Goal: Task Accomplishment & Management: Use online tool/utility

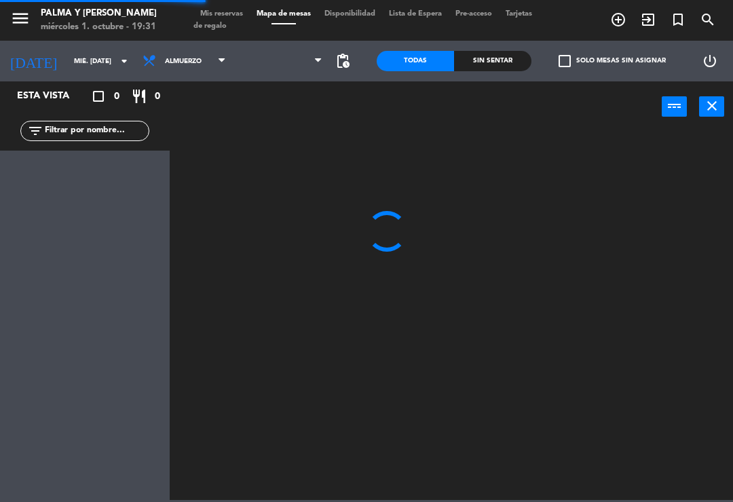
click at [699, 453] on div at bounding box center [455, 315] width 556 height 370
click at [671, 366] on div at bounding box center [455, 315] width 556 height 370
click at [672, 278] on div at bounding box center [455, 315] width 556 height 370
click at [660, 227] on div at bounding box center [455, 315] width 556 height 370
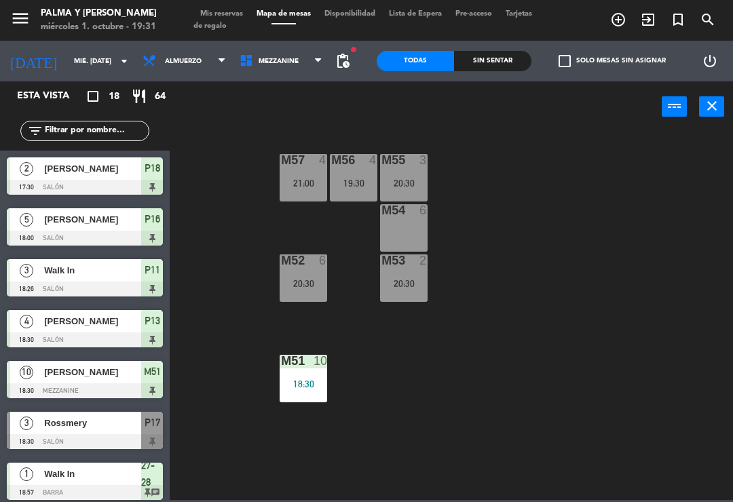
click at [265, 69] on span "Mezzanine" at bounding box center [281, 61] width 97 height 30
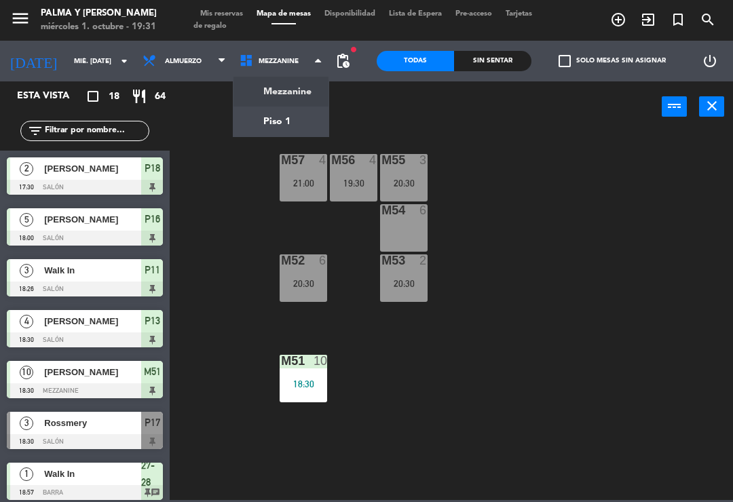
click at [266, 117] on ng-component "menu Palma y [PERSON_NAME] 1. octubre - 19:31 Mis reservas Mapa de mesas Dispon…" at bounding box center [366, 250] width 733 height 500
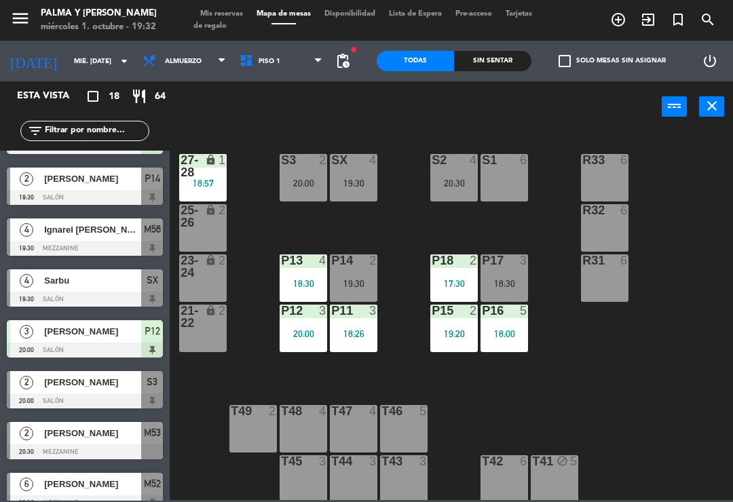
scroll to position [406, 0]
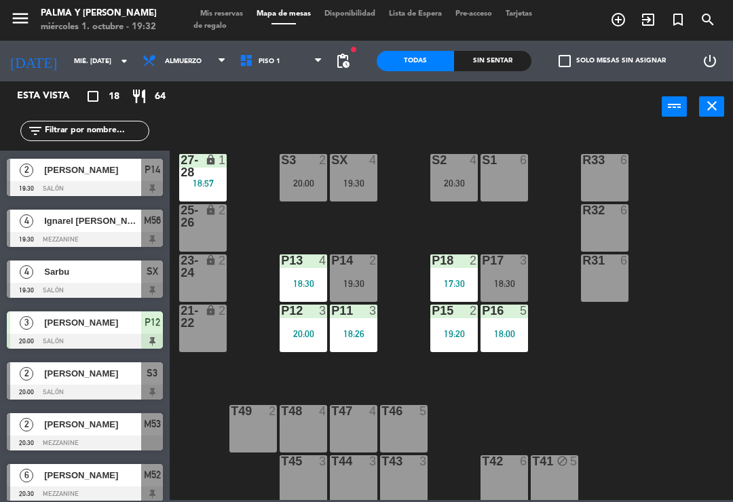
click at [96, 232] on div at bounding box center [85, 239] width 156 height 15
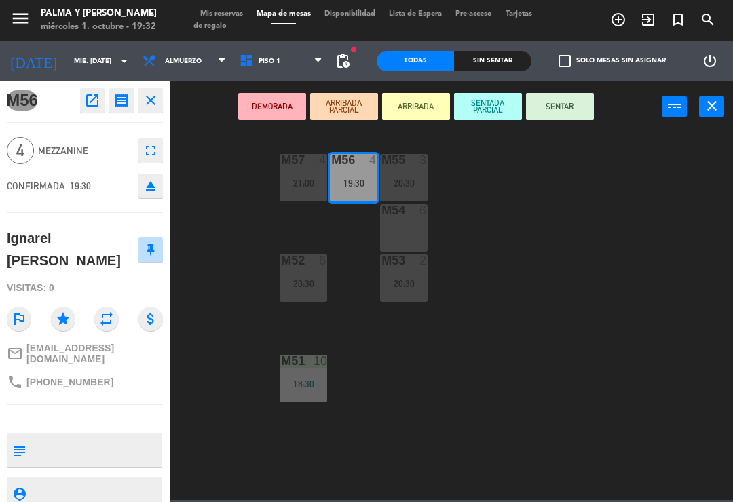
scroll to position [0, 0]
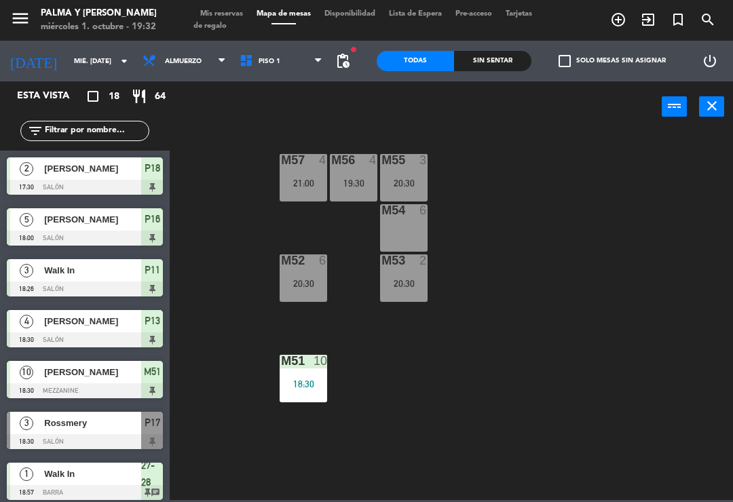
click at [336, 174] on div "M56 4 19:30" at bounding box center [354, 178] width 48 height 48
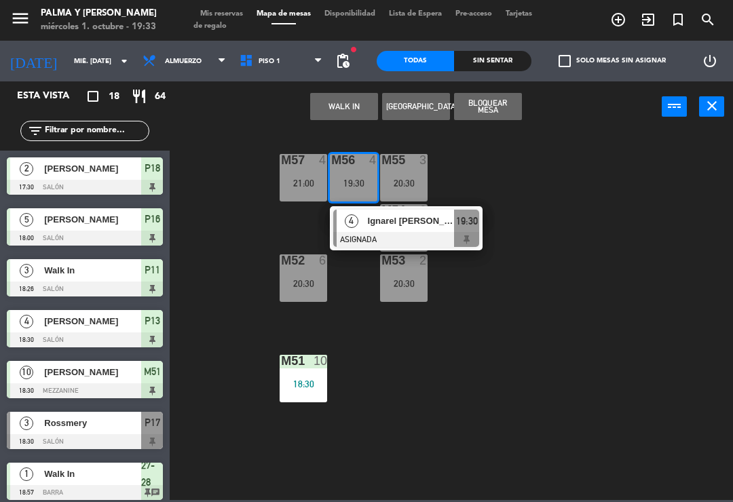
click at [433, 240] on div at bounding box center [406, 239] width 146 height 15
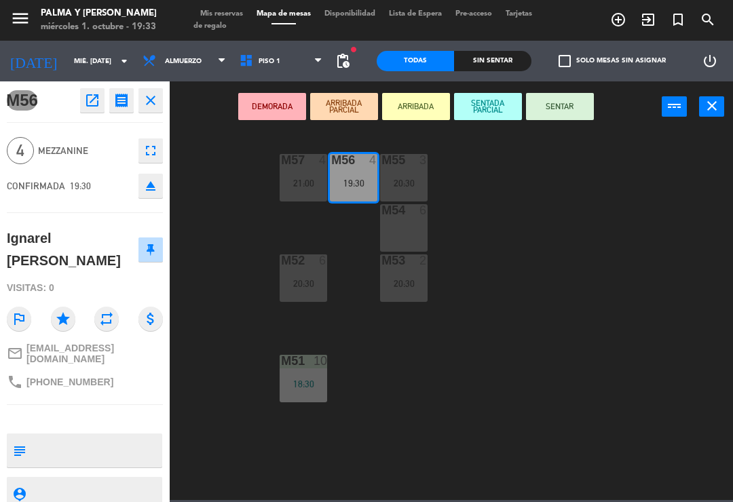
click at [570, 109] on button "SENTAR" at bounding box center [560, 106] width 68 height 27
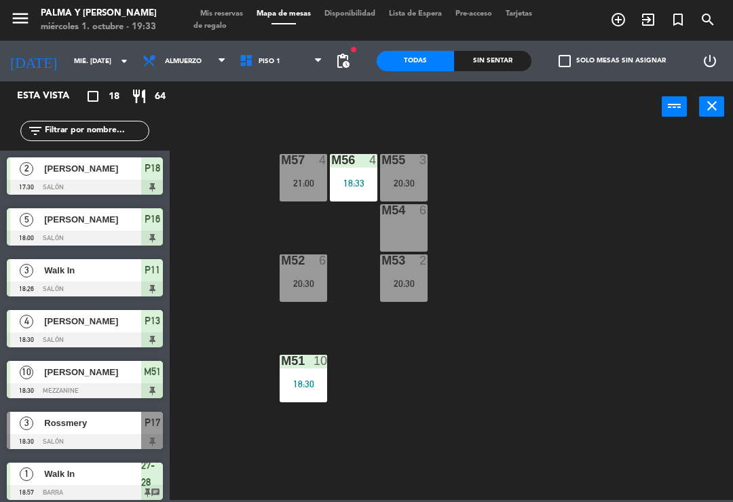
click at [648, 242] on div "M57 4 21:00 M56 4 18:33 M55 3 20:30 M54 6 M52 6 20:30 M53 2 20:30 M51 10 18:30" at bounding box center [455, 315] width 556 height 370
click at [638, 166] on div "M57 4 21:00 M56 4 19:30 M55 3 20:30 M54 6 M52 6 20:30 M53 2 20:30 M51 10 18:30" at bounding box center [455, 315] width 556 height 370
click at [315, 64] on icon at bounding box center [318, 61] width 6 height 11
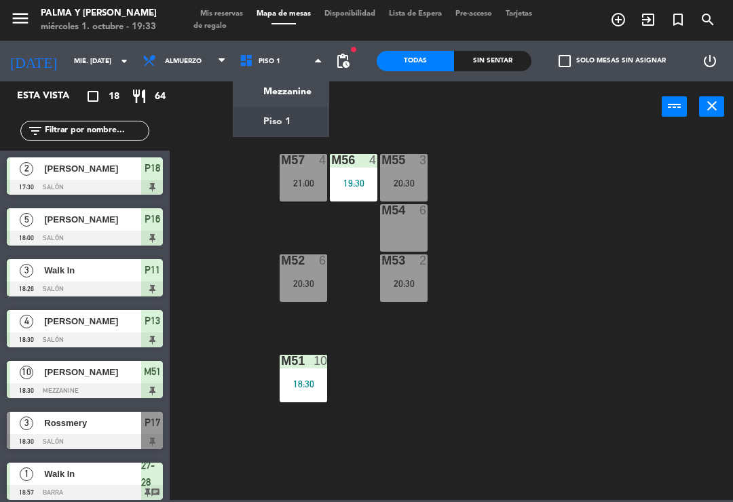
click at [635, 202] on div "M57 4 21:00 M56 4 19:30 M55 3 20:30 M54 6 M52 6 20:30 M53 2 20:30 M51 10 18:30" at bounding box center [455, 315] width 556 height 370
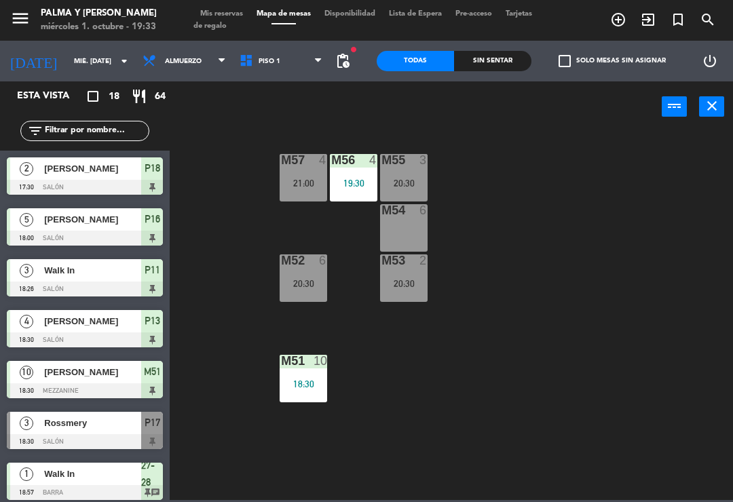
click at [638, 213] on div "M57 4 21:00 M56 4 19:30 M55 3 20:30 M54 6 M52 6 20:30 M53 2 20:30 M51 10 18:30" at bounding box center [455, 315] width 556 height 370
click at [584, 177] on div "M57 4 21:00 M56 4 19:30 M55 3 20:30 M54 6 M52 6 20:30 M53 2 20:30 M51 10 18:30" at bounding box center [455, 315] width 556 height 370
click at [408, 286] on div "20:30" at bounding box center [404, 284] width 48 height 10
click at [458, 259] on div "M57 4 21:00 M56 4 19:30 M55 3 20:30 M54 6 M52 6 20:30 M53 2 20:30 M51 10 18:30" at bounding box center [455, 315] width 556 height 370
click at [427, 286] on div "20:30" at bounding box center [404, 284] width 48 height 10
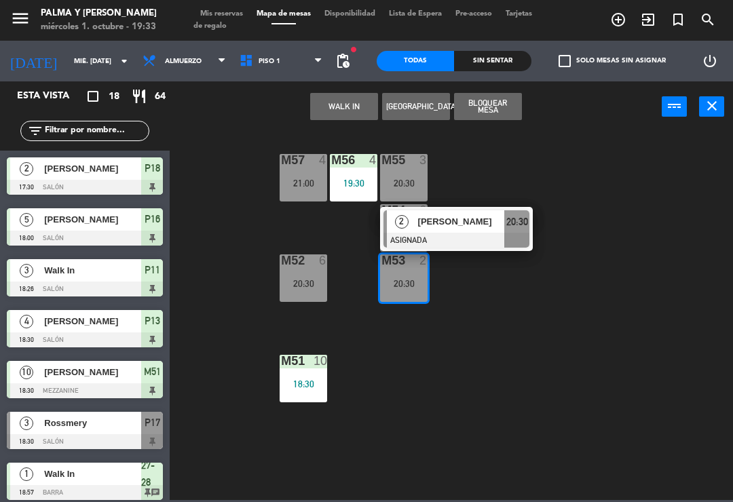
click at [454, 225] on span "[PERSON_NAME]" at bounding box center [461, 222] width 87 height 14
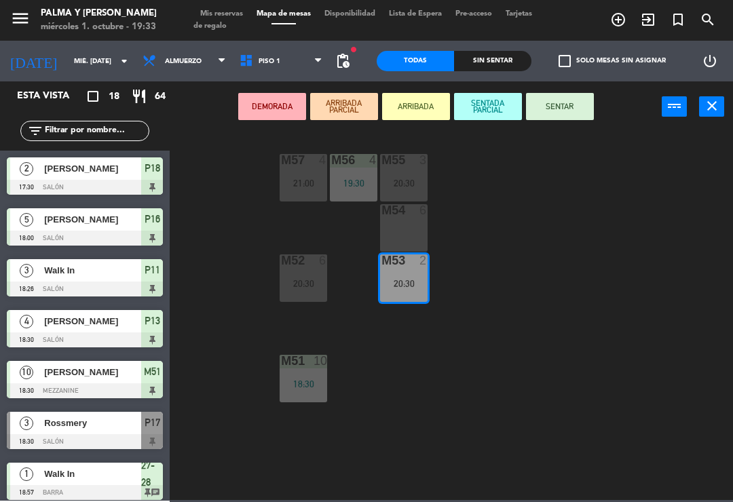
click at [411, 217] on div at bounding box center [404, 210] width 22 height 12
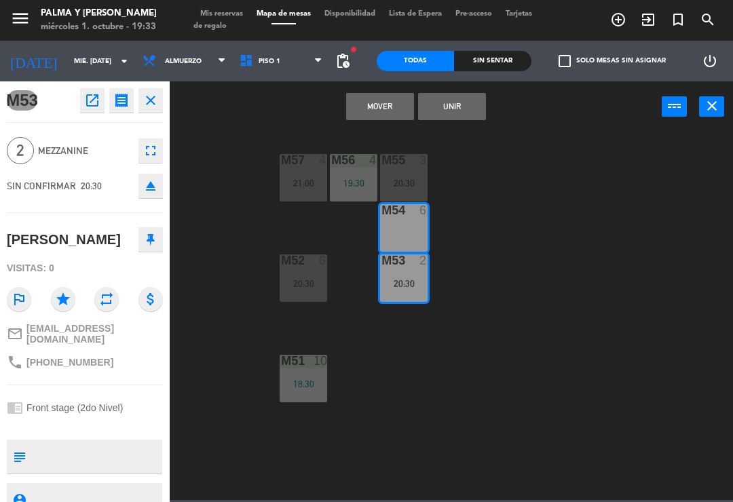
click at [396, 107] on button "Mover" at bounding box center [380, 106] width 68 height 27
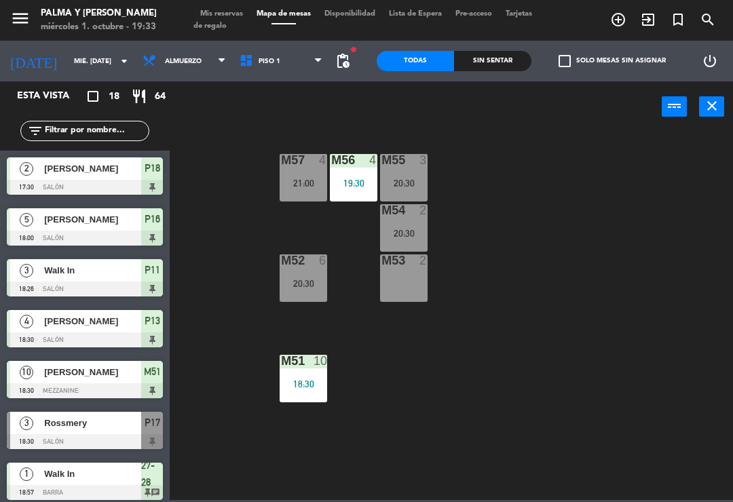
scroll to position [72, 0]
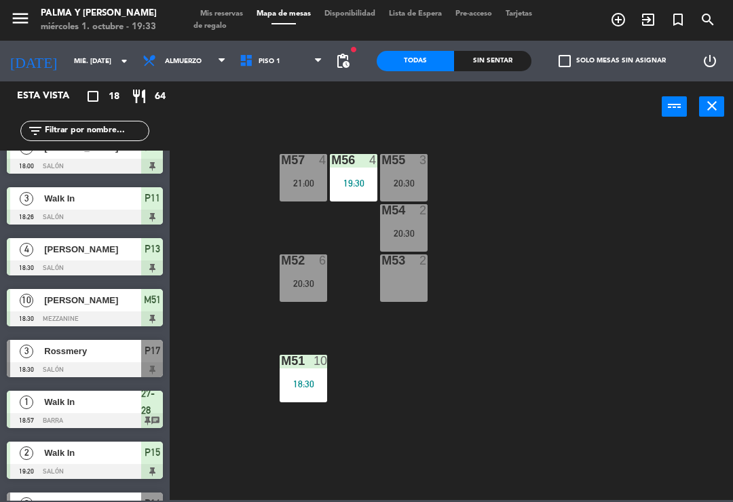
click at [422, 282] on div "M53 2" at bounding box center [404, 279] width 48 height 48
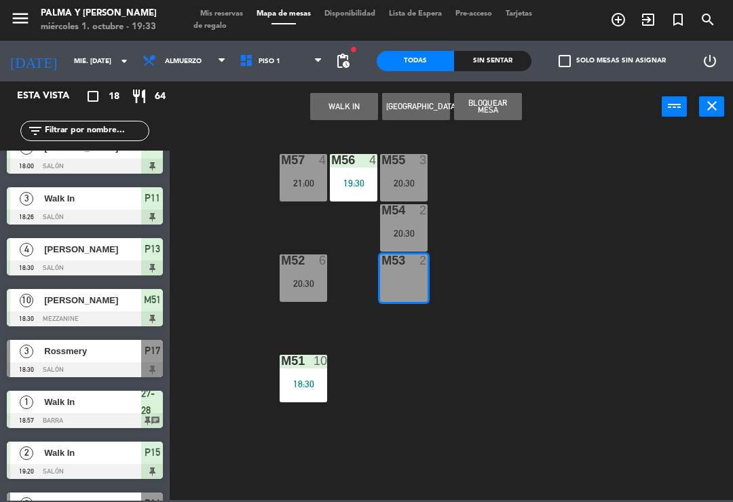
click at [581, 208] on div "M57 4 21:00 M56 4 19:30 M55 3 20:30 M54 2 20:30 M52 6 20:30 M53 2 M51 10 18:30" at bounding box center [455, 315] width 556 height 370
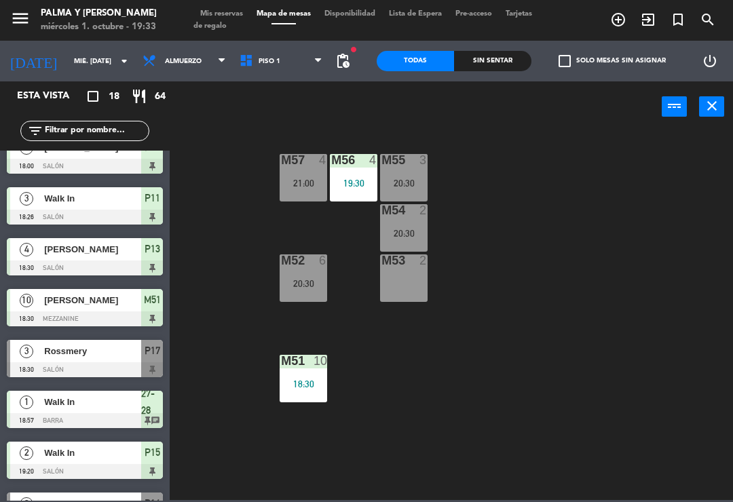
click at [416, 296] on div "M53 2" at bounding box center [404, 279] width 48 height 48
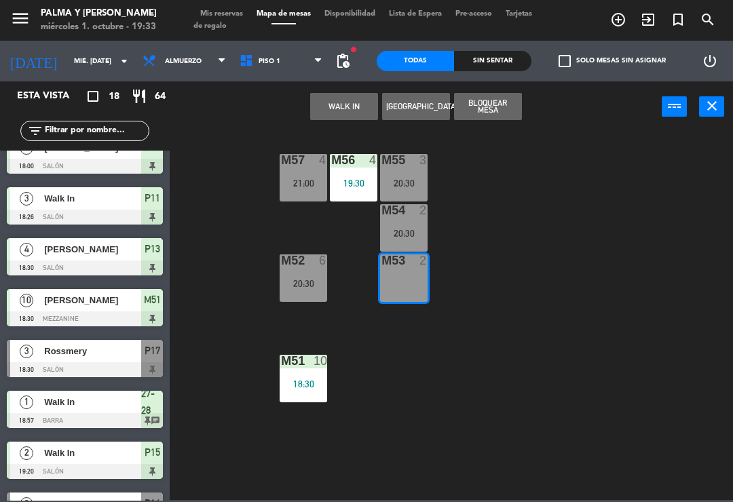
click at [492, 116] on button "Bloquear Mesa" at bounding box center [488, 106] width 68 height 27
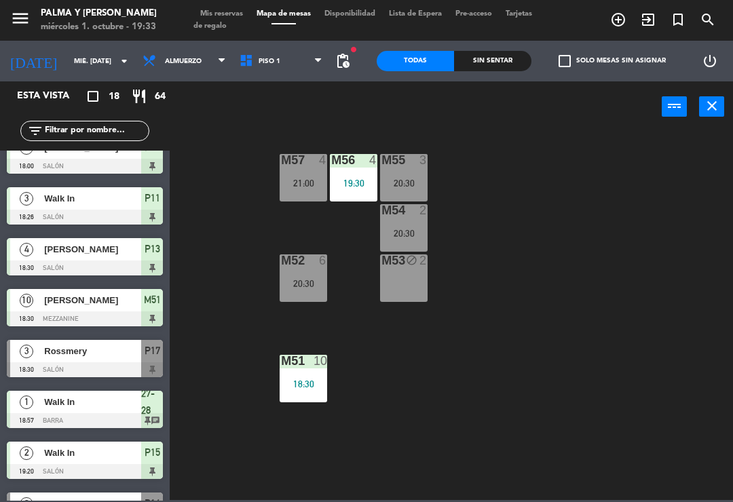
click at [621, 227] on div "M57 4 21:00 M56 4 19:30 M55 3 20:30 M54 2 20:30 M52 6 20:30 M53 block 2 M51 10 …" at bounding box center [455, 315] width 556 height 370
click at [625, 221] on div "M57 4 21:00 M56 4 19:30 M55 3 20:30 M54 2 20:30 M52 6 20:30 M53 block 2 M51 10 …" at bounding box center [455, 315] width 556 height 370
click at [294, 62] on span "Piso 1" at bounding box center [281, 61] width 97 height 30
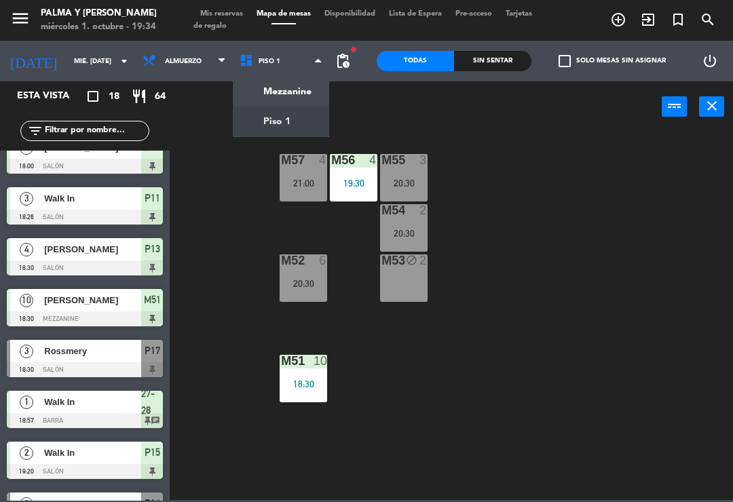
click at [268, 58] on span "Piso 1" at bounding box center [270, 61] width 22 height 7
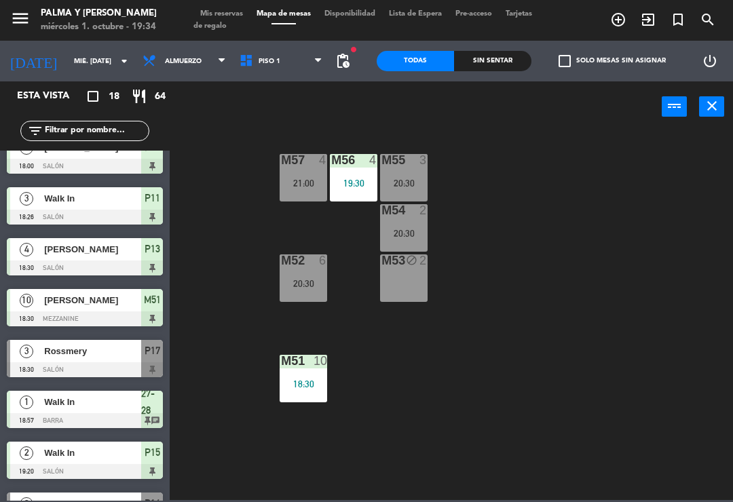
click at [282, 67] on span "Piso 1" at bounding box center [281, 61] width 97 height 30
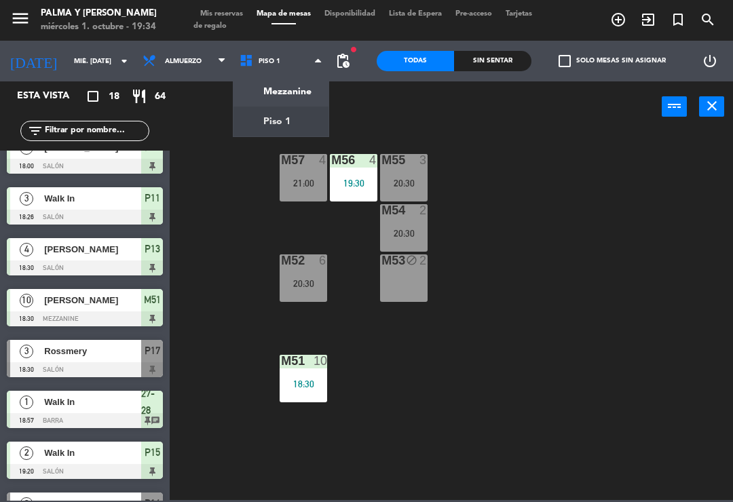
click at [255, 128] on ng-component "menu Palma y [PERSON_NAME] 1. octubre - 19:34 Mis reservas Mapa de mesas Dispon…" at bounding box center [366, 250] width 733 height 500
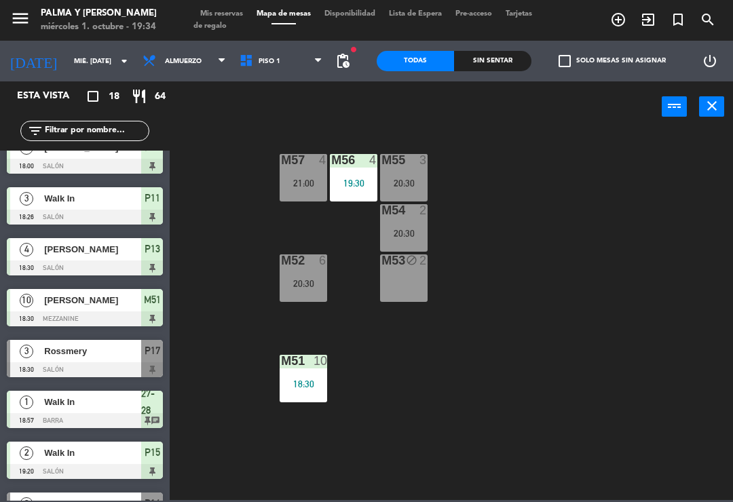
click at [620, 339] on div "M57 4 21:00 M56 4 19:30 M55 3 20:30 M54 2 20:30 M52 6 20:30 M53 block 2 M51 10 …" at bounding box center [455, 315] width 556 height 370
click at [272, 71] on span "Piso 1" at bounding box center [281, 61] width 97 height 30
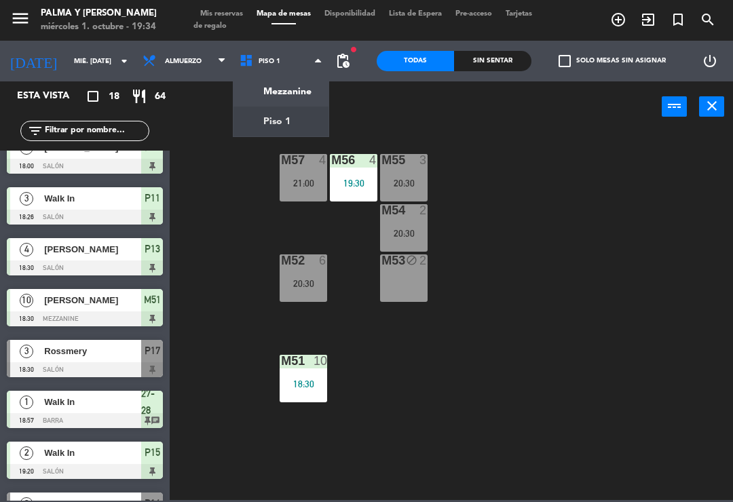
click at [289, 106] on ng-component "menu Palma y [PERSON_NAME] 1. octubre - 19:34 Mis reservas Mapa de mesas Dispon…" at bounding box center [366, 250] width 733 height 500
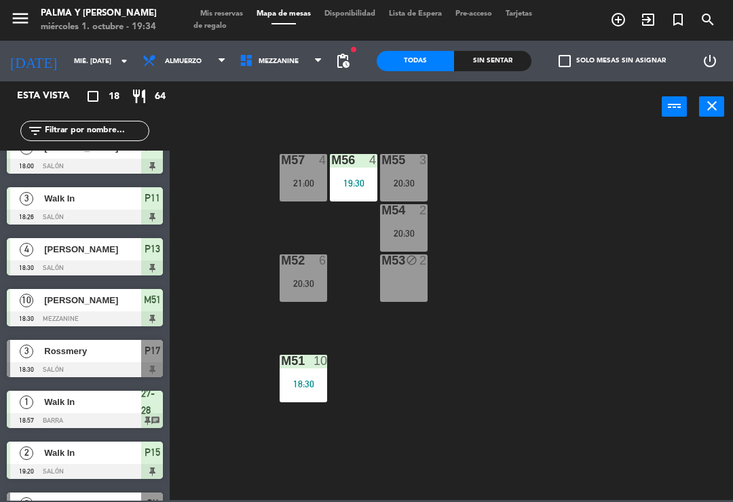
click at [301, 56] on span "Mezzanine" at bounding box center [281, 61] width 97 height 30
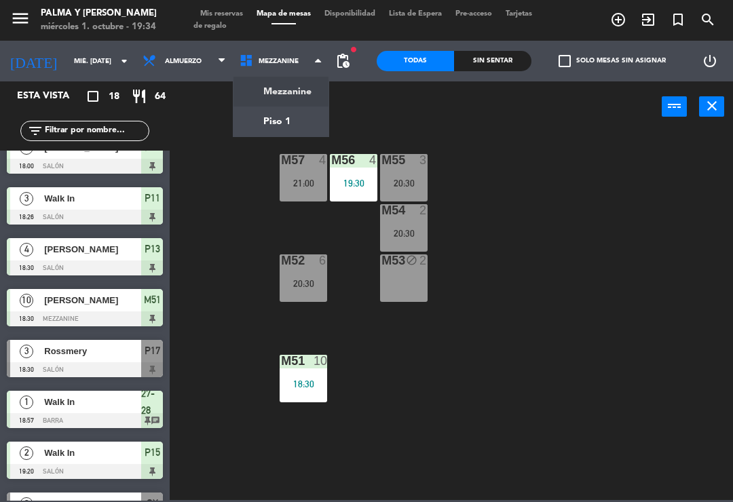
click at [614, 236] on div "M57 4 21:00 M56 4 19:30 M55 3 20:30 M54 2 20:30 M52 6 20:30 M53 block 2 M51 10 …" at bounding box center [455, 315] width 556 height 370
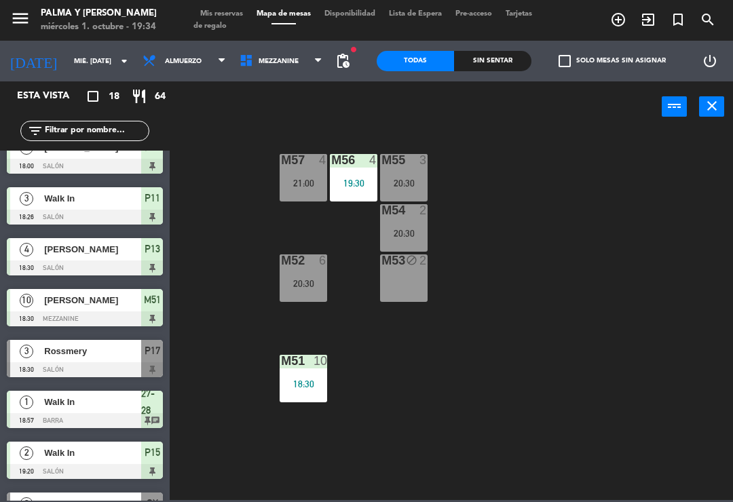
click at [300, 39] on div "menu Palma y [PERSON_NAME] 1. octubre - 19:34 Mis reservas Mapa de mesas Dispon…" at bounding box center [366, 20] width 733 height 41
click at [301, 64] on span "Mezzanine" at bounding box center [281, 61] width 97 height 30
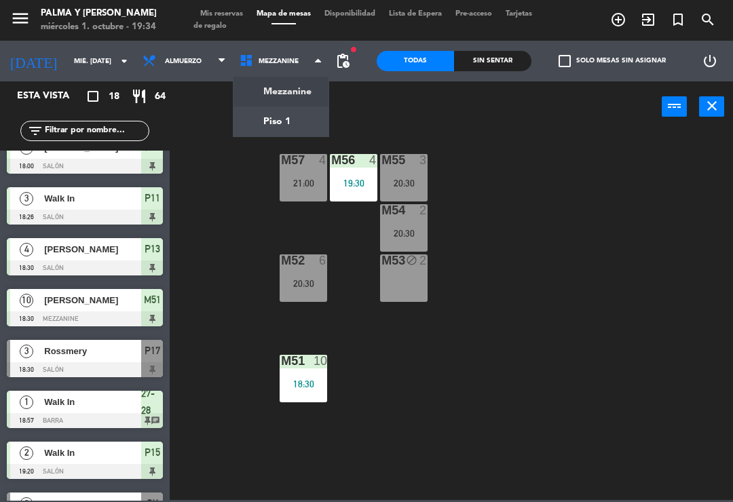
click at [568, 209] on div "M57 4 21:00 M56 4 19:30 M55 3 20:30 M54 2 20:30 M52 6 20:30 M53 block 2 M51 10 …" at bounding box center [455, 315] width 556 height 370
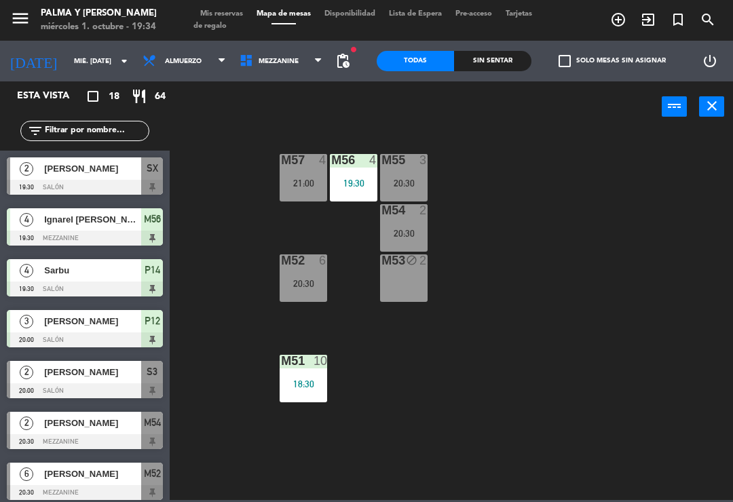
scroll to position [409, 0]
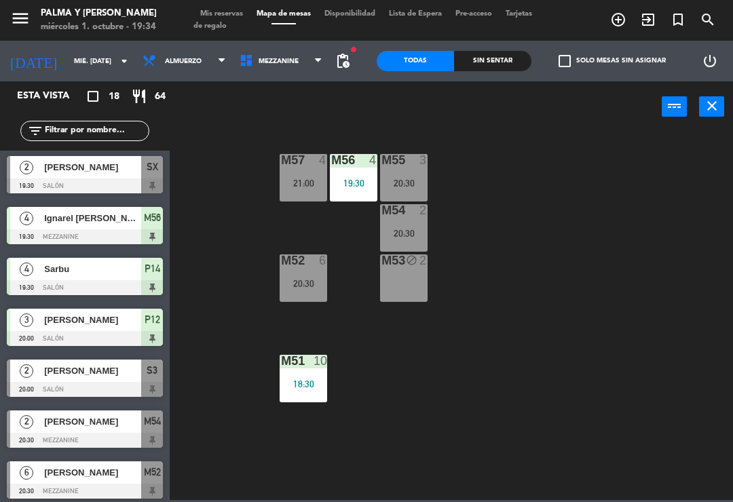
click at [99, 277] on div "Sarbu" at bounding box center [92, 269] width 98 height 22
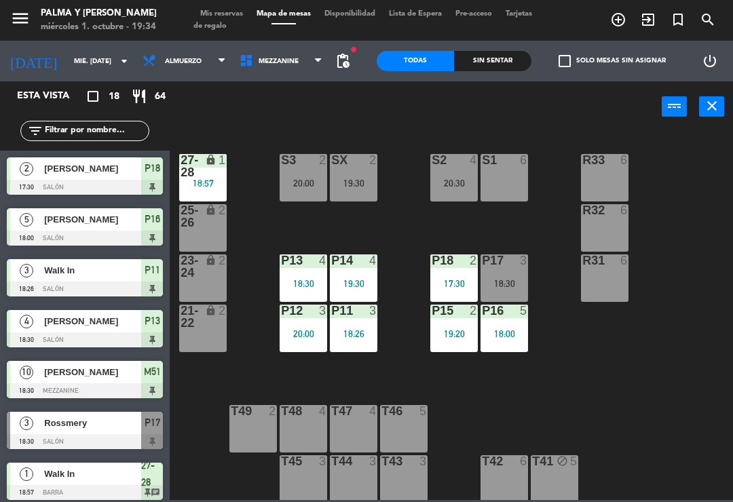
scroll to position [0, 0]
click at [723, 185] on div "R33 6 S1 6 S2 4 20:30 S3 2 20:00 SX 2 19:30 27-28 lock 1 18:57 R32 6 25-26 lock…" at bounding box center [455, 315] width 556 height 370
click at [362, 270] on div "P14 4 19:30" at bounding box center [354, 279] width 48 height 48
click at [619, 393] on div "R33 6 S1 6 S2 4 20:30 S3 2 20:00 SX 2 19:30 27-28 lock 1 18:57 R32 6 25-26 lock…" at bounding box center [455, 315] width 556 height 370
click at [667, 464] on div "R33 6 S1 6 S2 4 20:30 S3 2 20:00 SX 2 19:30 27-28 lock 1 18:57 R32 6 25-26 lock…" at bounding box center [455, 315] width 556 height 370
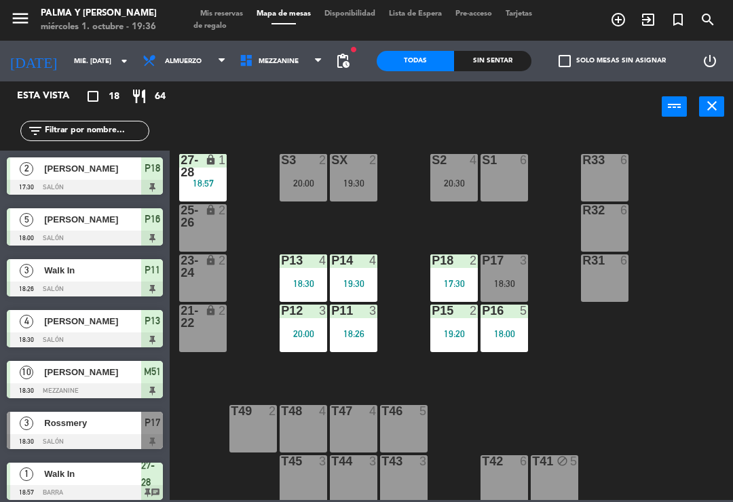
click at [631, 401] on div "R33 6 S1 6 S2 4 20:30 S3 2 20:00 SX 2 19:30 27-28 lock 1 18:57 R32 6 25-26 lock…" at bounding box center [455, 315] width 556 height 370
click at [319, 50] on span "Mezzanine" at bounding box center [281, 61] width 97 height 30
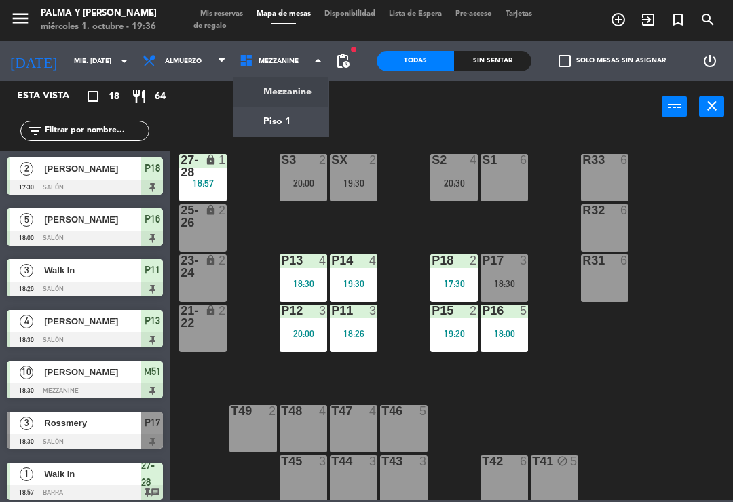
click at [295, 82] on ng-component "menu Palma y [PERSON_NAME] 1. octubre - 19:36 Mis reservas Mapa de mesas Dispon…" at bounding box center [366, 250] width 733 height 500
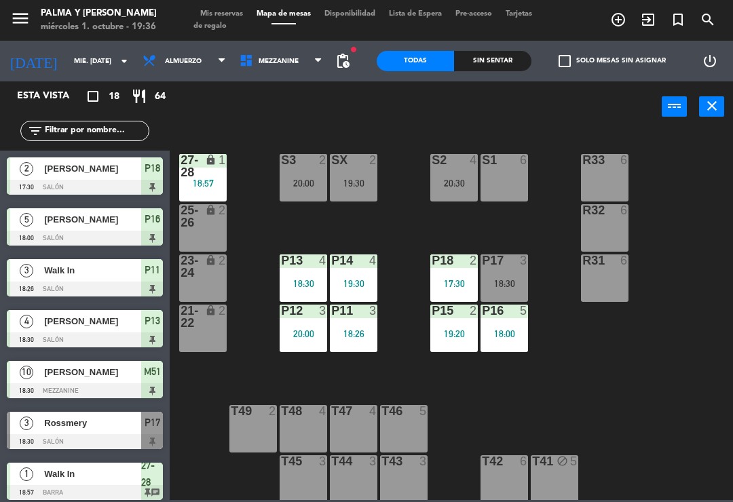
click at [299, 62] on span "Mezzanine" at bounding box center [281, 61] width 97 height 30
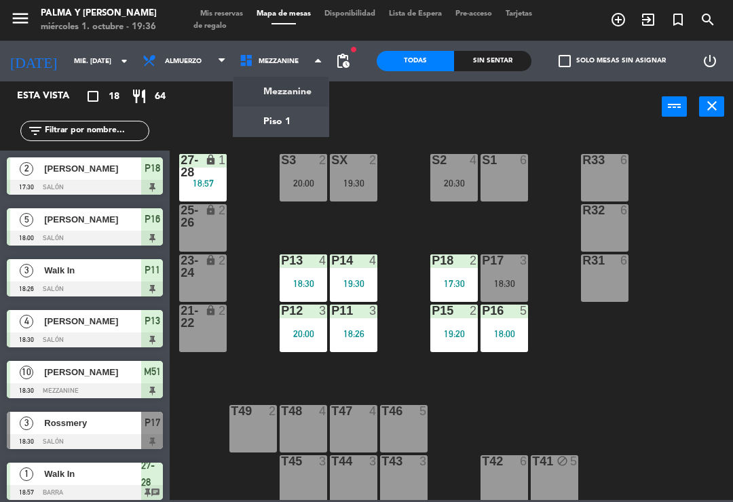
click at [280, 107] on ng-component "menu Palma y [PERSON_NAME] 1. octubre - 19:36 Mis reservas Mapa de mesas Dispon…" at bounding box center [366, 250] width 733 height 500
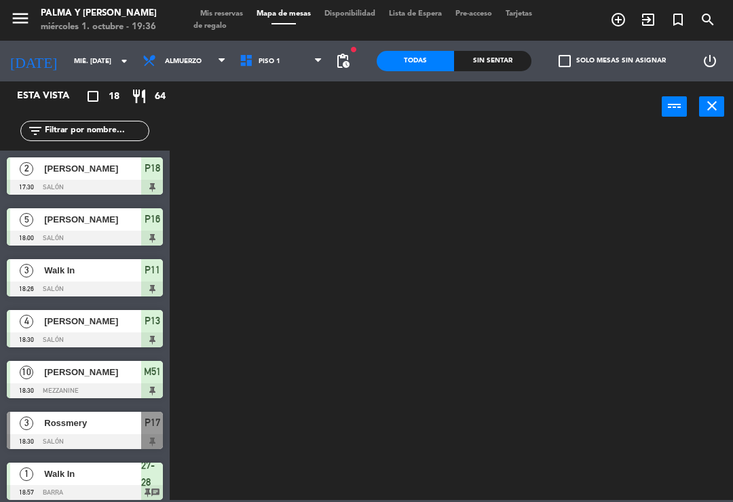
click at [297, 69] on span "Piso 1" at bounding box center [281, 61] width 97 height 30
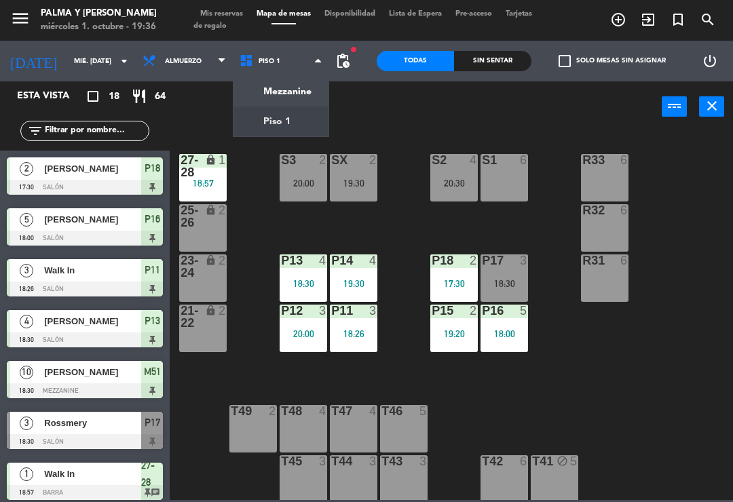
click at [699, 319] on div "R33 6 S1 6 S2 4 20:30 S3 2 20:00 SX 2 19:30 27-28 lock 1 18:57 R32 6 25-26 lock…" at bounding box center [455, 315] width 556 height 370
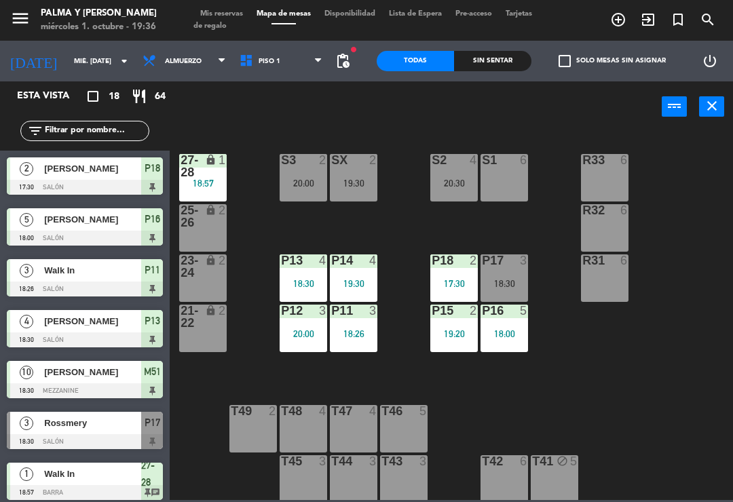
click at [293, 72] on span "Piso 1" at bounding box center [281, 61] width 97 height 30
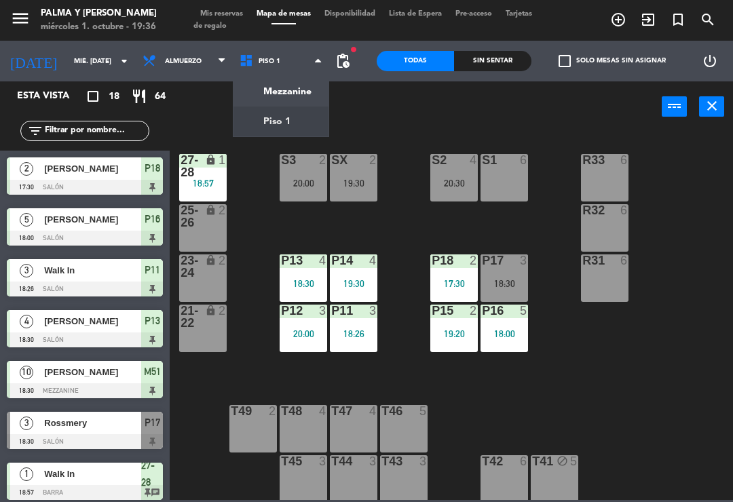
click at [311, 130] on ng-component "menu Palma y [PERSON_NAME] 1. octubre - 19:36 Mis reservas Mapa de mesas Dispon…" at bounding box center [366, 250] width 733 height 500
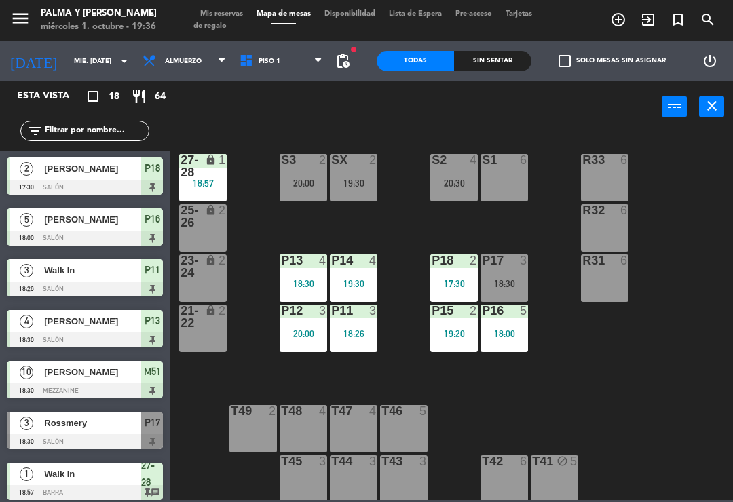
click at [289, 74] on span "Piso 1" at bounding box center [281, 61] width 97 height 30
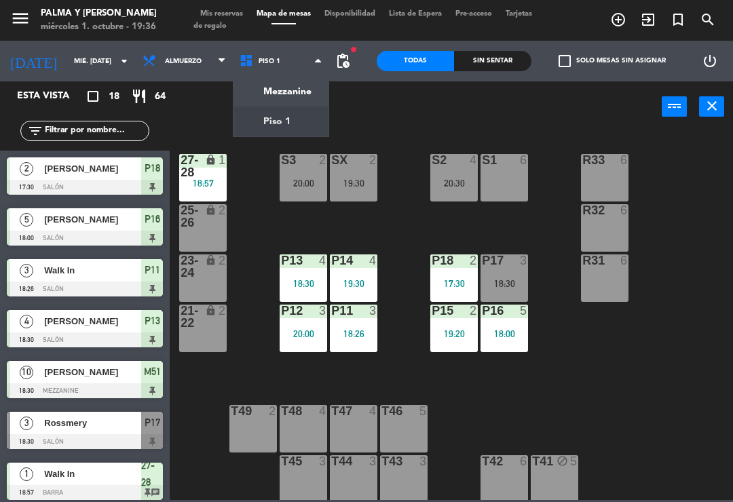
click at [308, 92] on ng-component "menu Palma y [PERSON_NAME] 1. octubre - 19:36 Mis reservas Mapa de mesas Dispon…" at bounding box center [366, 250] width 733 height 500
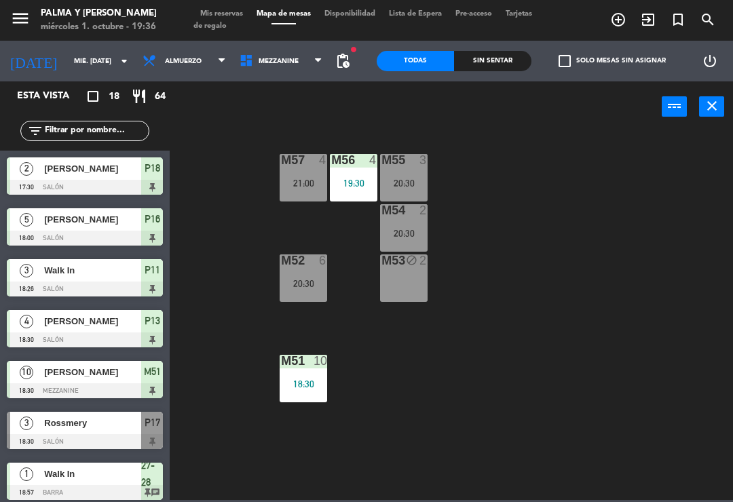
click at [652, 260] on div "M57 4 21:00 M56 4 19:30 M55 3 20:30 M54 2 20:30 M52 6 20:30 M53 block 2 M51 10 …" at bounding box center [455, 315] width 556 height 370
click at [358, 188] on div "19:30" at bounding box center [354, 184] width 48 height 10
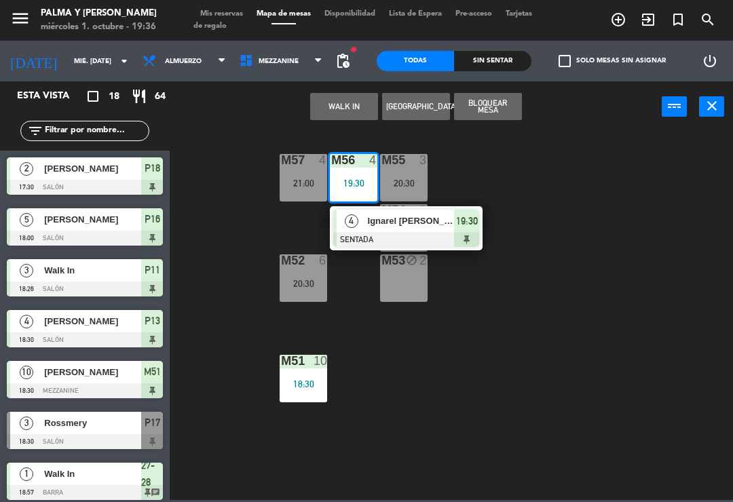
click at [407, 214] on span "Ignarel [PERSON_NAME]" at bounding box center [411, 221] width 87 height 14
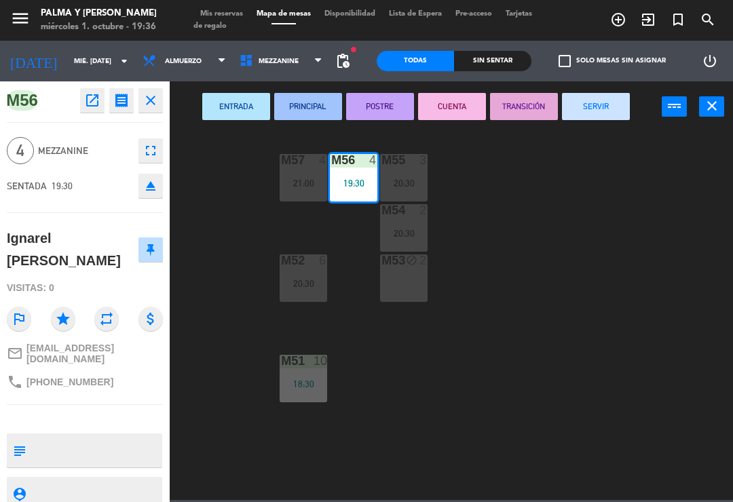
click at [410, 277] on div "M53 block 2" at bounding box center [404, 279] width 48 height 48
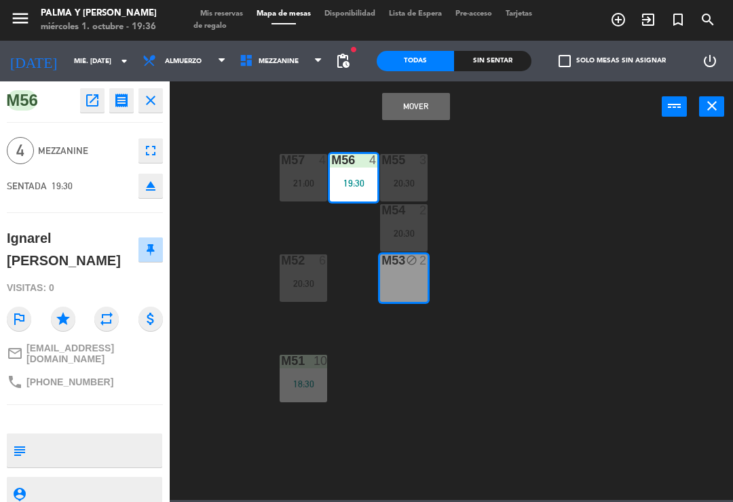
click at [428, 113] on button "Mover" at bounding box center [416, 106] width 68 height 27
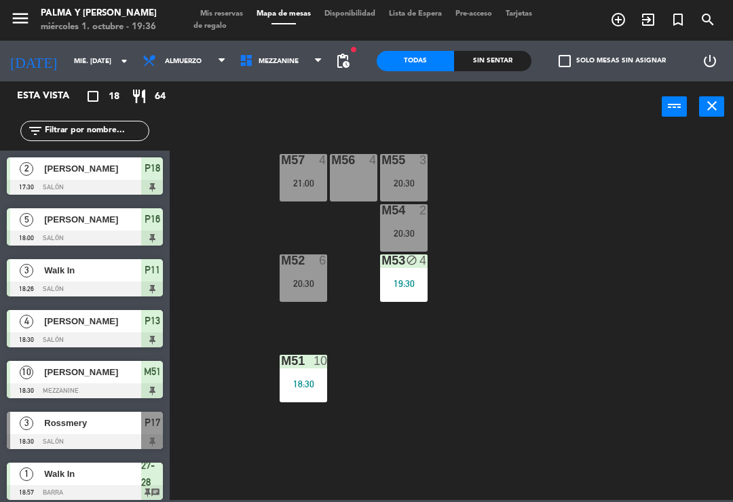
click at [355, 194] on div "M56 4" at bounding box center [354, 178] width 48 height 48
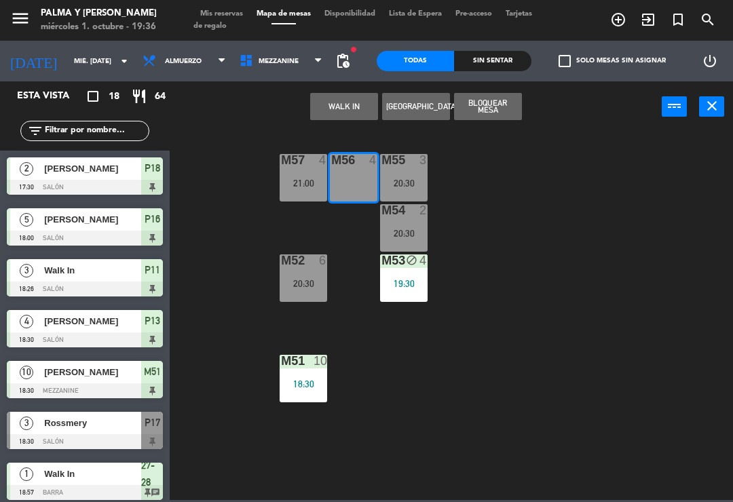
click at [498, 111] on button "Bloquear Mesa" at bounding box center [488, 106] width 68 height 27
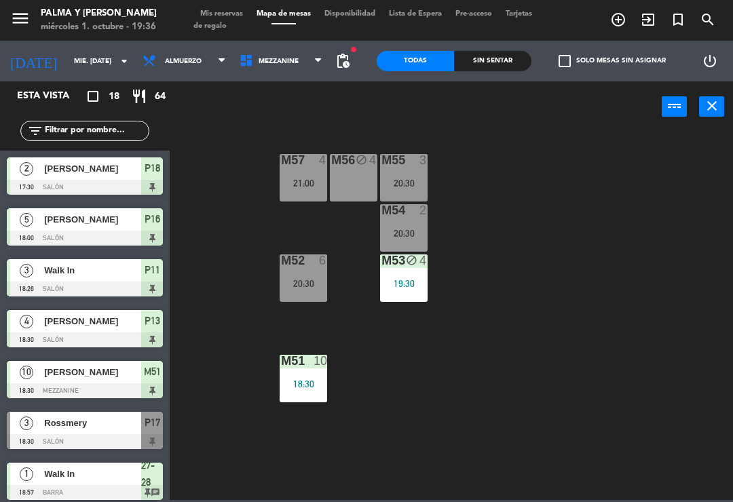
click at [523, 165] on div "M57 4 21:00 M56 block 4 M55 3 20:30 M54 2 20:30 M52 6 20:30 M53 block 4 19:30 M…" at bounding box center [455, 315] width 556 height 370
click at [411, 287] on div "19:30" at bounding box center [404, 284] width 48 height 10
click at [555, 131] on div "M57 4 21:00 M56 block 4 M55 3 20:30 M54 2 20:30 M52 6 20:30 M53 block 4 19:30 M…" at bounding box center [455, 315] width 556 height 370
click at [393, 292] on div "M53 block 4 19:30" at bounding box center [404, 279] width 48 height 48
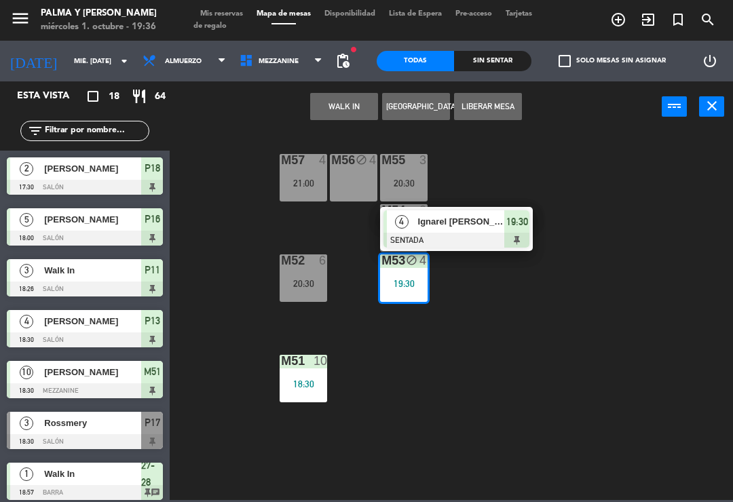
click at [534, 159] on div "M57 4 21:00 M56 block 4 M55 3 20:30 M54 2 20:30 M52 6 20:30 M53 block 4 19:30 4…" at bounding box center [455, 315] width 556 height 370
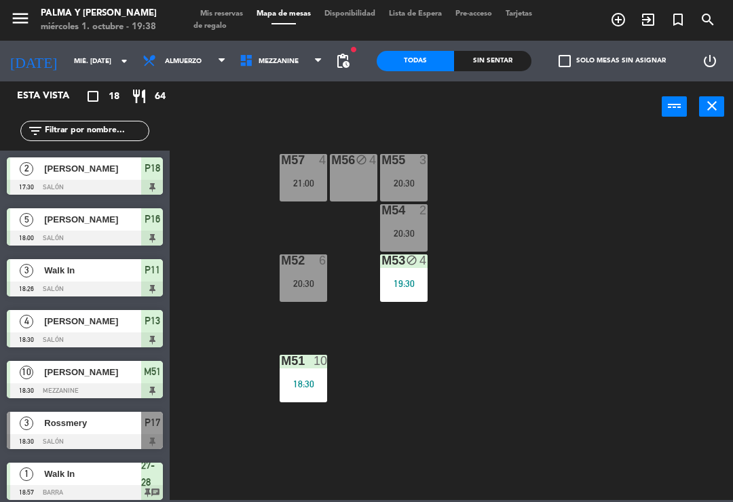
click at [608, 382] on div "M57 4 21:00 M56 block 4 M55 3 20:30 M54 2 20:30 M52 6 20:30 M53 block 4 19:30 M…" at bounding box center [455, 315] width 556 height 370
click at [318, 64] on icon at bounding box center [318, 61] width 6 height 11
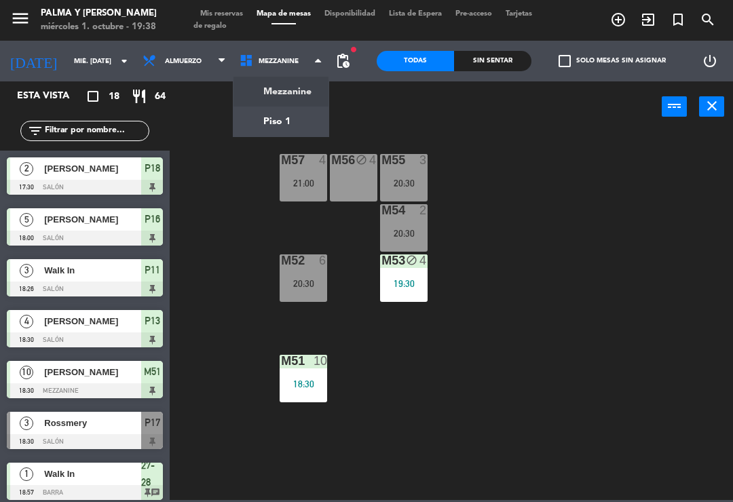
click at [299, 115] on ng-component "menu Palma y [PERSON_NAME] 1. octubre - 19:38 Mis reservas Mapa de mesas Dispon…" at bounding box center [366, 250] width 733 height 500
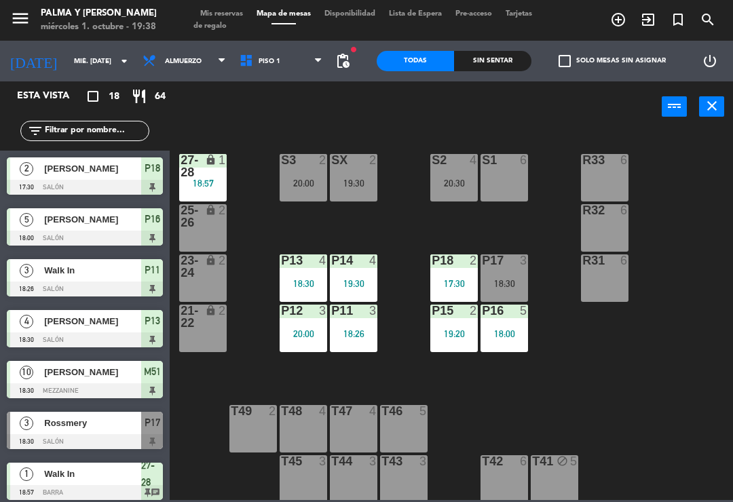
click at [502, 240] on div "R33 6 S1 6 S2 4 20:30 S3 2 20:00 SX 2 19:30 27-28 lock 1 18:57 R32 6 25-26 lock…" at bounding box center [455, 315] width 556 height 370
click at [521, 293] on div "P17 3 18:30" at bounding box center [505, 279] width 48 height 48
click at [688, 198] on div "R33 6 S1 6 S2 4 20:30 S3 2 20:00 SX 2 19:30 27-28 lock 1 18:57 R32 6 25-26 lock…" at bounding box center [455, 315] width 556 height 370
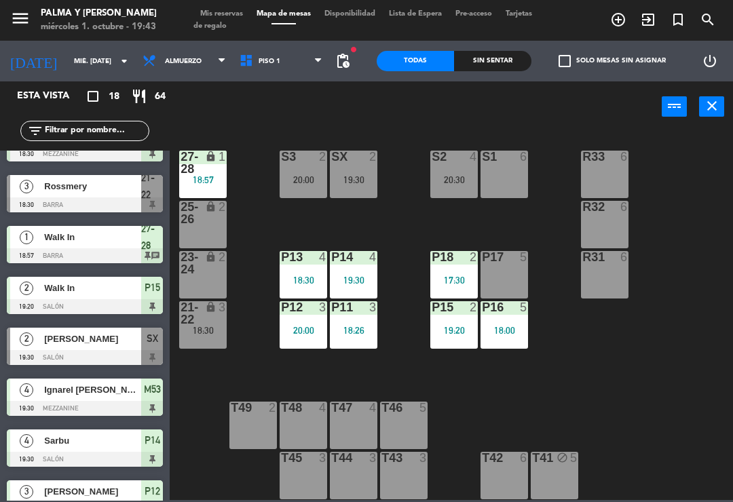
scroll to position [239, 0]
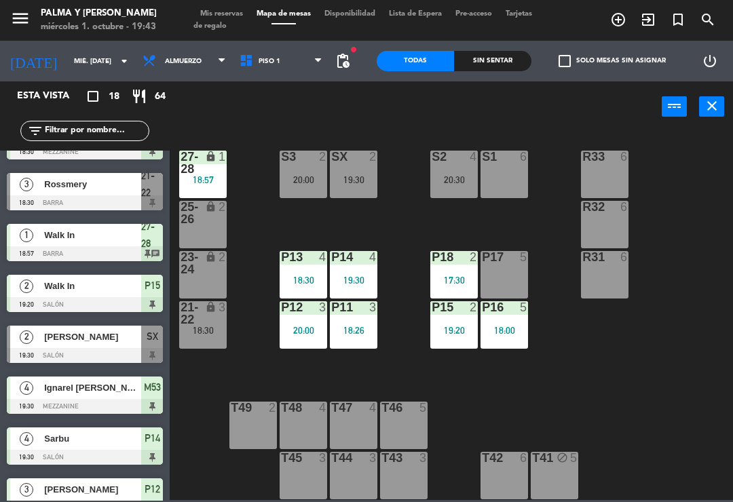
click at [105, 345] on div "[PERSON_NAME]" at bounding box center [92, 337] width 98 height 22
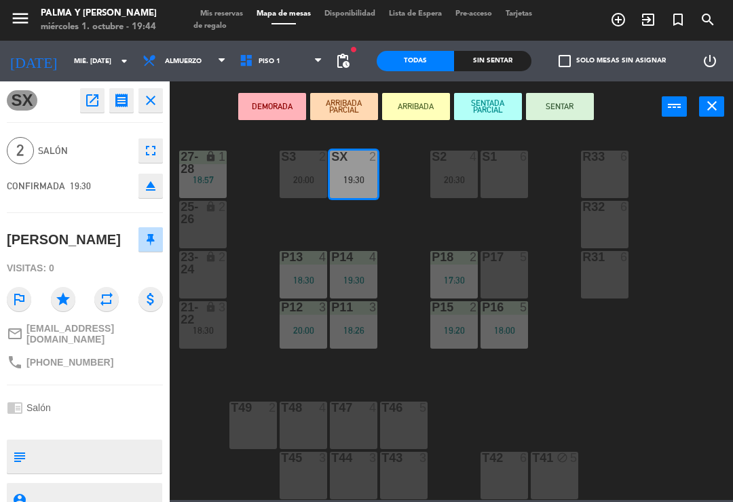
click at [494, 276] on div "P17 5" at bounding box center [505, 275] width 48 height 48
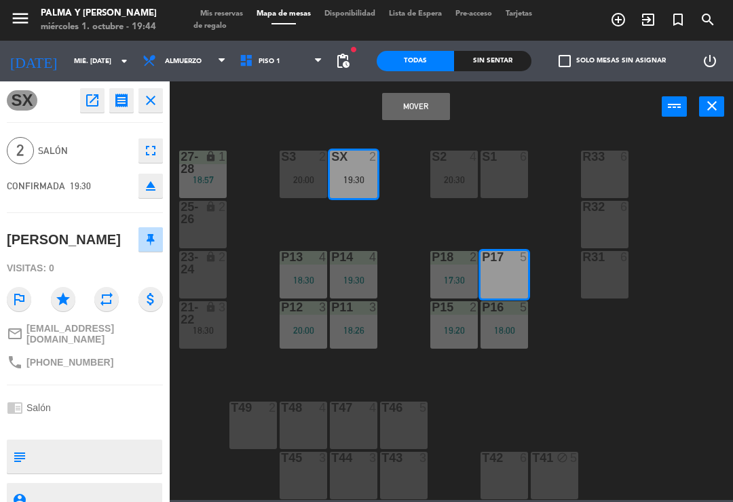
click at [433, 117] on button "Mover" at bounding box center [416, 106] width 68 height 27
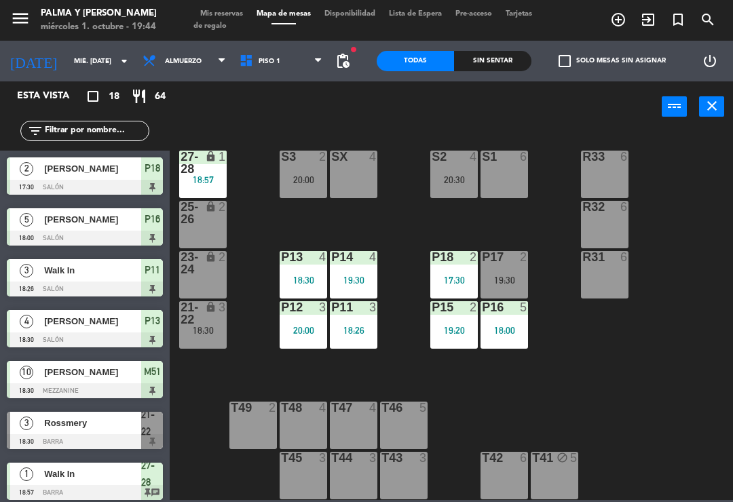
scroll to position [0, 0]
click at [499, 287] on div "P17 2 19:30" at bounding box center [505, 275] width 48 height 48
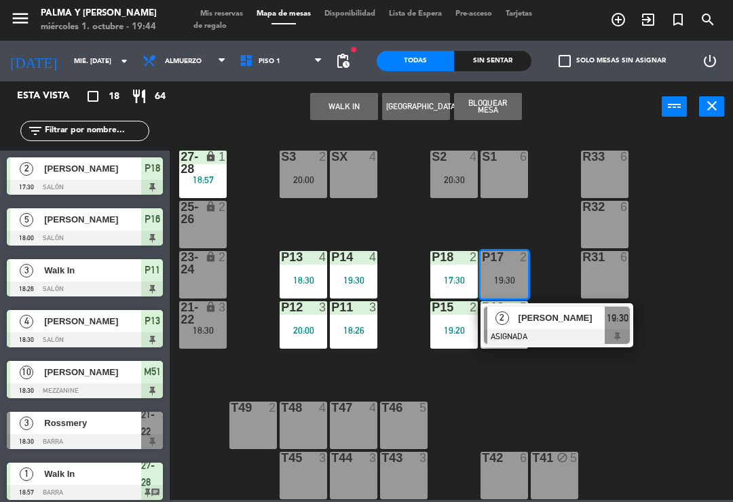
click at [557, 314] on span "[PERSON_NAME]" at bounding box center [562, 318] width 87 height 14
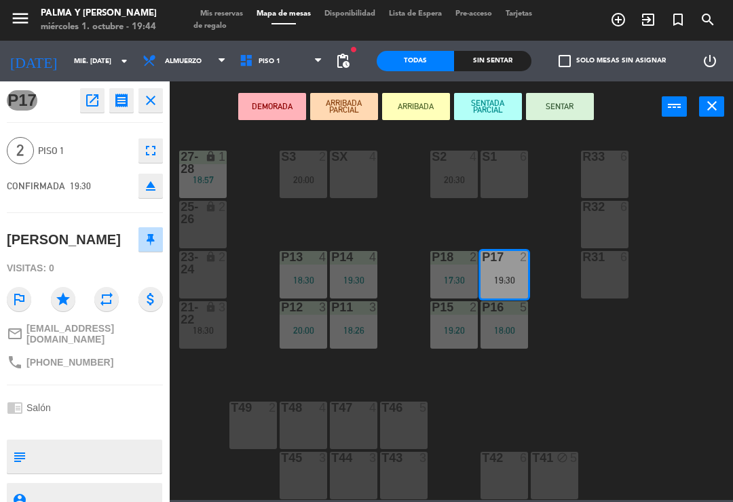
click at [573, 107] on button "SENTAR" at bounding box center [560, 106] width 68 height 27
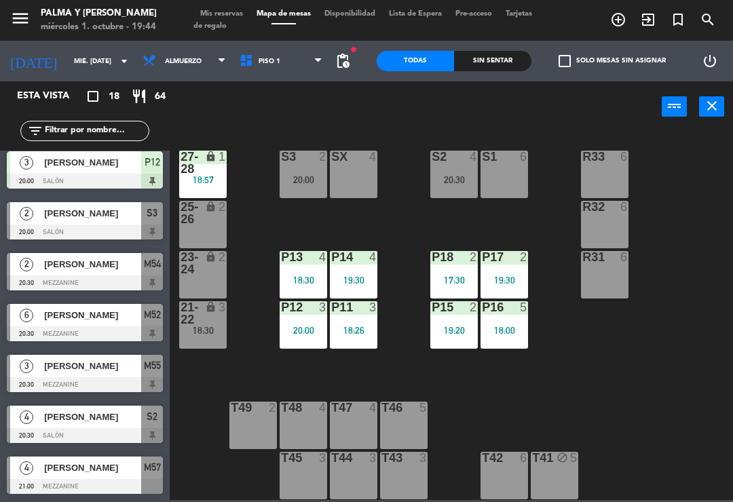
scroll to position [566, 0]
click at [498, 57] on div "Sin sentar" at bounding box center [492, 61] width 77 height 20
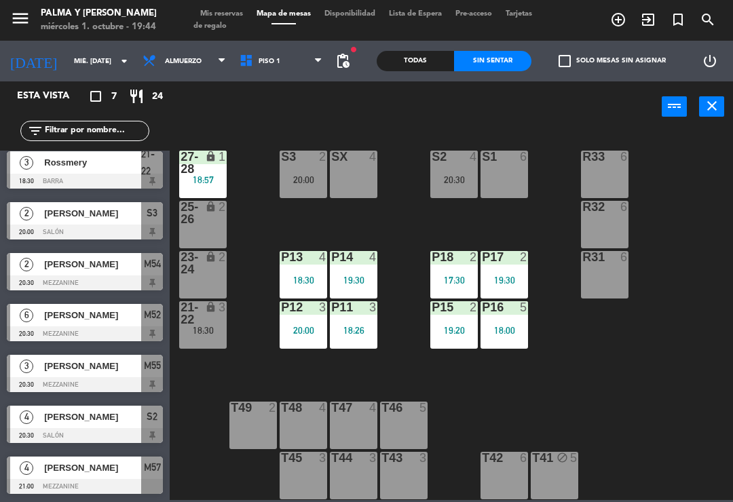
scroll to position [6, 0]
click at [418, 66] on div "Todas" at bounding box center [415, 61] width 77 height 20
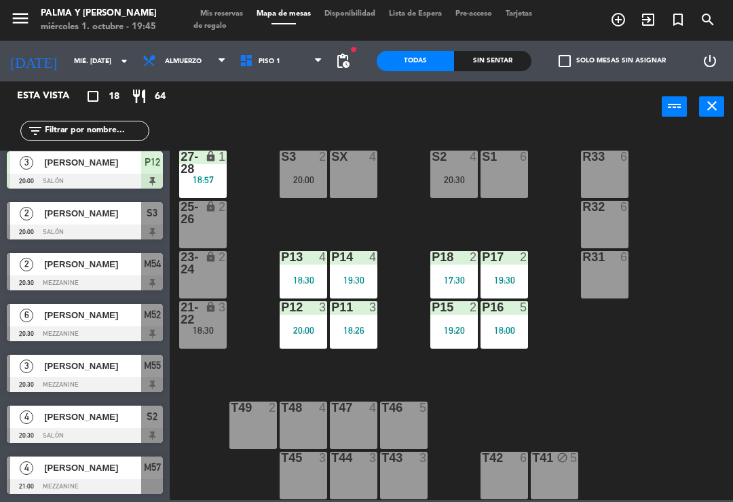
scroll to position [566, 0]
click at [664, 416] on div "R33 6 S1 6 S2 4 20:30 S3 2 20:00 SX 4 27-28 lock 1 18:57 R32 6 25-26 lock 2 P13…" at bounding box center [455, 315] width 556 height 370
click at [360, 276] on div "19:30" at bounding box center [354, 281] width 48 height 10
click at [629, 361] on div "R33 6 S1 6 S2 4 20:30 S3 2 20:00 SX 4 27-28 lock 1 18:57 R32 6 25-26 lock 2 P13…" at bounding box center [455, 315] width 556 height 370
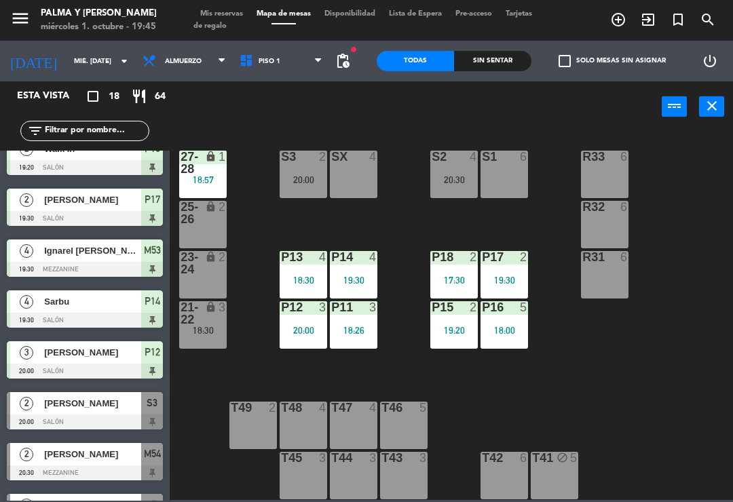
scroll to position [354, 0]
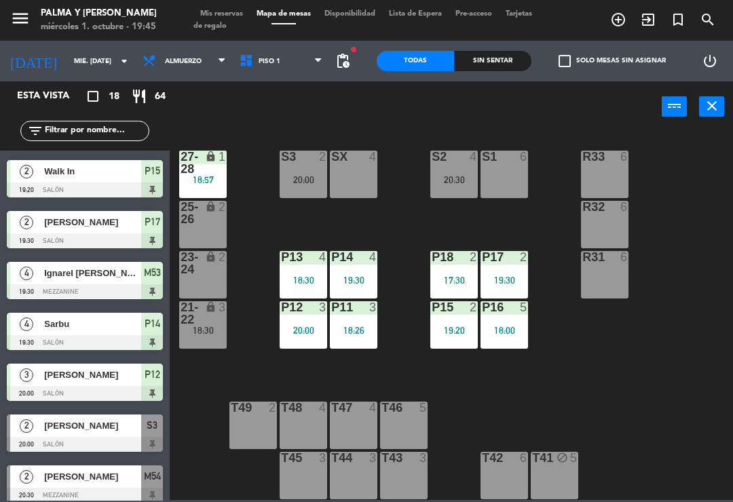
click at [103, 273] on span "Ignarel [PERSON_NAME]" at bounding box center [92, 273] width 97 height 14
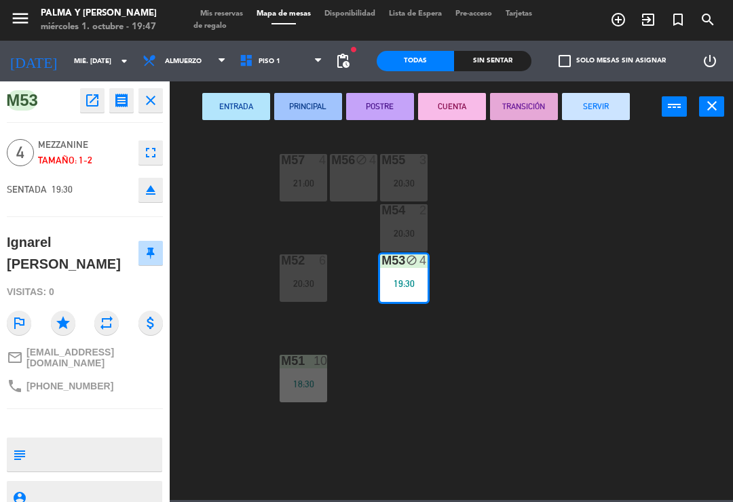
scroll to position [0, 0]
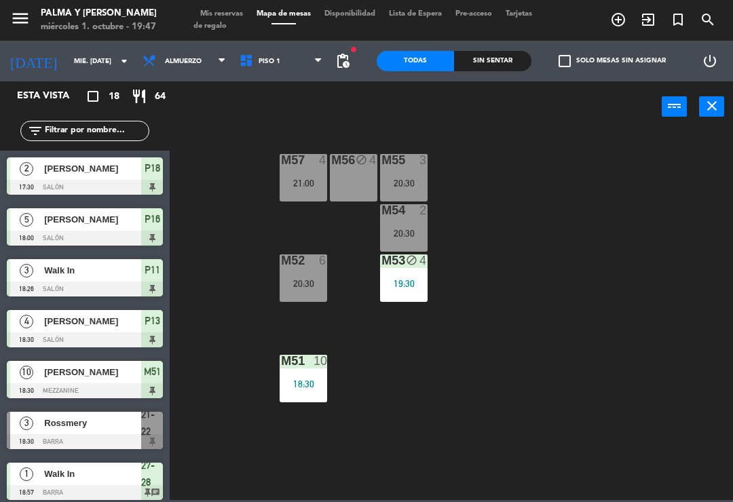
click at [257, 73] on span "Piso 1" at bounding box center [281, 61] width 97 height 30
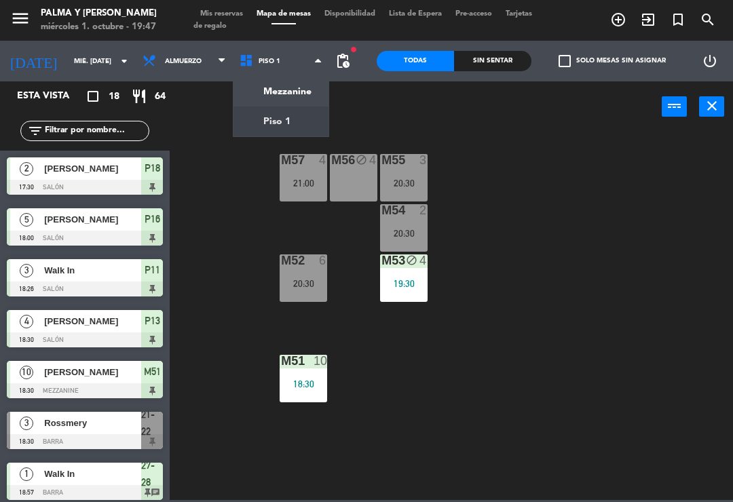
click at [271, 122] on ng-component "menu Palma y [PERSON_NAME] 1. octubre - 19:47 Mis reservas Mapa de mesas Dispon…" at bounding box center [366, 250] width 733 height 500
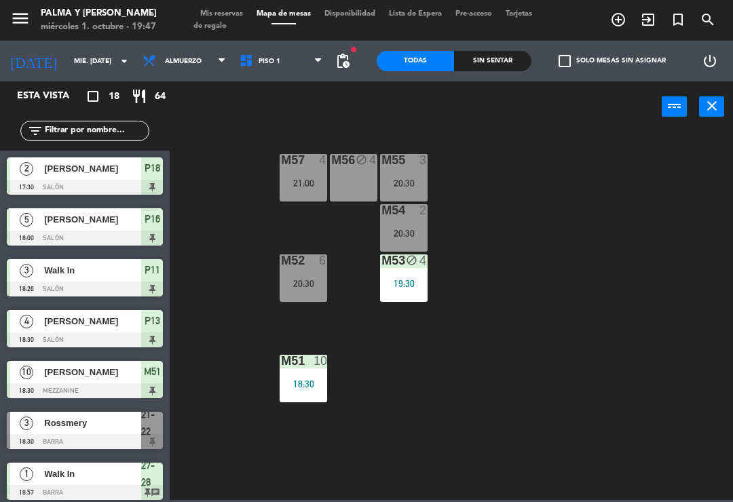
click at [280, 67] on span "Piso 1" at bounding box center [281, 61] width 97 height 30
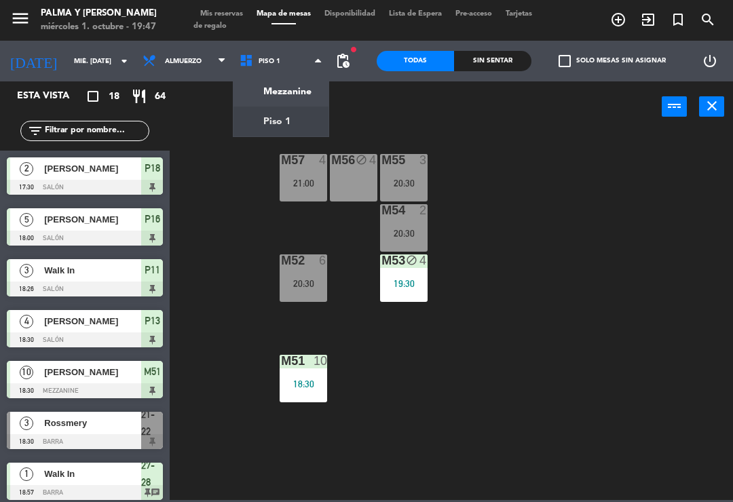
click at [289, 86] on ng-component "menu Palma y [PERSON_NAME] 1. octubre - 19:47 Mis reservas Mapa de mesas Dispon…" at bounding box center [366, 250] width 733 height 500
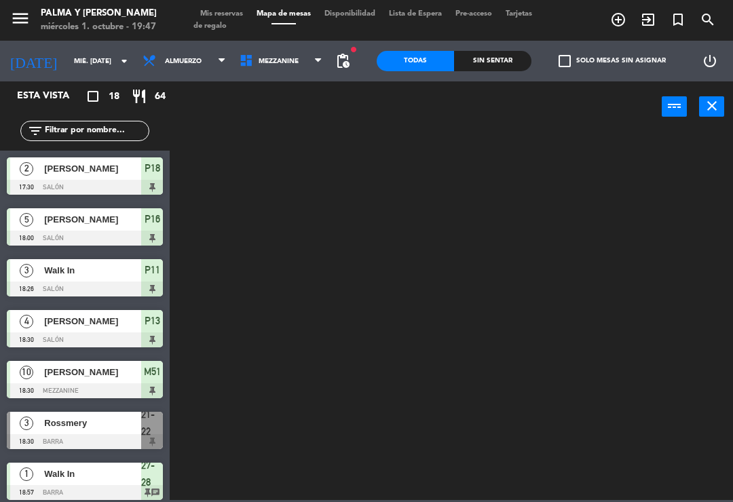
click at [287, 71] on span "Mezzanine" at bounding box center [281, 61] width 97 height 30
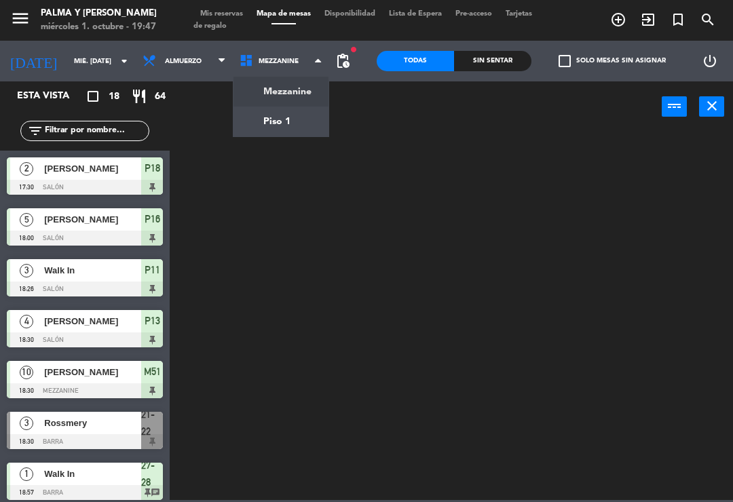
click at [287, 129] on ng-component "menu Palma y [PERSON_NAME] 1. octubre - 19:47 Mis reservas Mapa de mesas Dispon…" at bounding box center [366, 250] width 733 height 500
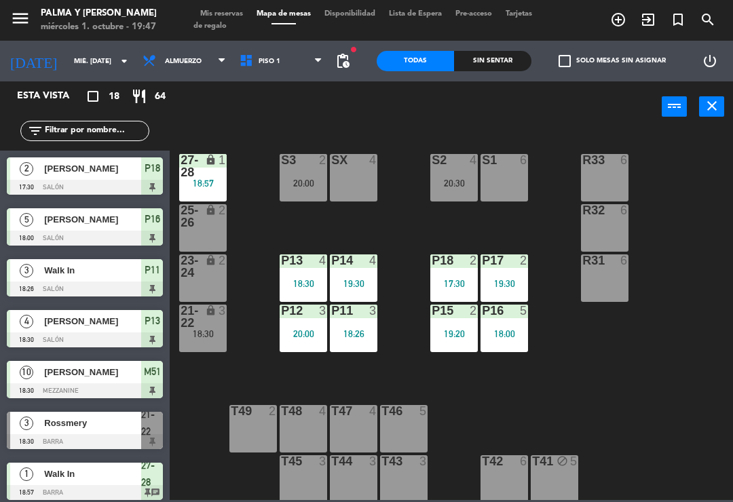
click at [701, 200] on div "R33 6 S1 6 S2 4 20:30 S3 2 20:00 SX 4 27-28 lock 1 18:57 R32 6 25-26 lock 2 P13…" at bounding box center [455, 315] width 556 height 370
click at [610, 229] on div "R32 6" at bounding box center [605, 228] width 48 height 48
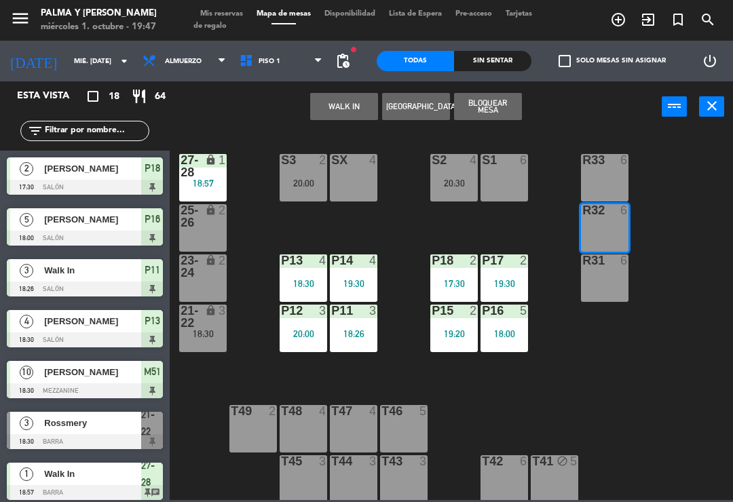
click at [351, 107] on button "WALK IN" at bounding box center [344, 106] width 68 height 27
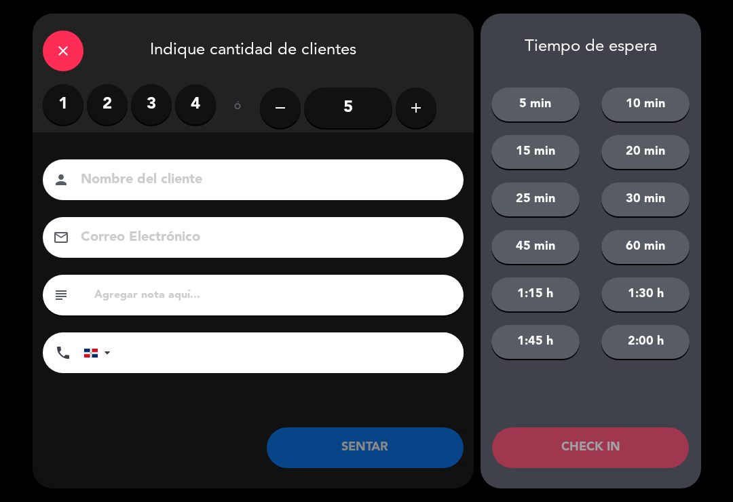
click at [200, 111] on label "4" at bounding box center [195, 104] width 41 height 41
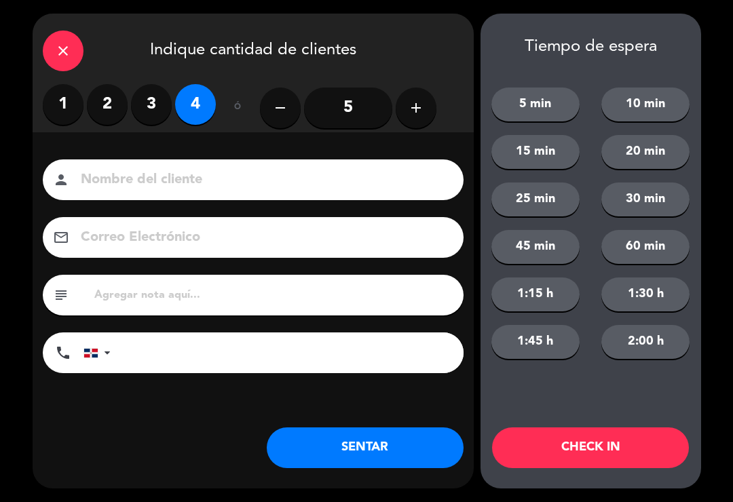
click at [294, 181] on input at bounding box center [262, 180] width 367 height 24
type input "[PERSON_NAME]"
click at [401, 450] on button "SENTAR" at bounding box center [365, 448] width 197 height 41
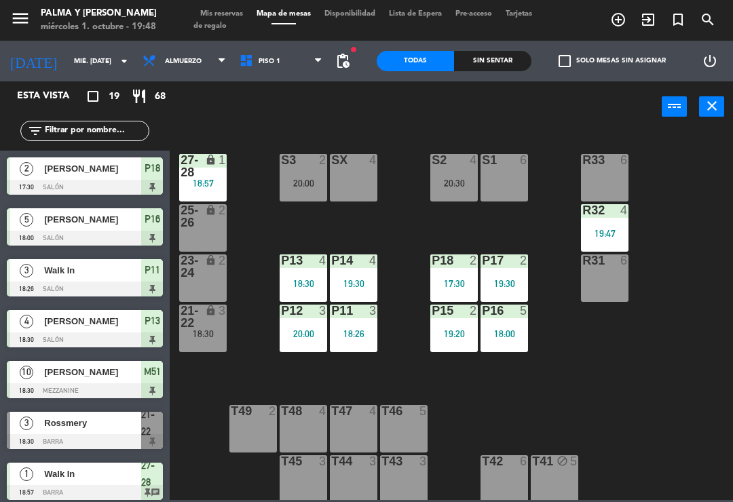
click at [621, 239] on div "R32 4 19:47" at bounding box center [605, 228] width 48 height 48
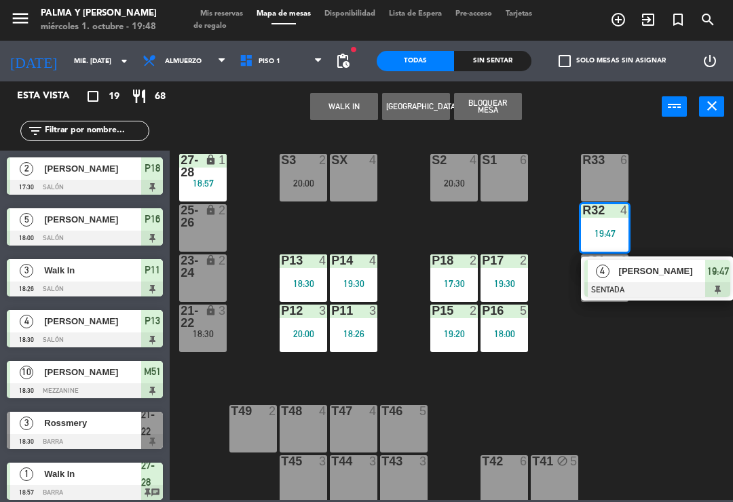
click at [682, 280] on div "[PERSON_NAME]" at bounding box center [662, 271] width 88 height 22
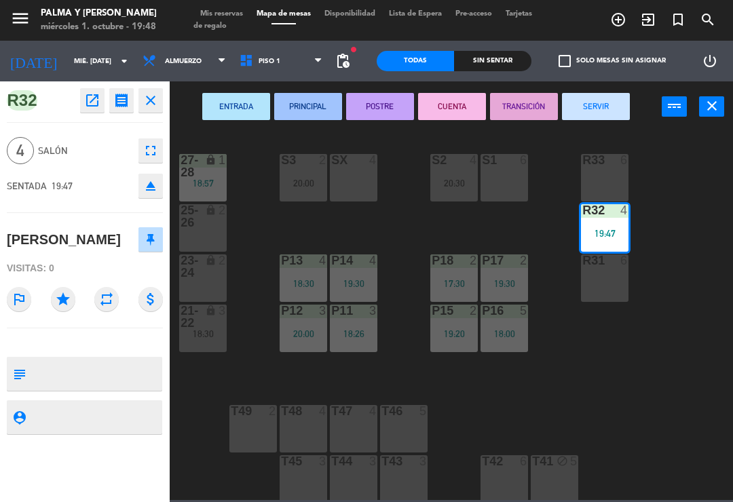
click at [513, 185] on div "S1 6" at bounding box center [505, 178] width 48 height 48
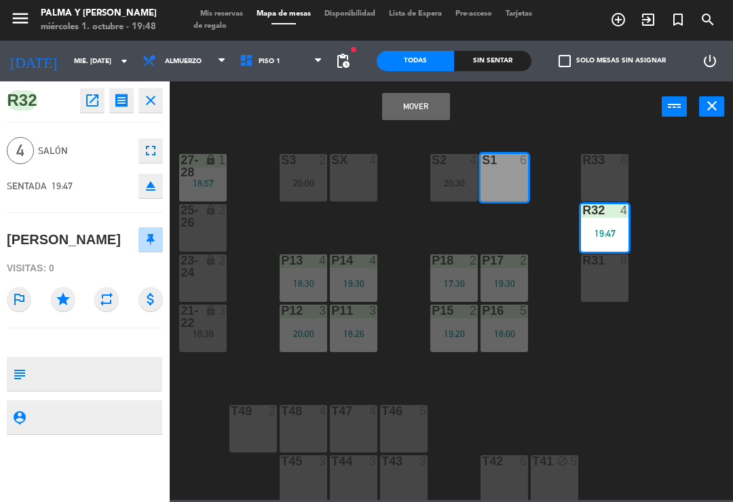
click at [420, 107] on button "Mover" at bounding box center [416, 106] width 68 height 27
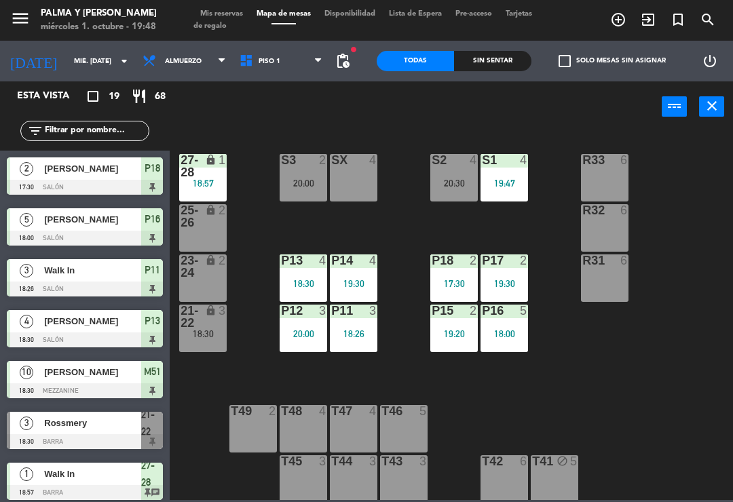
click at [638, 387] on div "R33 6 S1 4 19:47 S2 4 20:30 S3 2 20:00 SX 4 27-28 lock 1 18:57 R32 6 25-26 lock…" at bounding box center [455, 315] width 556 height 370
click at [638, 407] on div "R33 6 S1 4 19:47 S2 4 20:30 S3 2 20:00 SX 4 27-28 lock 1 18:57 R32 6 25-26 lock…" at bounding box center [455, 315] width 556 height 370
click at [652, 373] on div "R33 6 S1 4 19:47 S2 4 20:30 S3 2 20:00 SX 4 27-28 lock 1 18:57 R32 6 25-26 lock…" at bounding box center [455, 315] width 556 height 370
click at [281, 73] on span "Piso 1" at bounding box center [281, 61] width 97 height 30
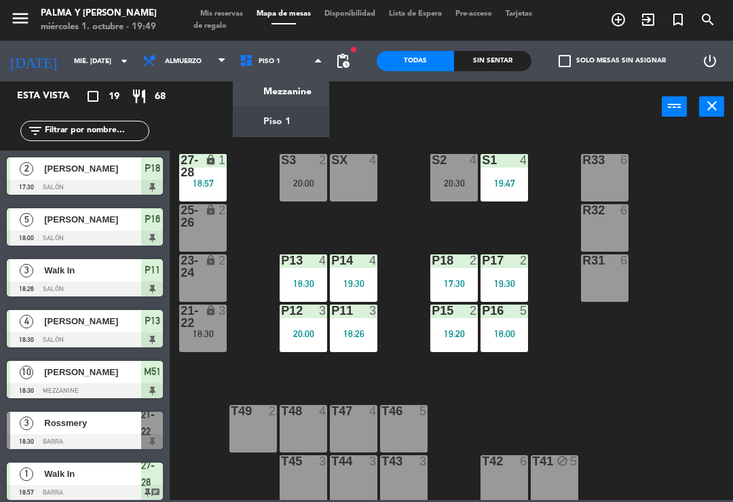
click at [692, 295] on div "R33 6 S1 4 19:47 S2 4 20:30 S3 2 20:00 SX 4 27-28 lock 1 18:57 R32 6 25-26 lock…" at bounding box center [455, 315] width 556 height 370
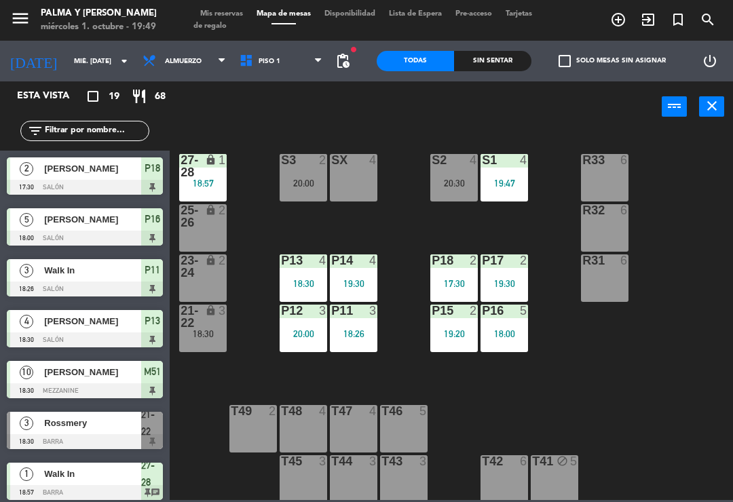
click at [96, 43] on div "[DATE] mié. [DATE] arrow_drop_down" at bounding box center [68, 61] width 136 height 41
click at [71, 47] on div "[DATE] mié. [DATE] arrow_drop_down" at bounding box center [68, 61] width 136 height 30
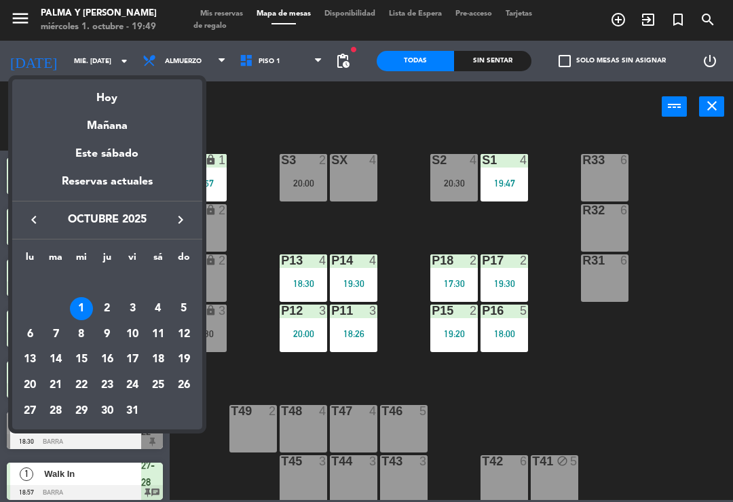
click at [137, 304] on div "3" at bounding box center [132, 308] width 23 height 23
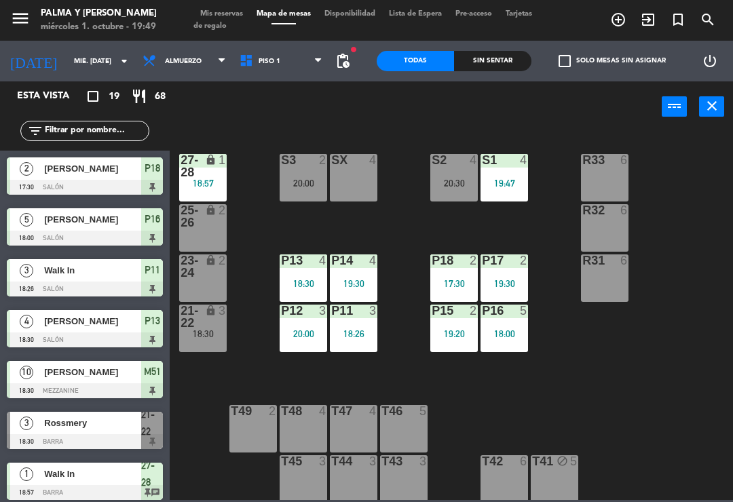
type input "vie. [DATE]"
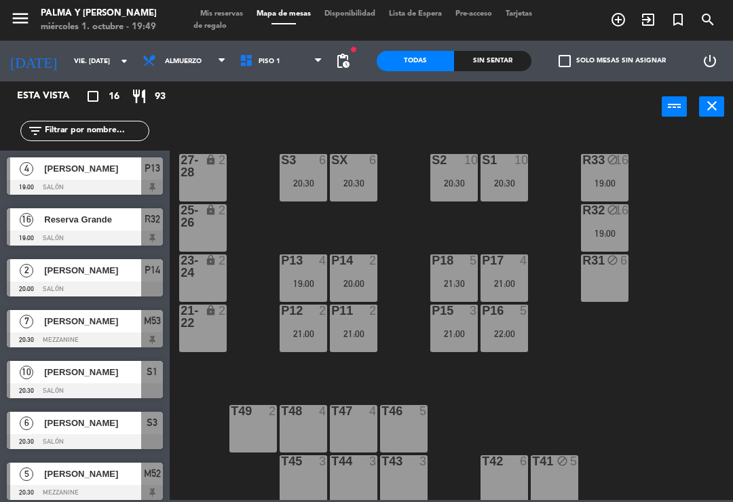
click at [600, 231] on div "19:00" at bounding box center [605, 234] width 48 height 10
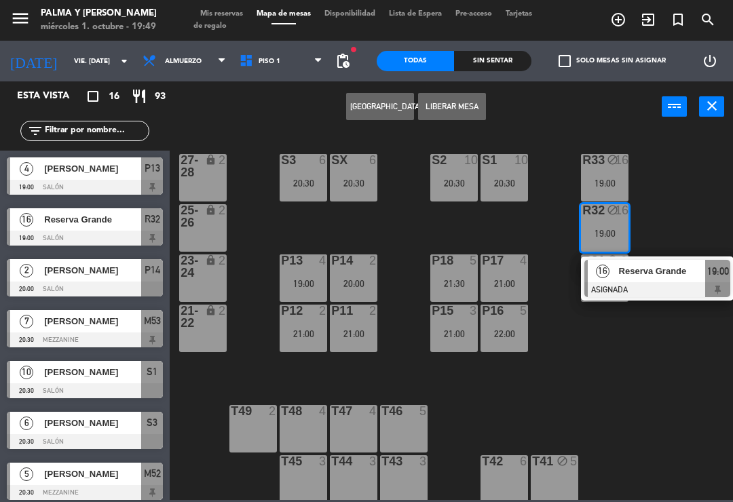
click at [612, 282] on div "16" at bounding box center [602, 271] width 29 height 22
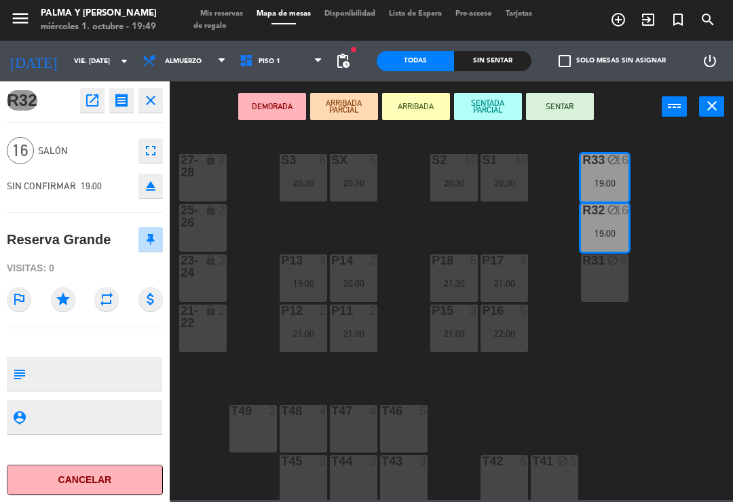
click at [120, 370] on textarea at bounding box center [96, 374] width 130 height 29
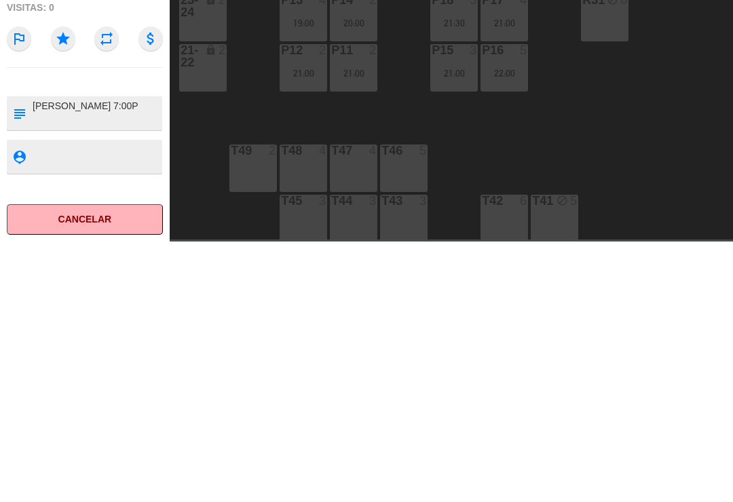
type textarea "[PERSON_NAME] 7:00PM"
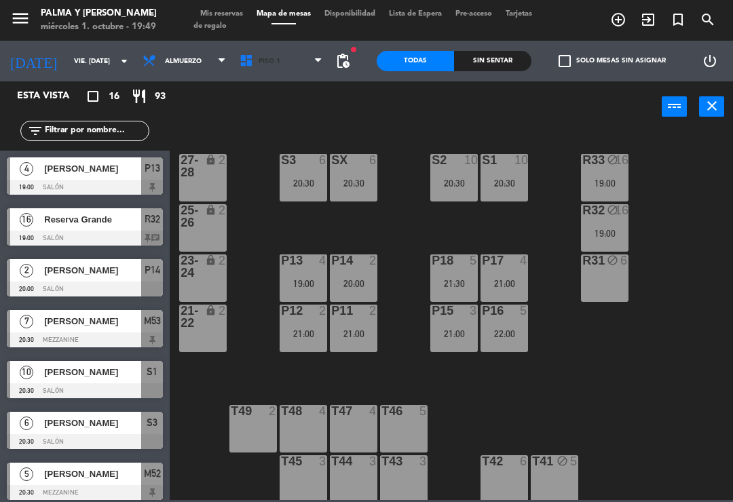
click at [287, 58] on span "Piso 1" at bounding box center [281, 61] width 97 height 30
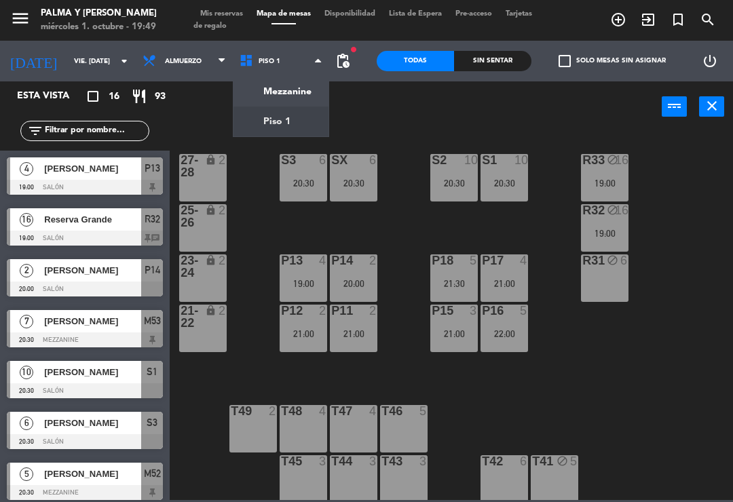
click at [689, 261] on div "R33 block 16 19:00 S1 10 20:30 S2 10 20:30 S3 6 20:30 SX 6 20:30 27-28 lock 2 R…" at bounding box center [455, 315] width 556 height 370
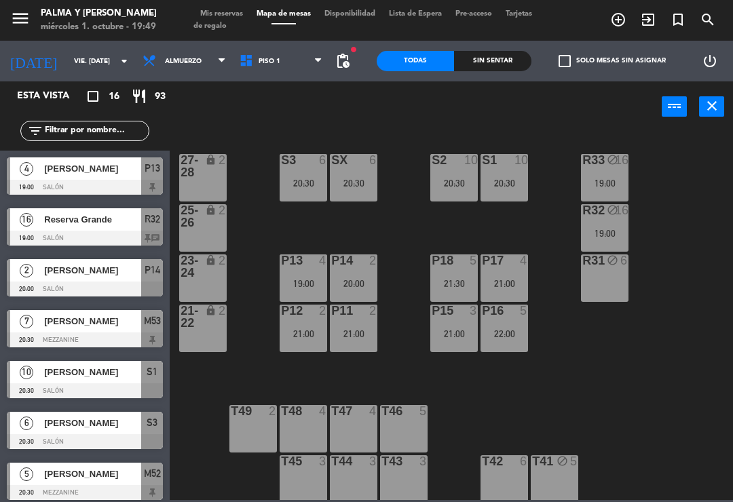
click at [695, 349] on div "R33 block 16 19:00 S1 10 20:30 S2 10 20:30 S3 6 20:30 SX 6 20:30 27-28 lock 2 R…" at bounding box center [455, 315] width 556 height 370
click at [75, 62] on input "vie. [DATE]" at bounding box center [113, 61] width 93 height 21
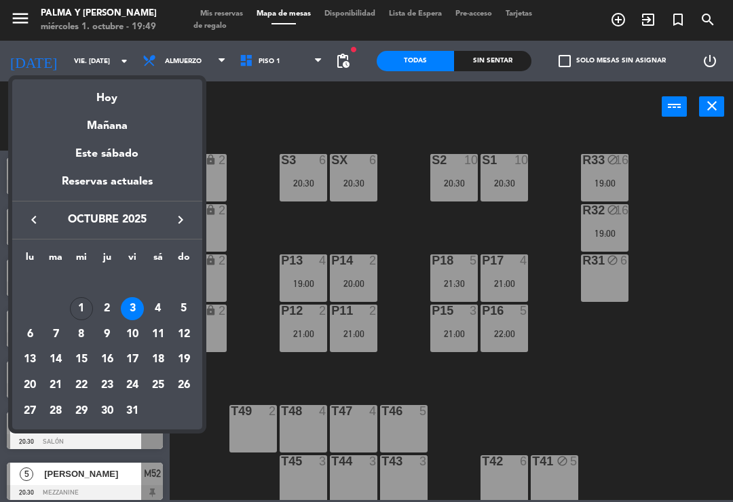
click at [107, 99] on div "Hoy" at bounding box center [107, 93] width 190 height 28
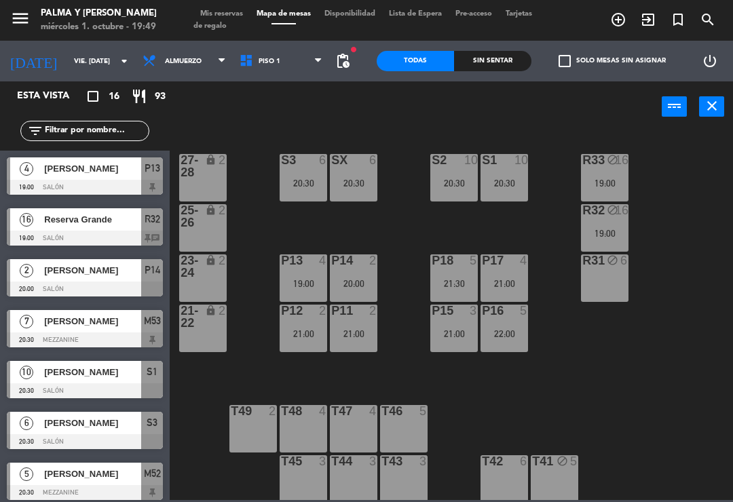
type input "mié. [DATE]"
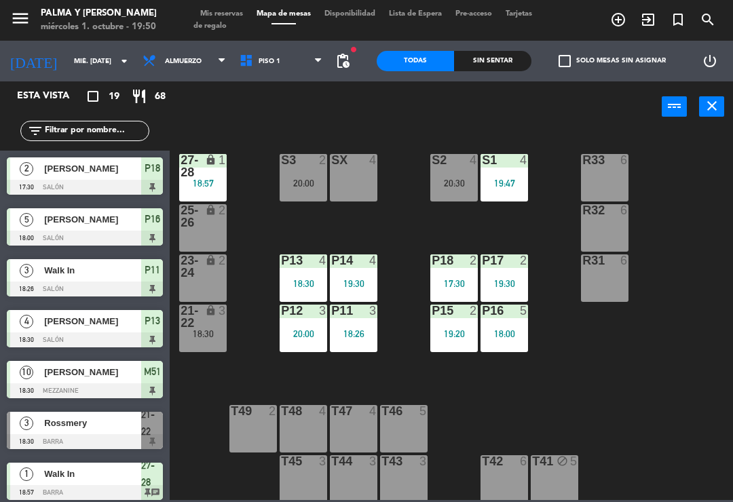
click at [726, 333] on div "R33 6 S1 4 19:47 S2 4 20:30 S3 2 20:00 SX 4 27-28 lock 1 18:57 R32 6 25-26 lock…" at bounding box center [455, 315] width 556 height 370
click at [106, 337] on div at bounding box center [85, 340] width 156 height 15
click at [527, 183] on div "19:47" at bounding box center [505, 184] width 48 height 10
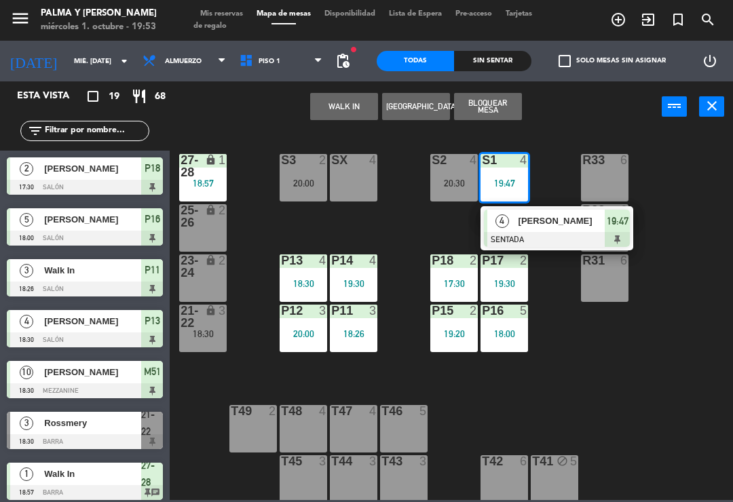
click at [560, 229] on div "[PERSON_NAME]" at bounding box center [561, 221] width 88 height 22
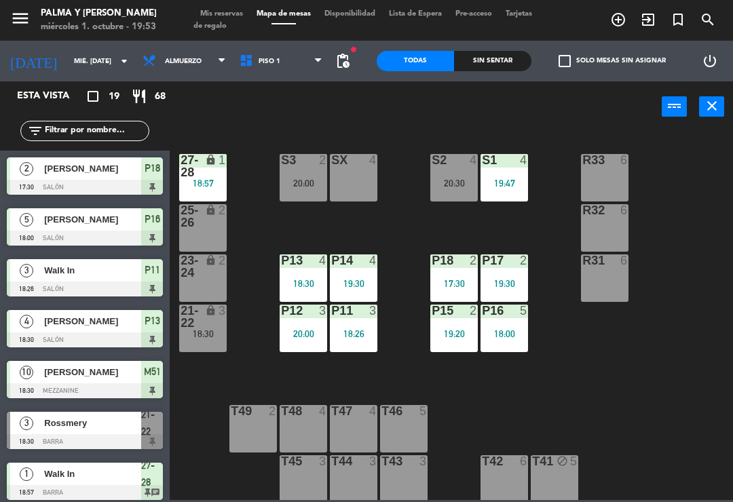
click at [663, 386] on div "R33 6 S1 4 19:47 S2 4 20:30 S3 2 20:00 SX 4 27-28 lock 1 18:57 R32 6 25-26 lock…" at bounding box center [455, 315] width 556 height 370
click at [359, 189] on div "SX 4" at bounding box center [354, 178] width 48 height 48
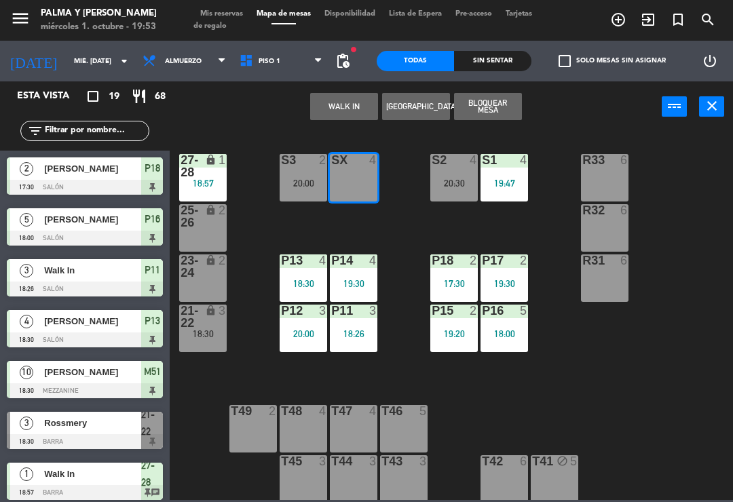
click at [354, 106] on button "WALK IN" at bounding box center [344, 106] width 68 height 27
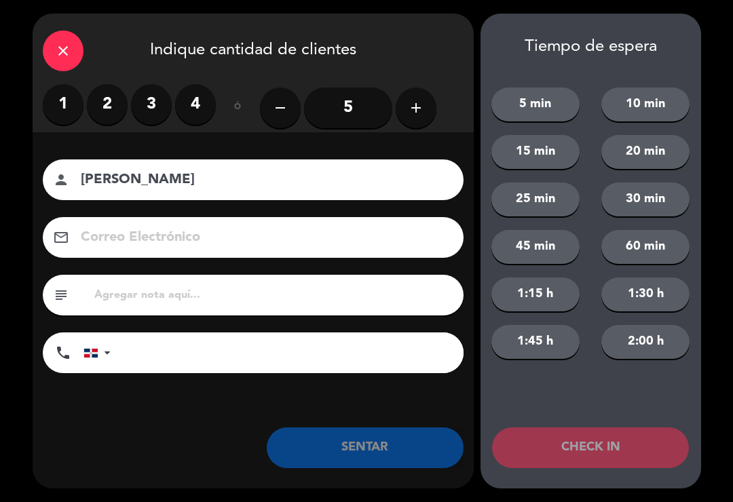
type input "[PERSON_NAME]"
click at [246, 357] on input "tel" at bounding box center [293, 353] width 339 height 41
type input "8097070742"
click at [143, 98] on label "3" at bounding box center [151, 104] width 41 height 41
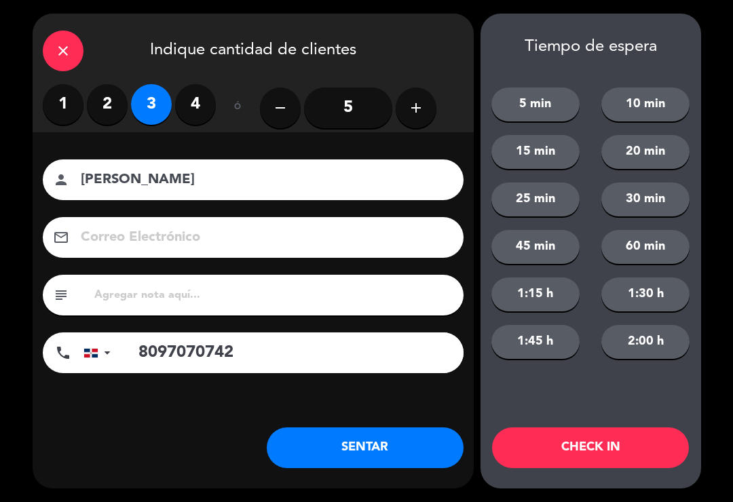
click at [357, 460] on button "SENTAR" at bounding box center [365, 448] width 197 height 41
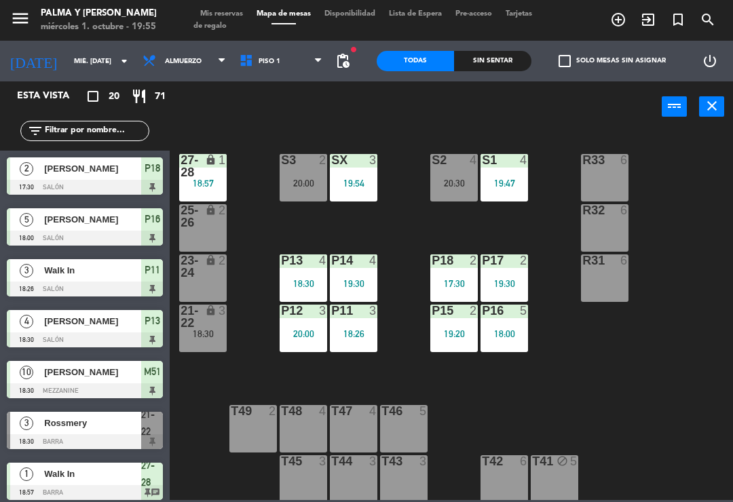
click at [583, 367] on div "R33 6 S1 4 19:47 S2 4 20:30 S3 2 20:00 SX 3 19:54 27-28 lock 1 18:57 R32 6 25-2…" at bounding box center [455, 315] width 556 height 370
click at [378, 170] on div "SX 3 19:54" at bounding box center [354, 178] width 48 height 48
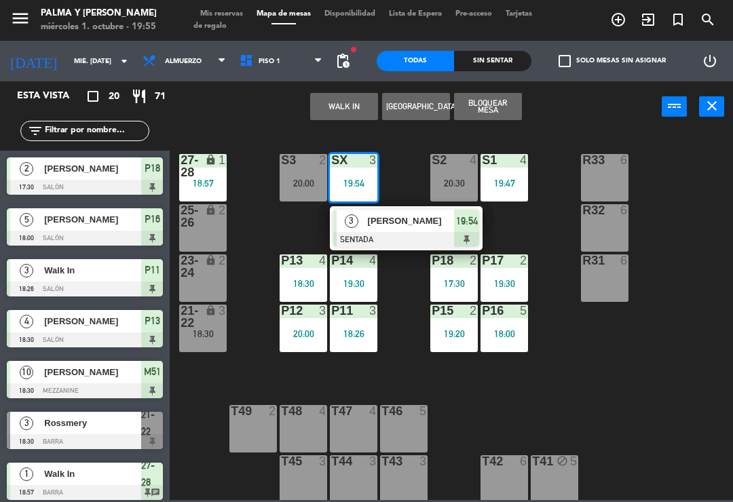
click at [432, 208] on div "3 [PERSON_NAME] SENTADA 19:54" at bounding box center [406, 228] width 153 height 44
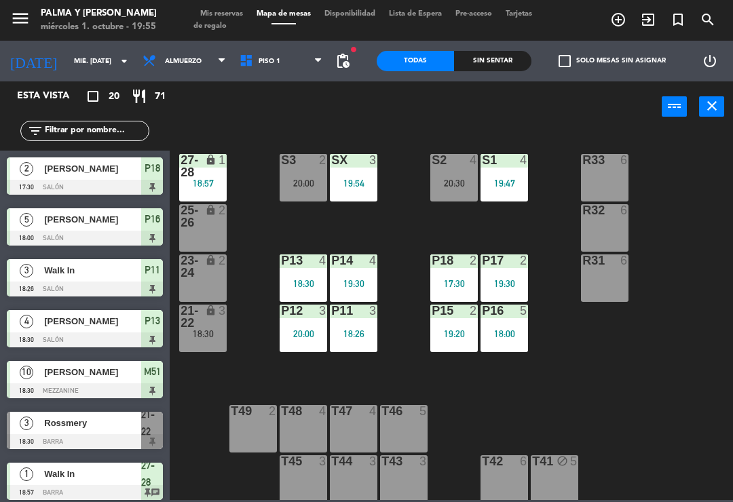
click at [356, 179] on div "19:54" at bounding box center [354, 184] width 48 height 10
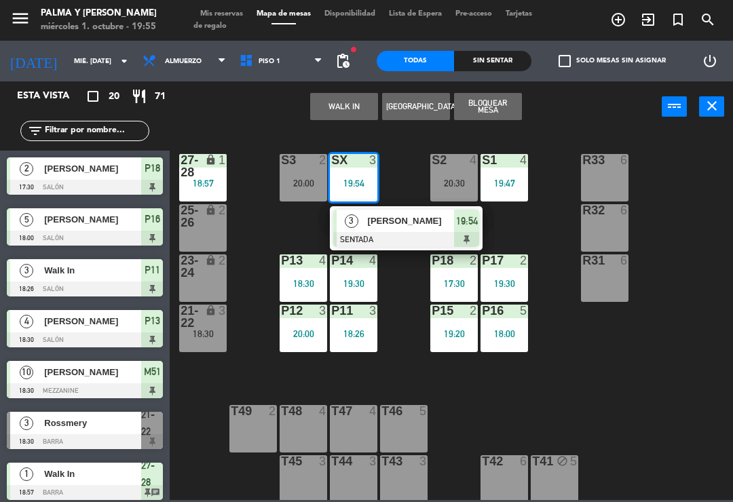
click at [396, 234] on div at bounding box center [406, 239] width 146 height 15
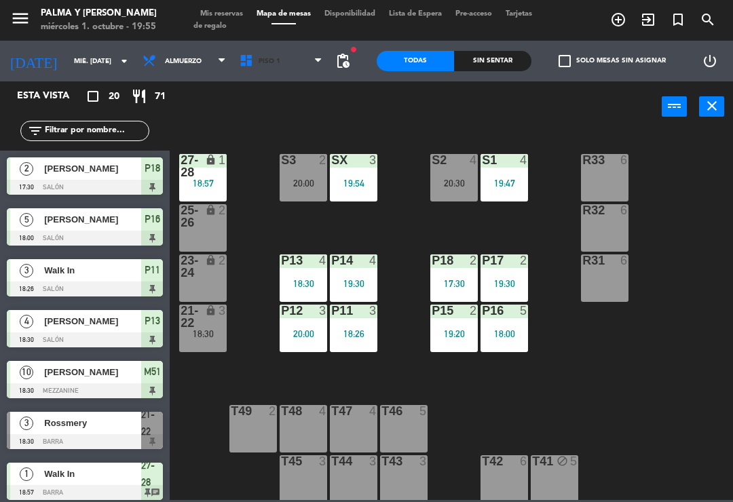
click at [251, 53] on span "Piso 1" at bounding box center [281, 61] width 97 height 30
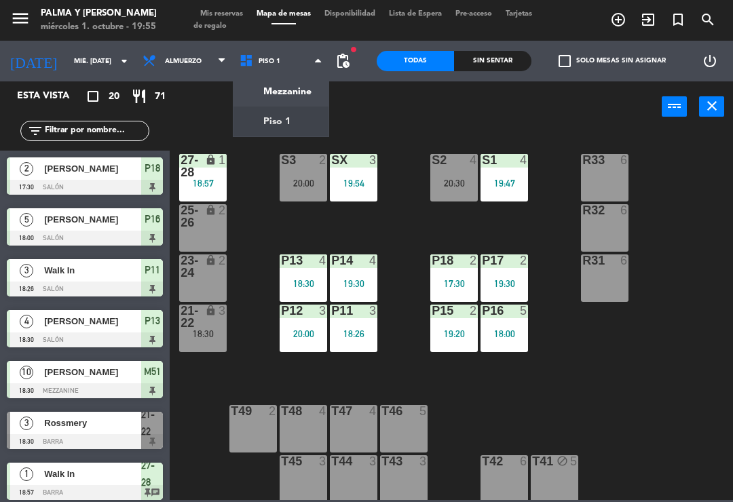
click at [272, 99] on ng-component "menu Palma y [PERSON_NAME] 1. octubre - 19:55 Mis reservas Mapa de mesas Dispon…" at bounding box center [366, 250] width 733 height 500
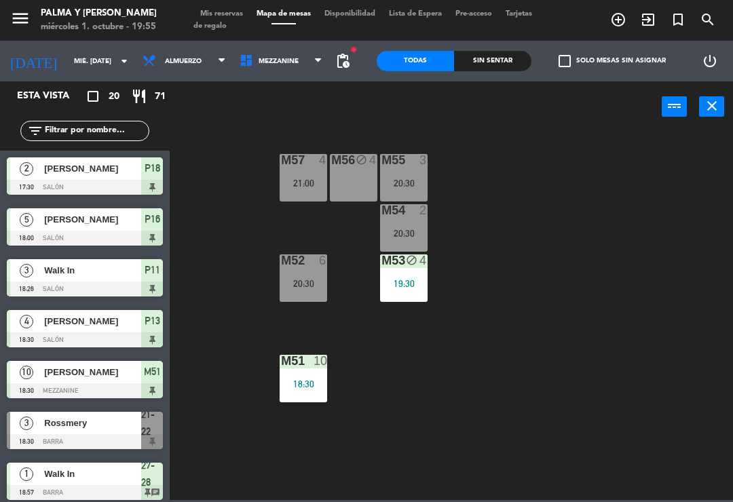
click at [524, 374] on div "M57 4 21:00 M56 block 4 M55 3 20:30 M54 2 20:30 M52 6 20:30 M53 block 4 19:30 M…" at bounding box center [455, 315] width 556 height 370
click at [504, 289] on div "M57 4 21:00 M56 block 4 M55 3 20:30 M54 2 20:30 M52 6 20:30 M53 block 4 19:30 M…" at bounding box center [455, 315] width 556 height 370
click at [403, 222] on div "M54 2 20:30" at bounding box center [404, 228] width 48 height 48
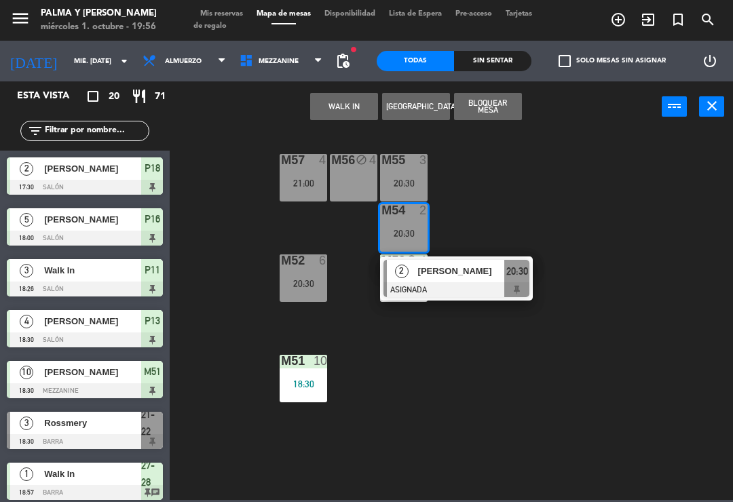
click at [460, 279] on div "[PERSON_NAME]" at bounding box center [461, 271] width 88 height 22
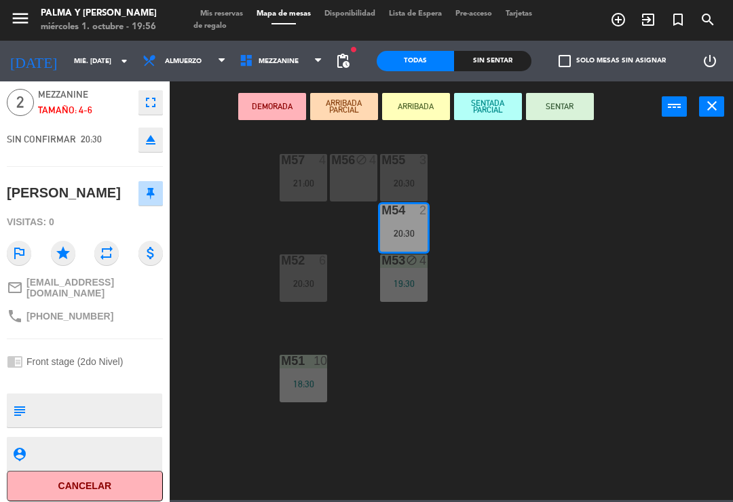
scroll to position [49, 0]
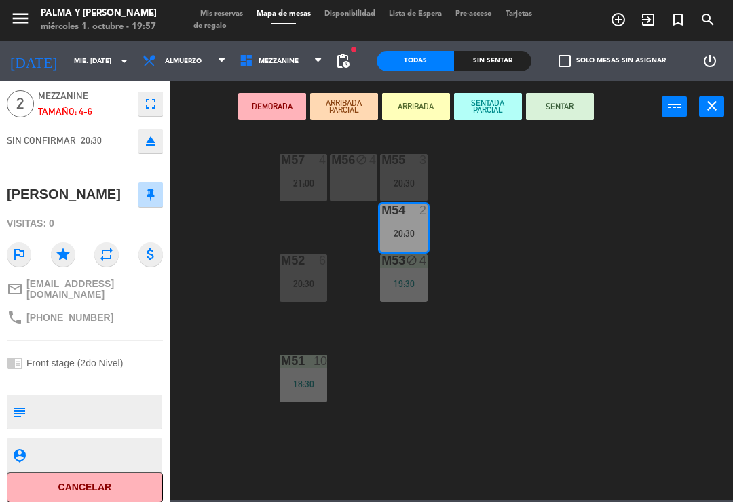
click at [94, 407] on textarea at bounding box center [96, 412] width 130 height 29
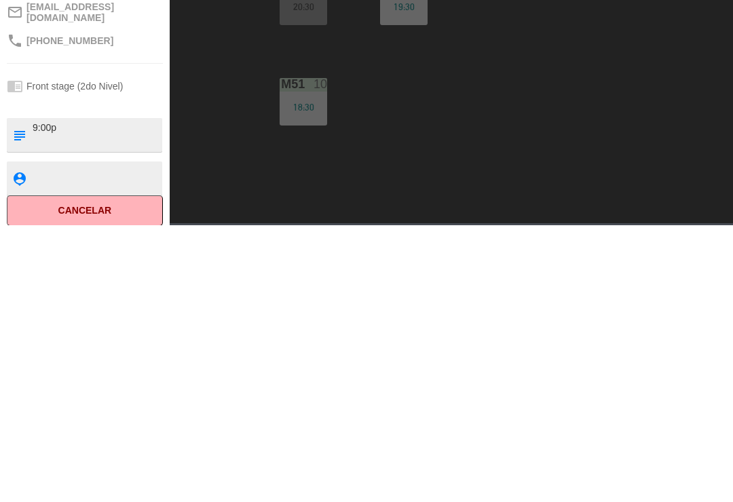
type textarea "9:00pm"
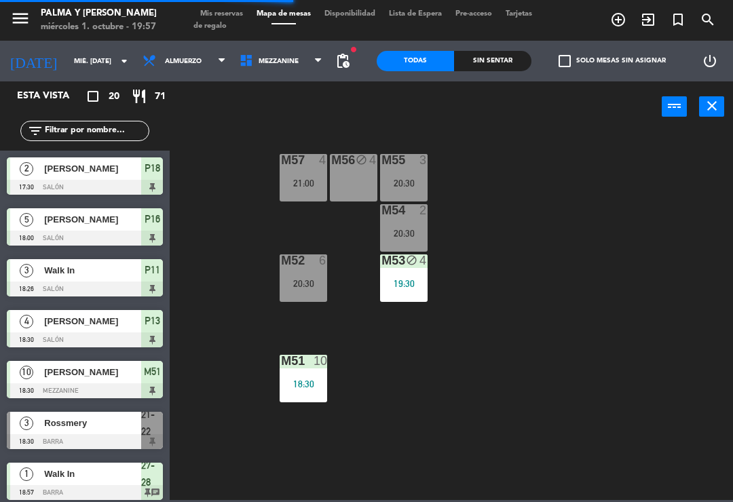
scroll to position [108, 0]
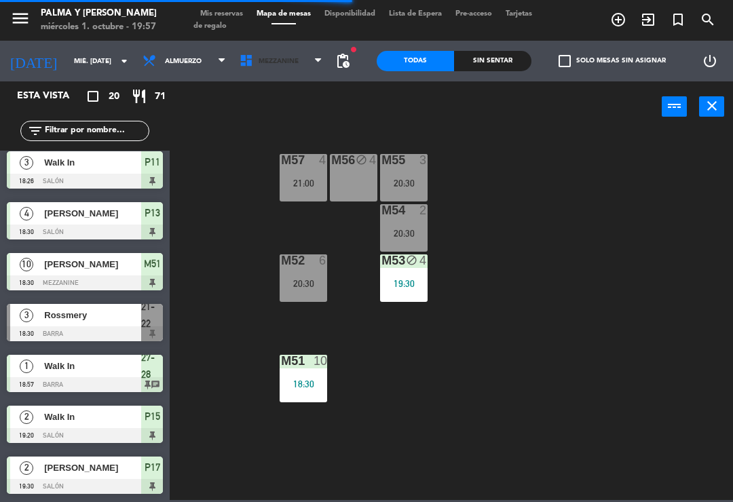
click at [297, 74] on span "Mezzanine" at bounding box center [281, 61] width 97 height 30
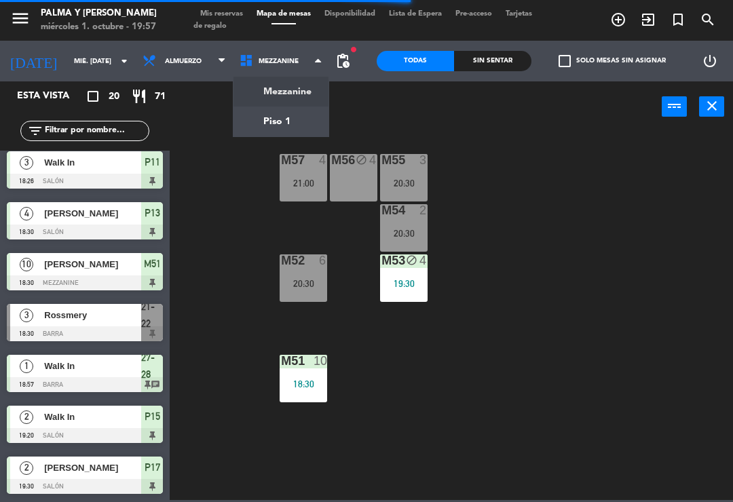
click at [288, 131] on ng-component "menu Palma y [PERSON_NAME] 1. octubre - 19:57 Mis reservas Mapa de mesas Dispon…" at bounding box center [366, 250] width 733 height 500
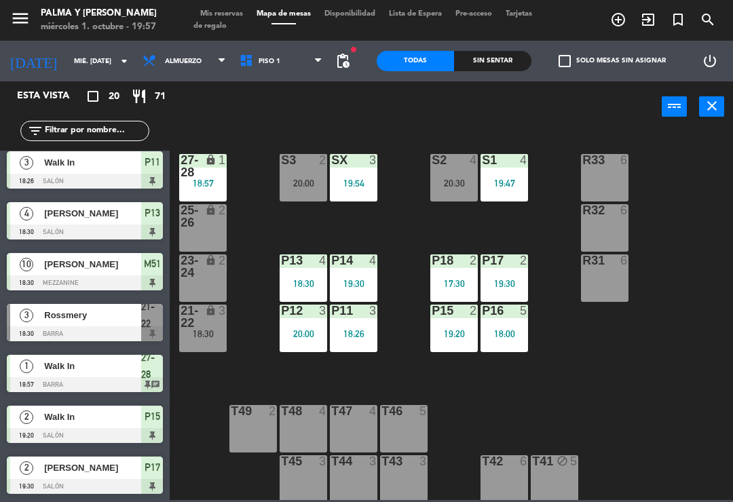
click at [314, 184] on div "20:00" at bounding box center [304, 184] width 48 height 10
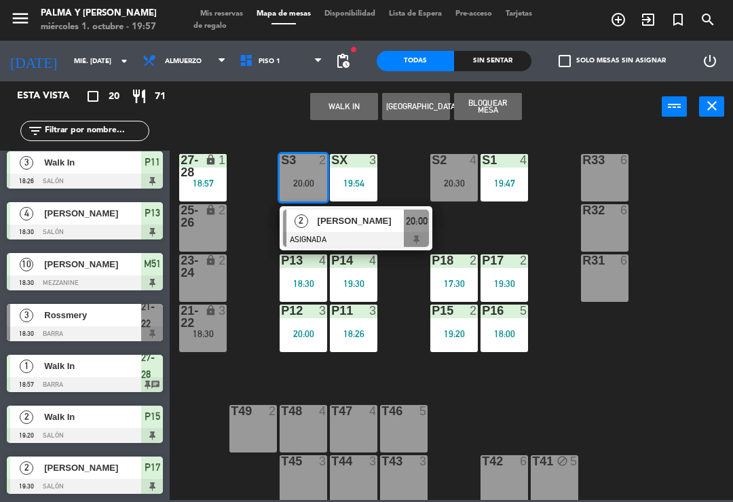
click at [570, 429] on div "R33 6 S1 4 19:47 S2 4 20:30 S3 2 20:00 2 [PERSON_NAME] ASIGNADA 20:00 SX 3 19:5…" at bounding box center [455, 315] width 556 height 370
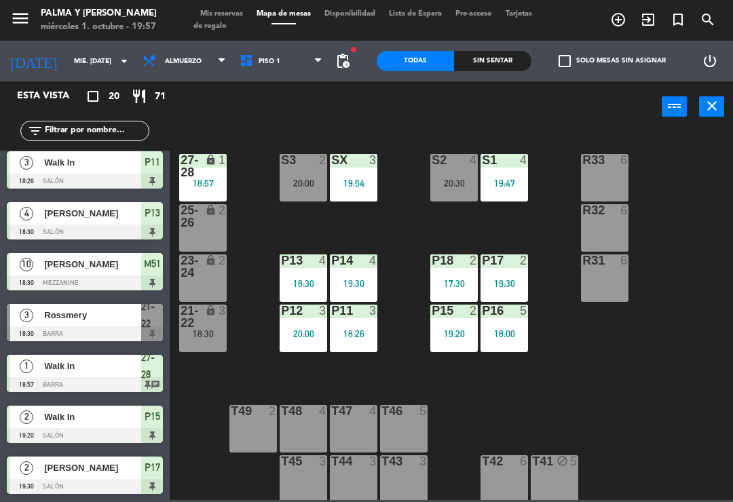
click at [456, 158] on div at bounding box center [454, 160] width 22 height 12
click at [579, 417] on div "R33 6 S1 4 19:47 S2 4 20:30 S3 2 20:00 SX 3 19:54 27-28 lock 1 18:57 R32 6 25-2…" at bounding box center [455, 315] width 556 height 370
click at [362, 175] on div "SX 3 19:54" at bounding box center [354, 178] width 48 height 48
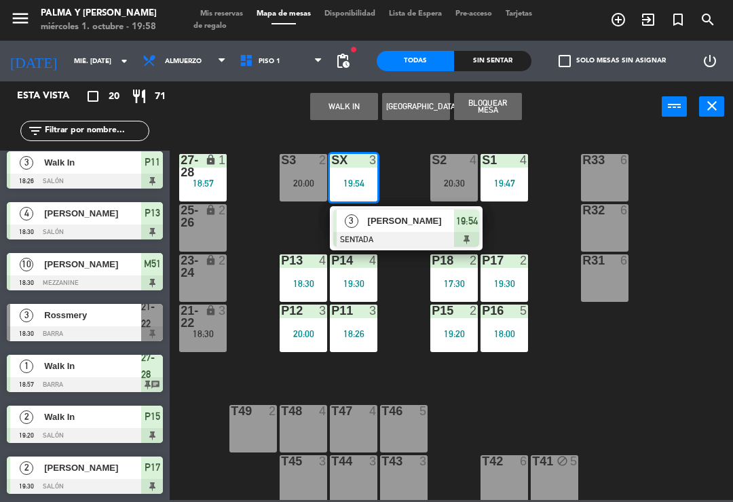
click at [388, 225] on span "[PERSON_NAME]" at bounding box center [411, 221] width 87 height 14
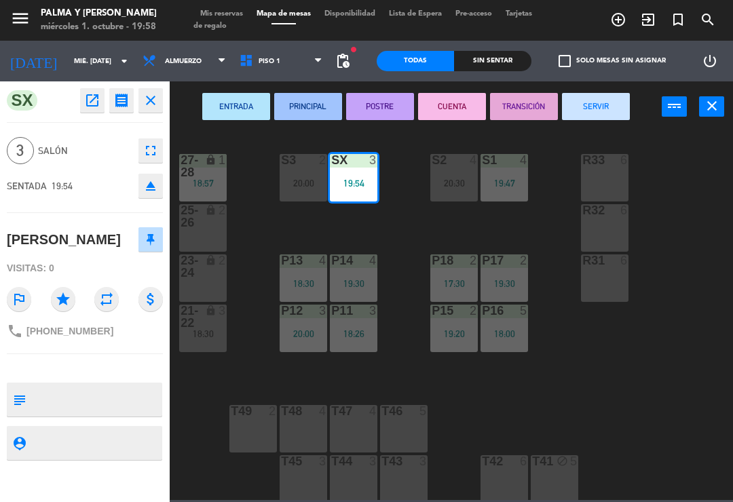
click at [608, 243] on div "R32 6" at bounding box center [605, 228] width 48 height 48
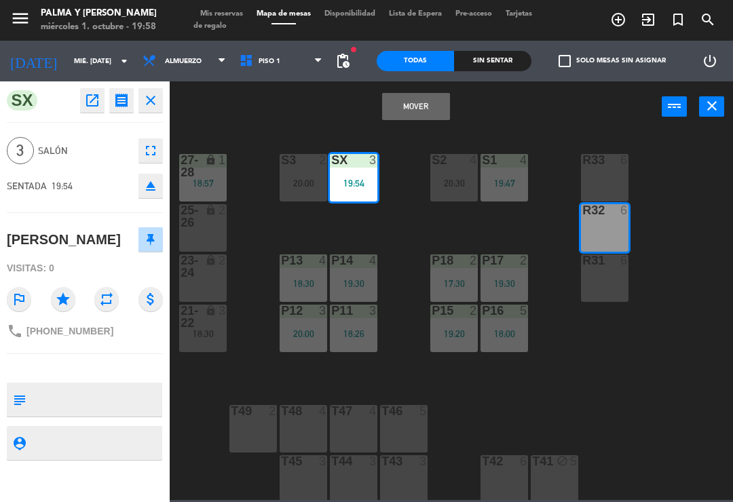
click at [438, 119] on button "Mover" at bounding box center [416, 106] width 68 height 27
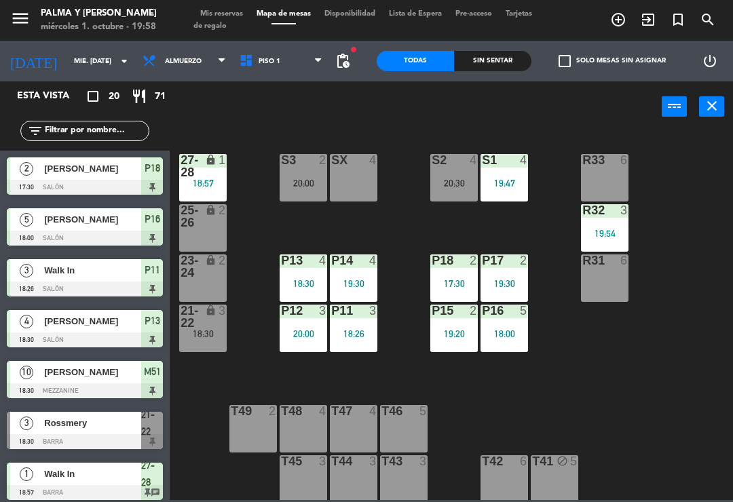
scroll to position [0, 0]
click at [618, 221] on div "R32 3 19:54" at bounding box center [605, 228] width 48 height 48
click at [685, 382] on div "R33 6 S1 4 19:47 S2 4 20:30 S3 2 20:00 SX 4 27-28 lock 1 18:57 R32 3 19:54 25-2…" at bounding box center [455, 315] width 556 height 370
click at [604, 225] on div "R32 3 19:54" at bounding box center [605, 228] width 48 height 48
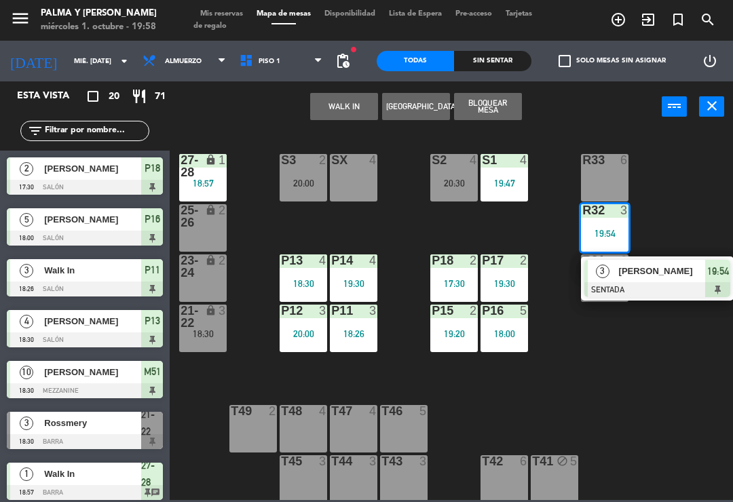
click at [674, 268] on span "[PERSON_NAME]" at bounding box center [662, 271] width 87 height 14
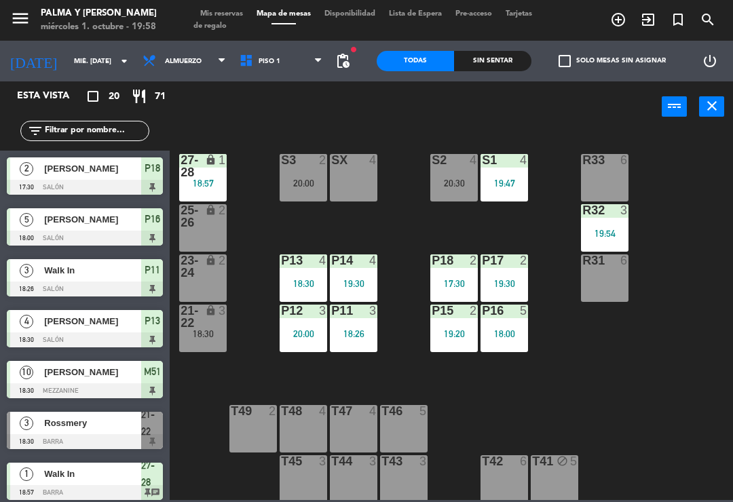
click at [605, 232] on div "19:54" at bounding box center [605, 234] width 48 height 10
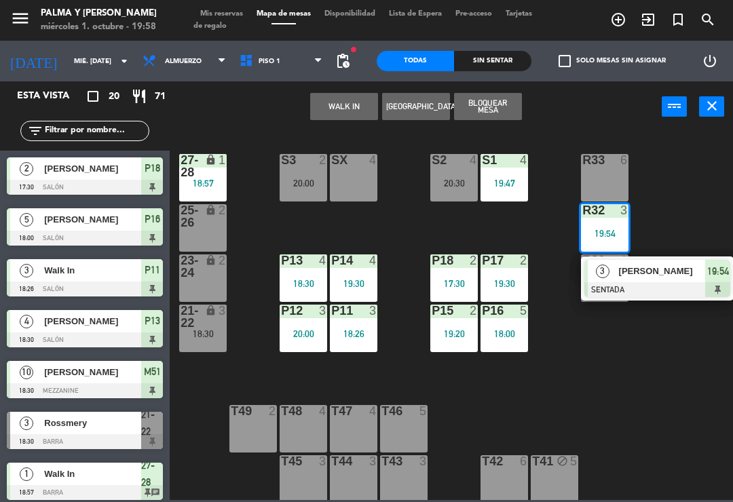
click at [661, 280] on div "[PERSON_NAME]" at bounding box center [662, 271] width 88 height 22
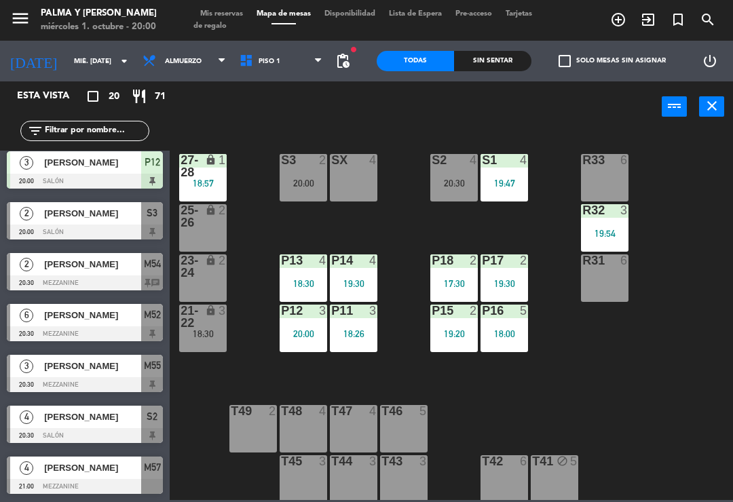
scroll to position [668, 0]
click at [456, 176] on div "S2 4 20:30" at bounding box center [454, 178] width 48 height 48
click at [598, 329] on div "R33 6 S1 4 19:47 S2 4 20:30 S3 2 20:00 SX 4 27-28 lock 1 18:57 R32 3 19:54 25-2…" at bounding box center [455, 315] width 556 height 370
click at [264, 65] on span "Piso 1" at bounding box center [270, 61] width 22 height 7
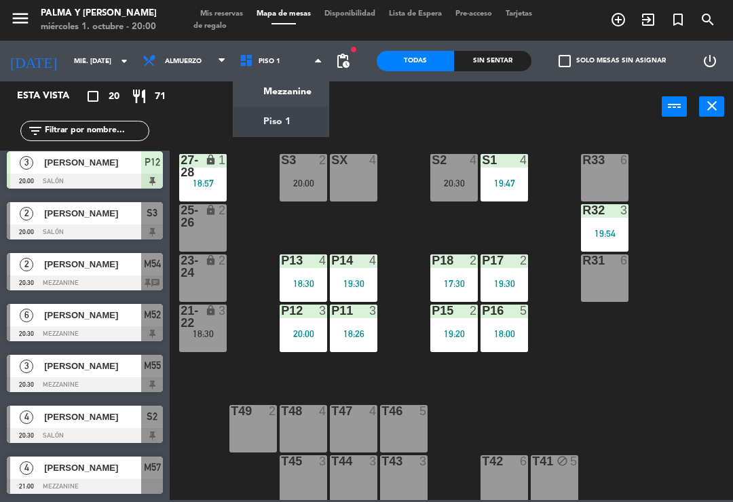
click at [288, 87] on ng-component "menu Palma y [PERSON_NAME] 1. octubre - 20:00 Mis reservas Mapa de mesas Dispon…" at bounding box center [366, 250] width 733 height 500
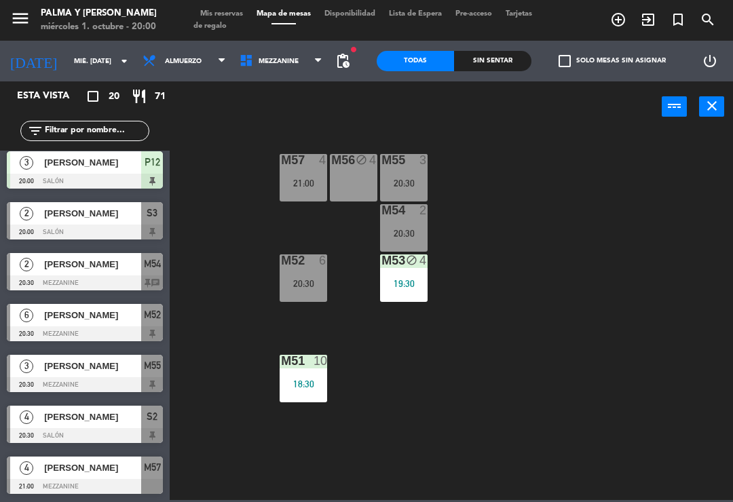
click at [404, 229] on div "20:30" at bounding box center [404, 234] width 48 height 10
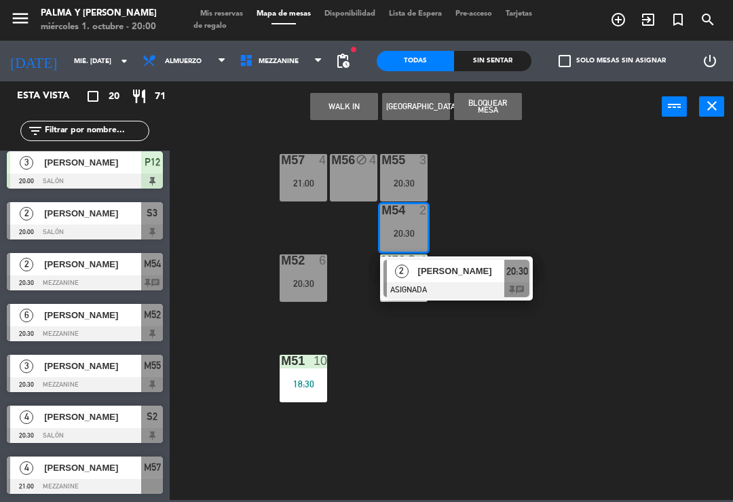
click at [392, 443] on div "M57 4 21:00 M56 block 4 M55 3 20:30 M54 2 20:30 2 [PERSON_NAME] ASIGNADA 20:30 …" at bounding box center [455, 315] width 556 height 370
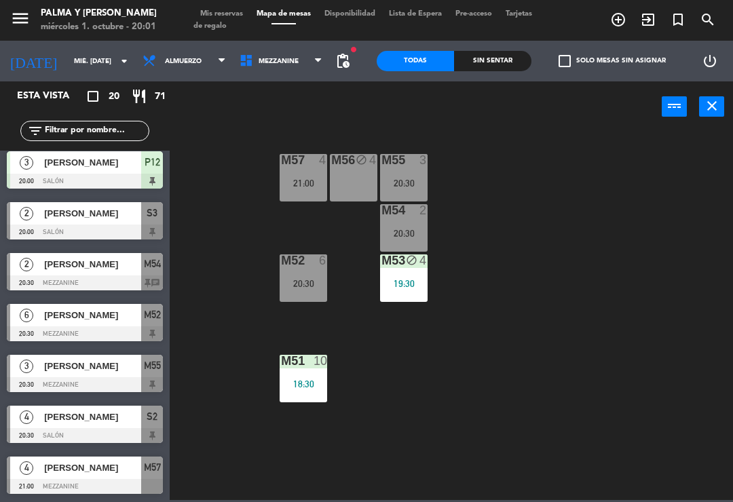
click at [626, 308] on div "M57 4 21:00 M56 block 4 M55 3 20:30 M54 2 20:30 M52 6 20:30 M53 block 4 19:30 M…" at bounding box center [455, 315] width 556 height 370
click at [289, 86] on div "power_input close" at bounding box center [416, 107] width 492 height 52
click at [291, 61] on span "Mezzanine" at bounding box center [281, 61] width 97 height 30
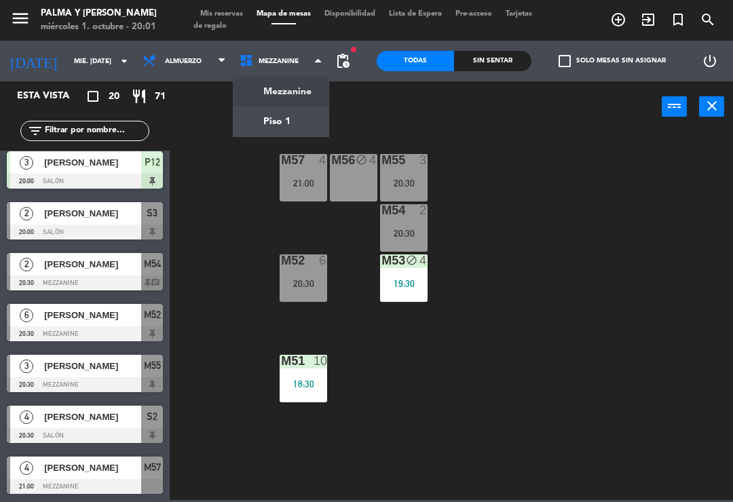
click at [281, 122] on ng-component "menu Palma y [PERSON_NAME] 1. octubre - 20:01 Mis reservas Mapa de mesas Dispon…" at bounding box center [366, 250] width 733 height 500
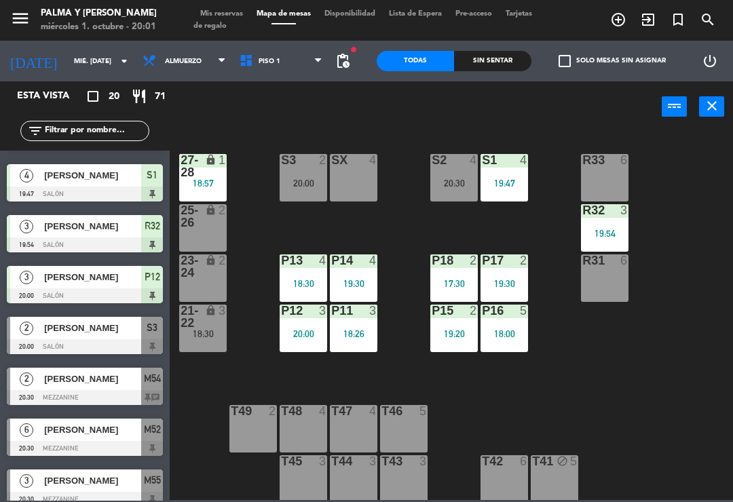
scroll to position [553, 0]
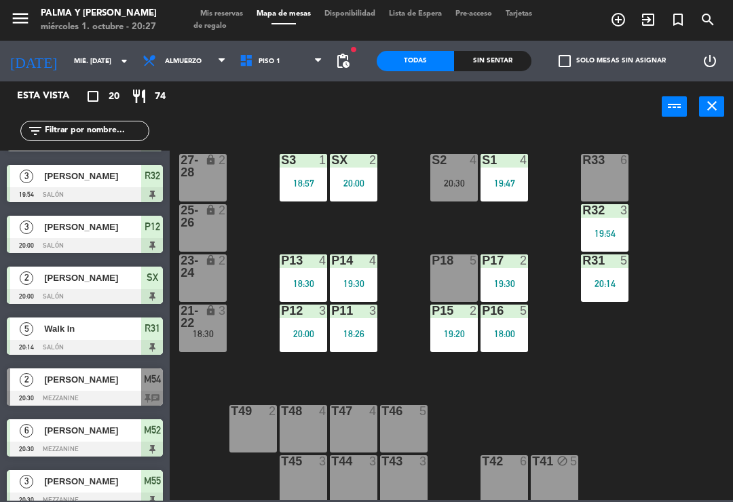
click at [465, 273] on div "P18 5" at bounding box center [454, 279] width 48 height 48
click at [620, 399] on div "R33 6 S1 4 19:47 S2 4 20:30 S3 1 18:57 SX 2 20:00 27-28 lock 2 R32 3 19:54 25-2…" at bounding box center [455, 315] width 556 height 370
click at [454, 270] on div "P18 5" at bounding box center [454, 279] width 48 height 48
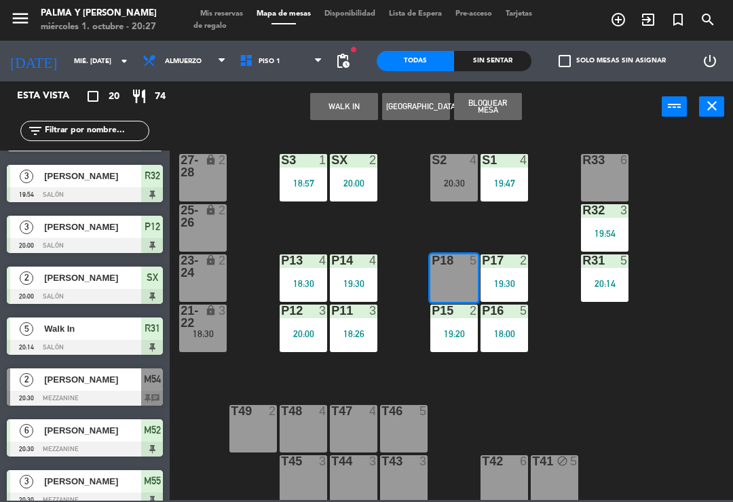
click at [348, 98] on button "WALK IN" at bounding box center [344, 106] width 68 height 27
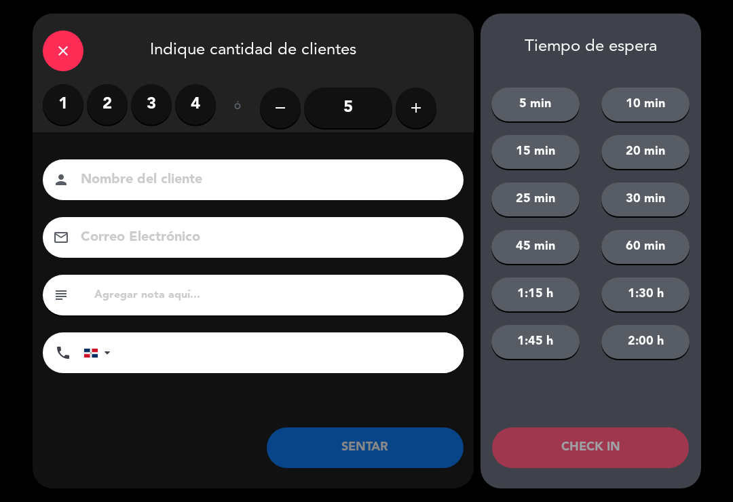
click at [107, 90] on label "2" at bounding box center [107, 104] width 41 height 41
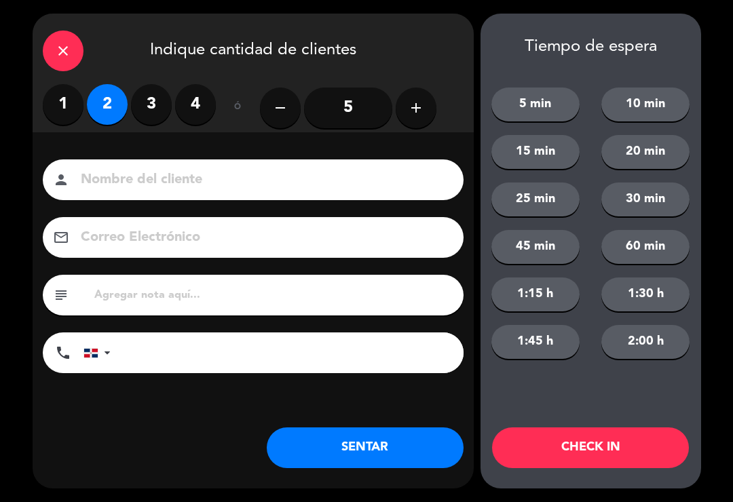
click at [394, 436] on button "SENTAR" at bounding box center [365, 448] width 197 height 41
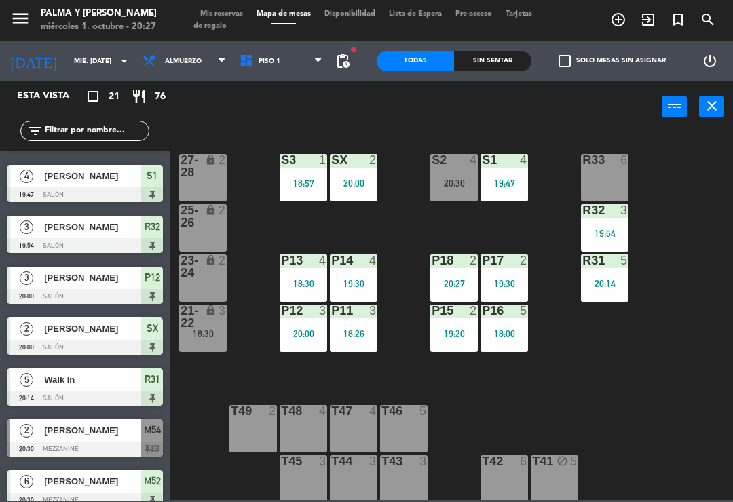
scroll to position [0, 0]
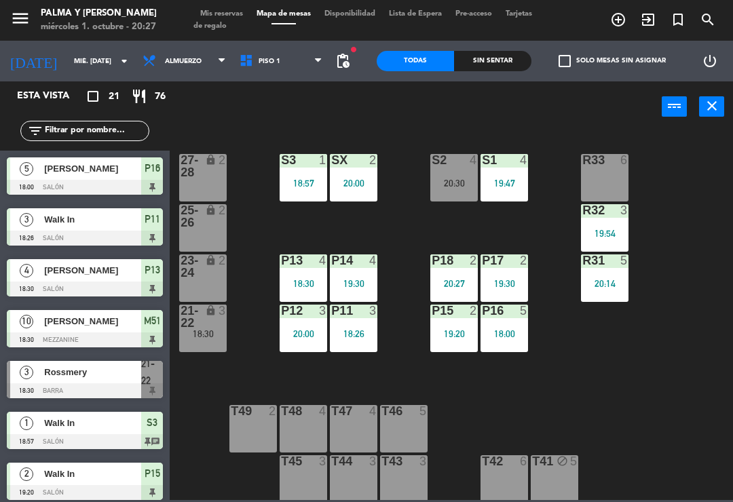
click at [702, 420] on div "R33 6 S1 4 19:47 S2 4 20:30 S3 1 18:57 SX 2 20:00 27-28 lock 2 R32 3 19:54 25-2…" at bounding box center [455, 315] width 556 height 370
click at [707, 426] on div "R33 6 S1 4 19:47 S2 4 20:30 S3 1 18:57 SX 2 20:00 27-28 lock 2 R32 3 19:54 25-2…" at bounding box center [455, 315] width 556 height 370
click at [716, 416] on div "R33 6 S1 4 19:47 S2 4 20:30 S3 1 18:57 SX 2 20:00 27-28 lock 2 R32 3 19:54 25-2…" at bounding box center [455, 315] width 556 height 370
click at [723, 268] on div "R33 6 S1 4 19:47 S2 4 20:30 S3 1 18:57 SX 2 20:00 27-28 lock 2 R32 3 19:54 25-2…" at bounding box center [455, 315] width 556 height 370
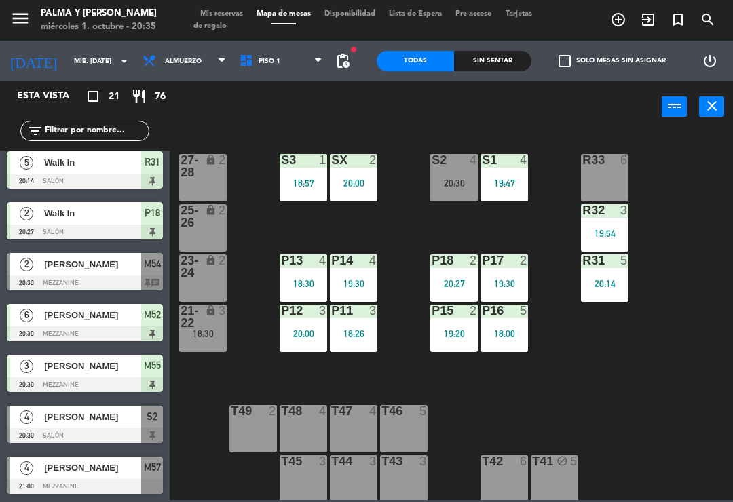
scroll to position [719, 0]
click at [59, 139] on input "text" at bounding box center [95, 131] width 105 height 15
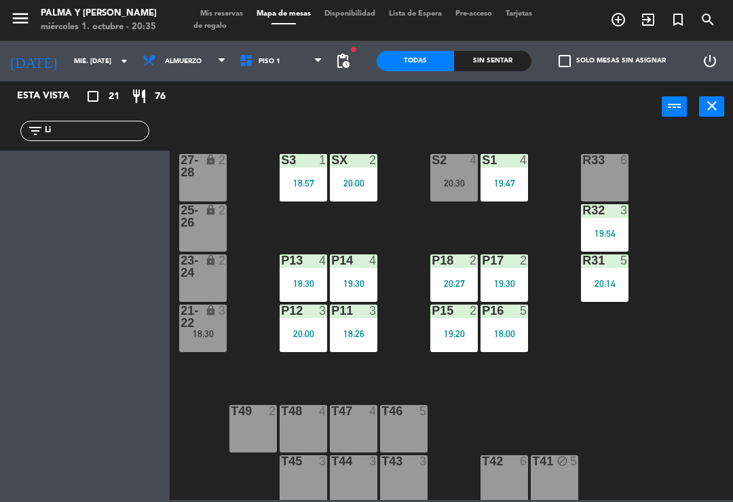
scroll to position [0, 0]
click at [697, 208] on div "R33 6 S1 4 19:47 S2 4 20:30 S3 1 18:57 SX 2 20:00 27-28 lock 2 R32 3 19:54 25-2…" at bounding box center [455, 315] width 556 height 370
click at [96, 132] on input "[PERSON_NAME]" at bounding box center [95, 131] width 105 height 15
type input "L"
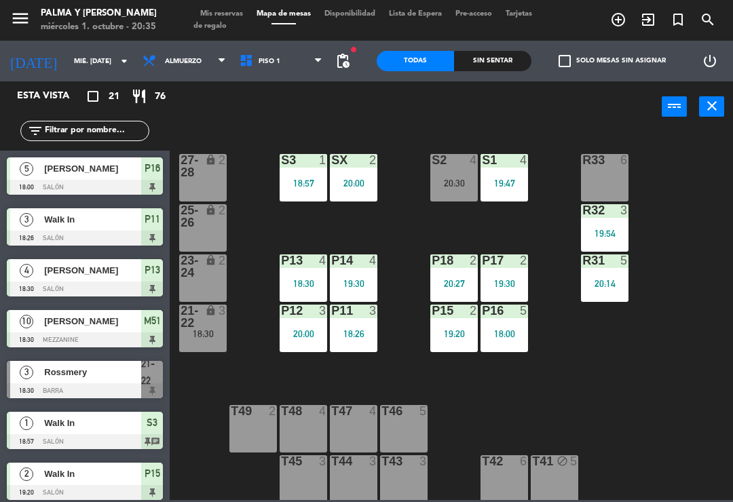
click at [725, 146] on div "R33 6 S1 4 19:47 S2 4 20:30 S3 1 18:57 SX 2 20:00 27-28 lock 2 R32 3 19:54 25-2…" at bounding box center [455, 315] width 556 height 370
click at [464, 167] on div "S2 4" at bounding box center [454, 161] width 48 height 14
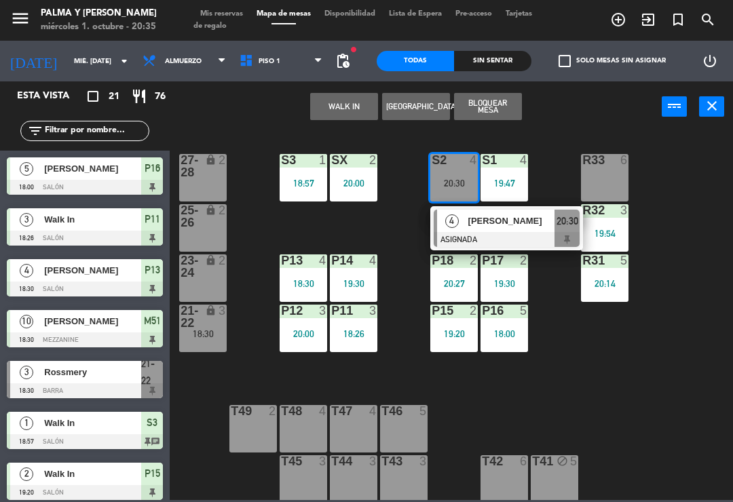
click at [475, 226] on span "[PERSON_NAME]" at bounding box center [511, 221] width 87 height 14
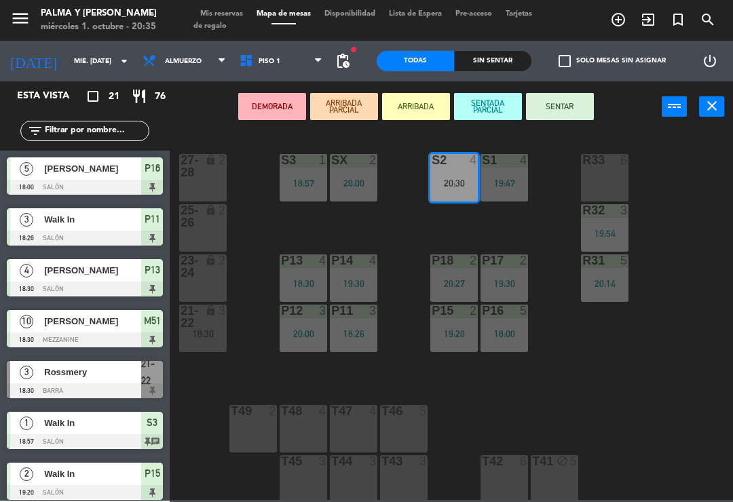
click at [607, 168] on div "R33 6" at bounding box center [605, 178] width 48 height 48
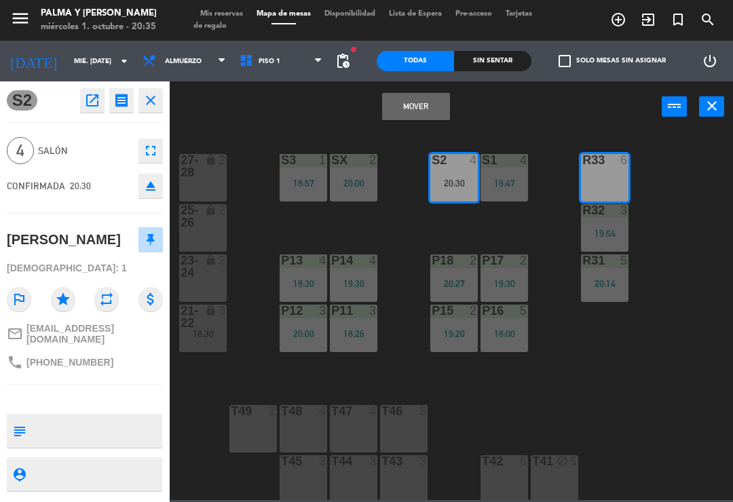
click at [429, 111] on button "Mover" at bounding box center [416, 106] width 68 height 27
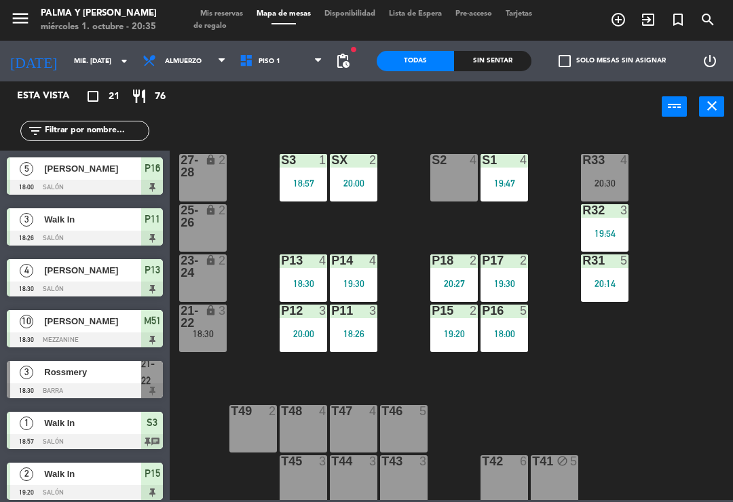
scroll to position [278, 0]
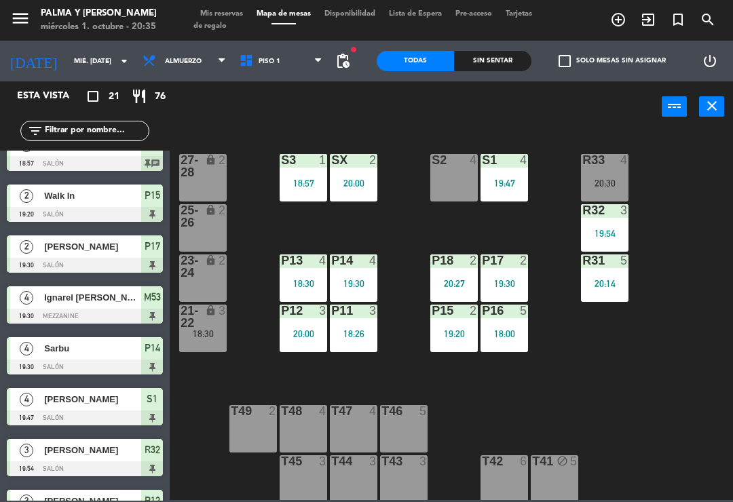
click at [612, 185] on div "20:30" at bounding box center [605, 184] width 48 height 10
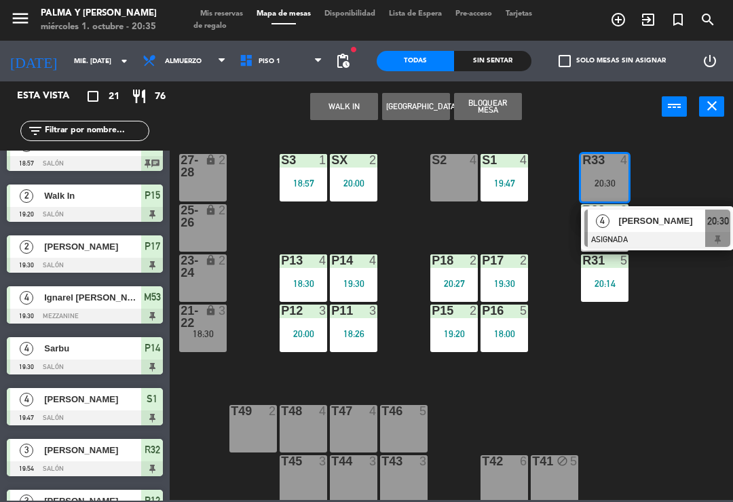
click at [652, 232] on div "[PERSON_NAME]" at bounding box center [662, 221] width 88 height 22
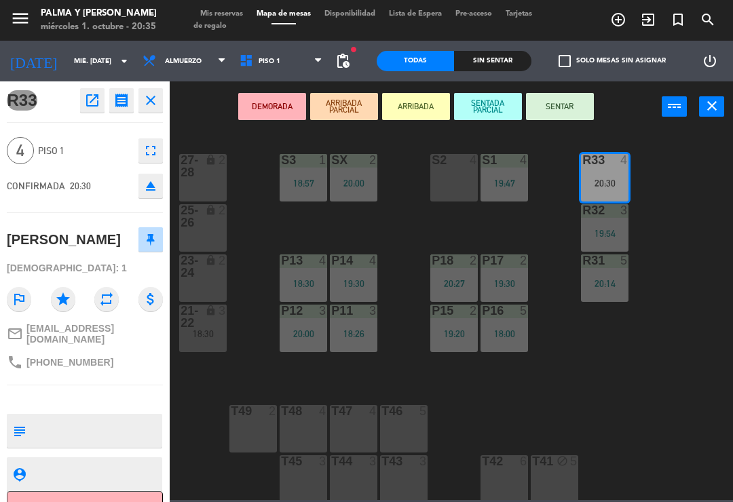
click at [572, 114] on button "SENTAR" at bounding box center [560, 106] width 68 height 27
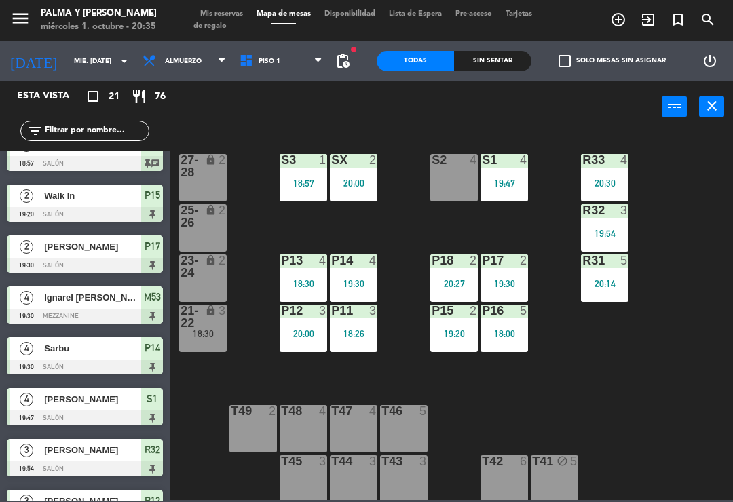
click at [686, 207] on div "R33 4 20:30 S1 4 19:47 S2 4 S3 1 18:57 SX 2 20:00 27-28 lock 2 R32 3 19:54 25-2…" at bounding box center [455, 315] width 556 height 370
click at [477, 283] on div "20:27" at bounding box center [454, 284] width 48 height 10
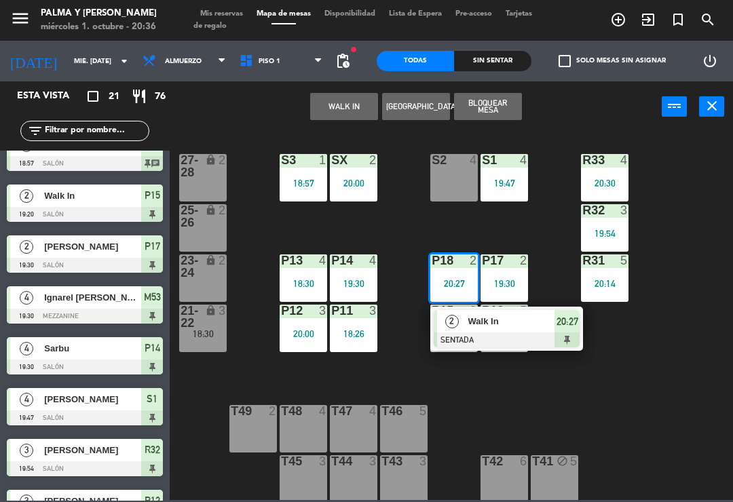
click at [532, 318] on span "Walk In" at bounding box center [511, 321] width 87 height 14
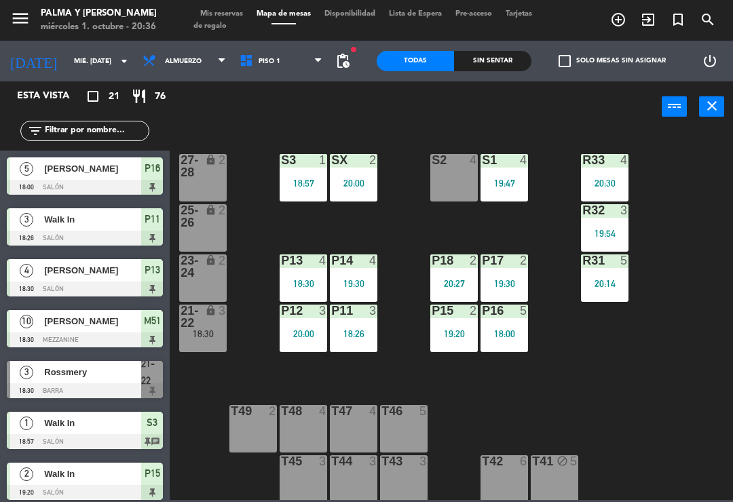
scroll to position [75, 0]
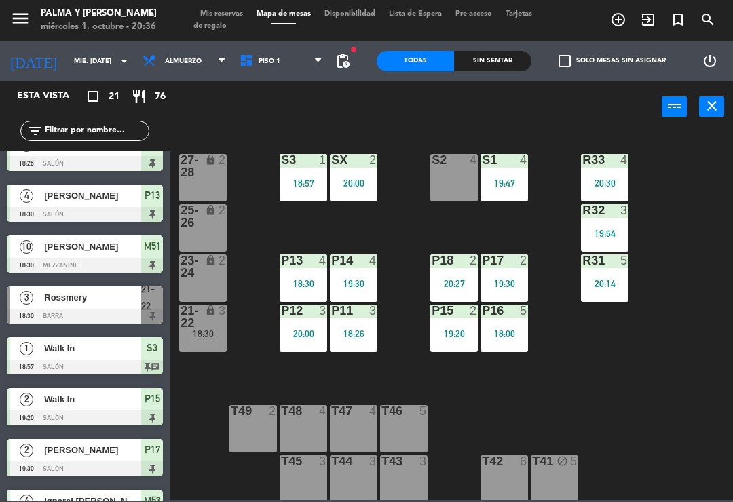
click at [456, 281] on div "20:27" at bounding box center [454, 284] width 48 height 10
click at [724, 187] on div "R33 4 20:30 S1 4 19:47 S2 4 S3 1 18:57 SX 2 20:00 27-28 lock 2 R32 3 19:54 25-2…" at bounding box center [455, 315] width 556 height 370
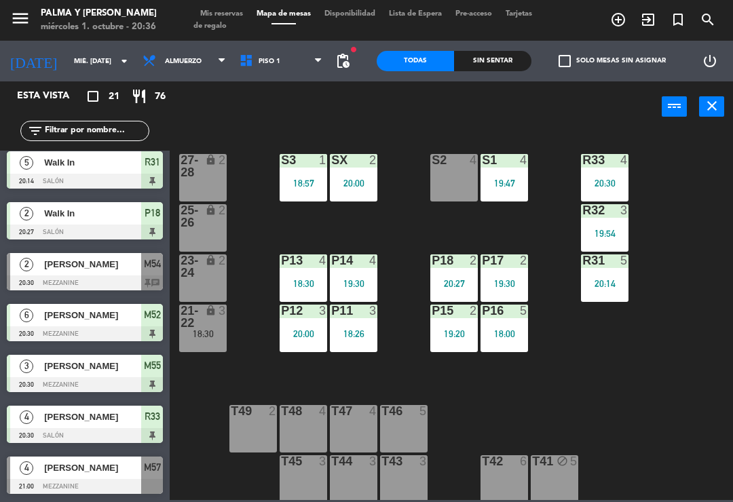
scroll to position [719, 0]
click at [517, 70] on div "Sin sentar" at bounding box center [492, 61] width 77 height 20
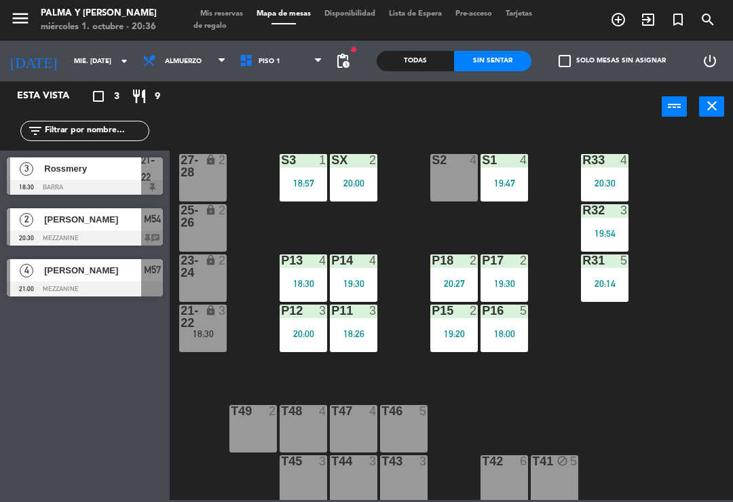
click at [507, 56] on div "Sin sentar" at bounding box center [492, 61] width 77 height 20
click at [417, 63] on div "Todas" at bounding box center [415, 61] width 77 height 20
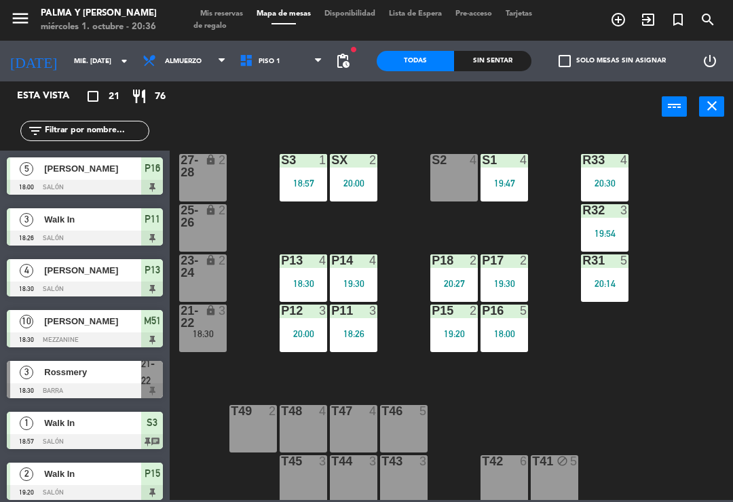
click at [600, 158] on div at bounding box center [605, 160] width 22 height 12
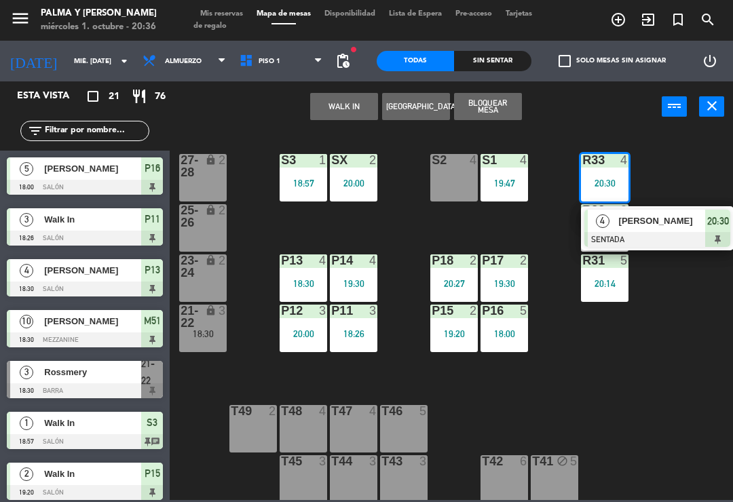
click at [709, 116] on button "close" at bounding box center [711, 106] width 25 height 20
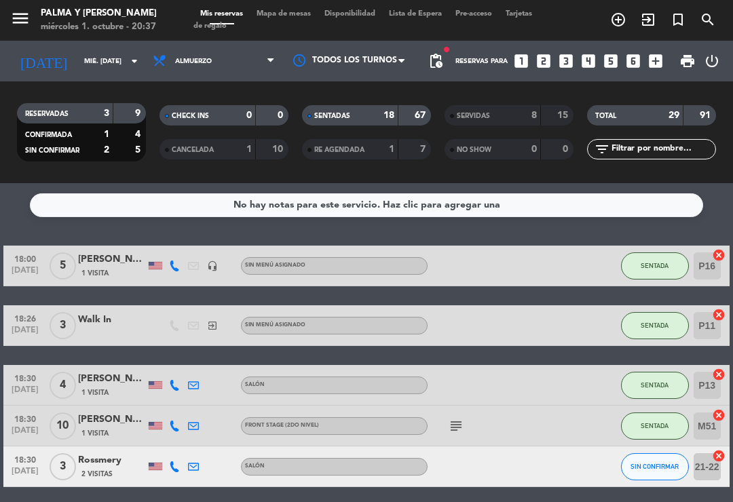
click at [265, 18] on span "Mapa de mesas" at bounding box center [284, 13] width 68 height 7
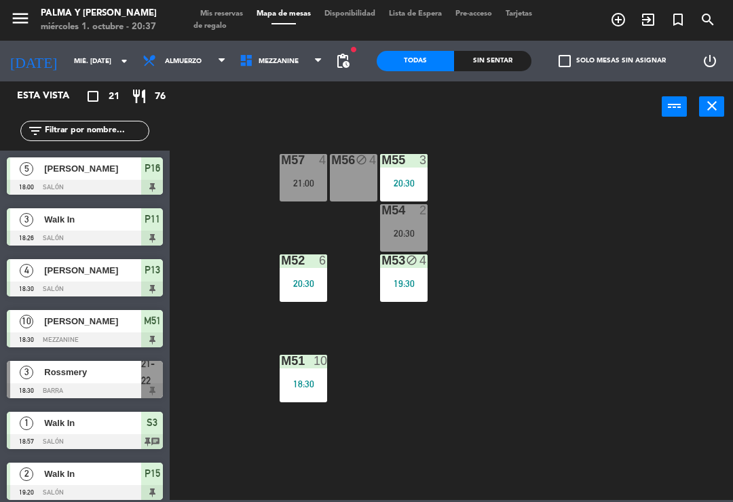
click at [304, 71] on span "Mezzanine" at bounding box center [281, 61] width 97 height 30
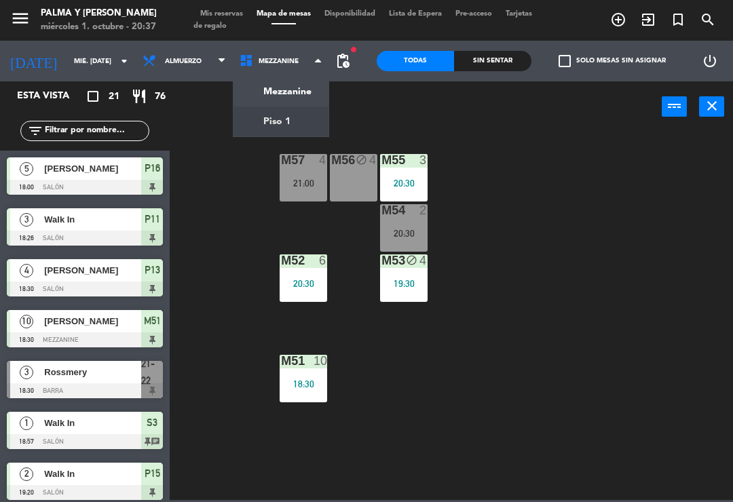
click at [286, 115] on ng-component "menu Palma y [PERSON_NAME] 1. octubre - 20:37 Mis reservas Mapa de mesas Dispon…" at bounding box center [366, 250] width 733 height 500
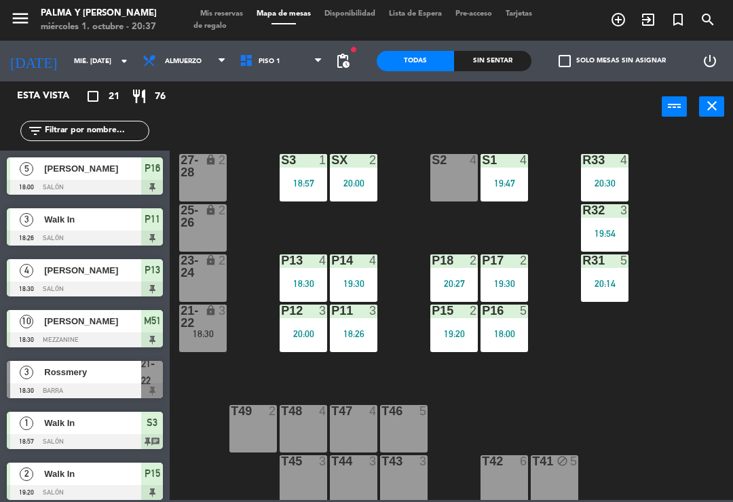
click at [520, 342] on div "P16 5 18:00" at bounding box center [505, 329] width 48 height 48
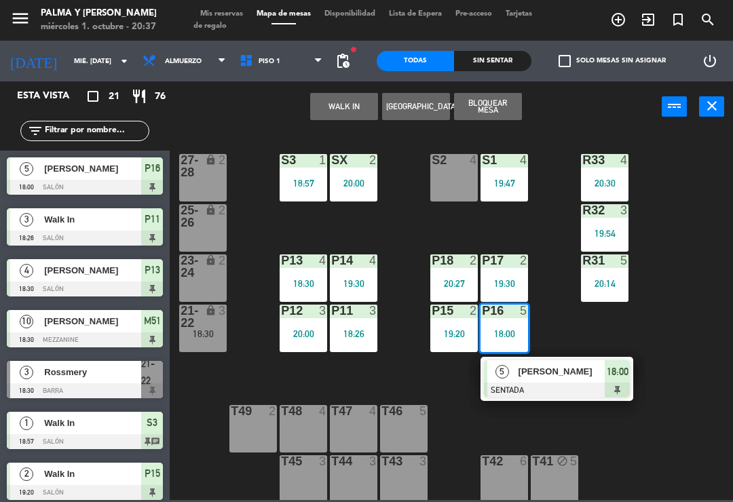
click at [583, 377] on span "[PERSON_NAME]" at bounding box center [562, 372] width 87 height 14
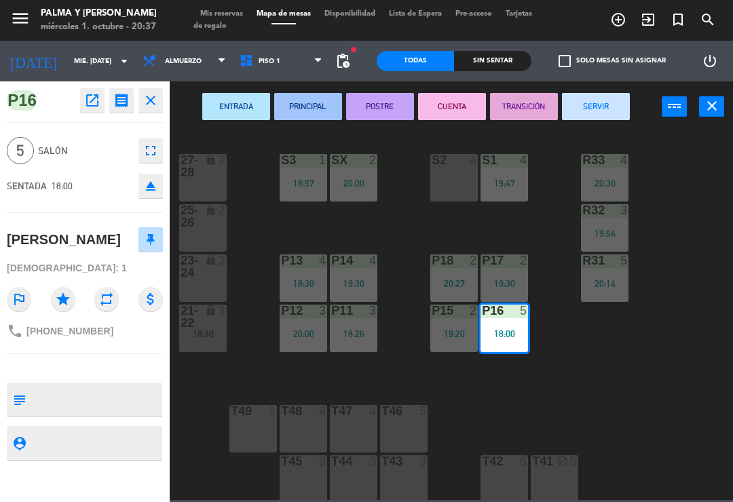
click at [456, 108] on button "CUENTA" at bounding box center [452, 106] width 68 height 27
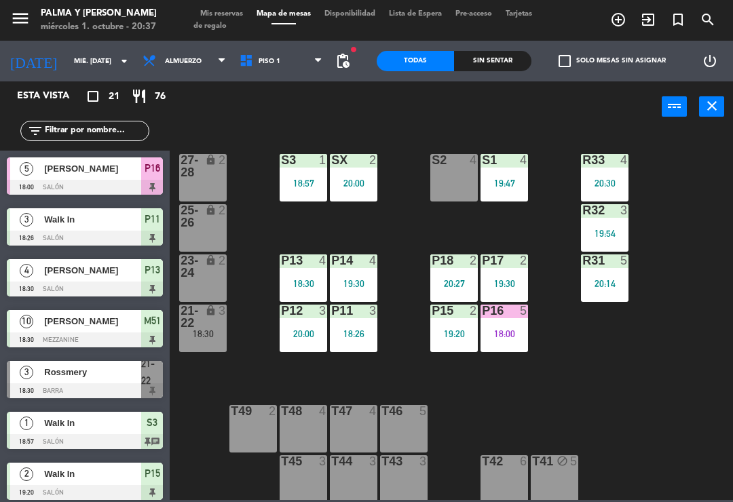
click at [680, 437] on div "R33 4 20:30 S1 4 19:47 S2 4 S3 1 18:57 SX 2 20:00 27-28 lock 2 R32 3 19:54 25-2…" at bounding box center [455, 315] width 556 height 370
click at [697, 179] on div "R33 4 20:30 S1 4 19:47 S2 4 S3 1 18:57 SX 2 20:00 27-28 lock 2 R32 3 19:54 25-2…" at bounding box center [455, 315] width 556 height 370
click at [181, 320] on div "21-22" at bounding box center [181, 317] width 1 height 24
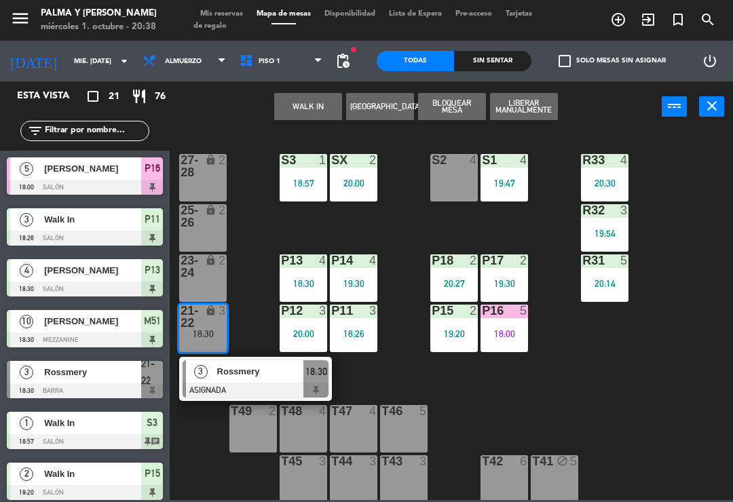
click at [246, 383] on div at bounding box center [256, 390] width 146 height 15
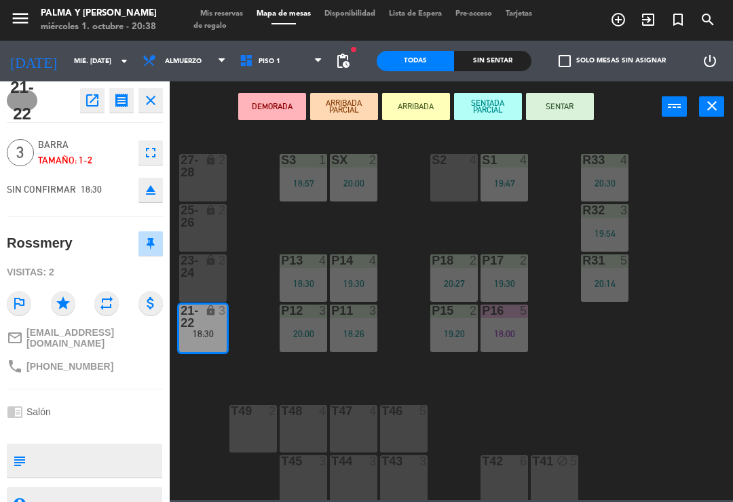
click at [84, 92] on icon "open_in_new" at bounding box center [92, 100] width 16 height 16
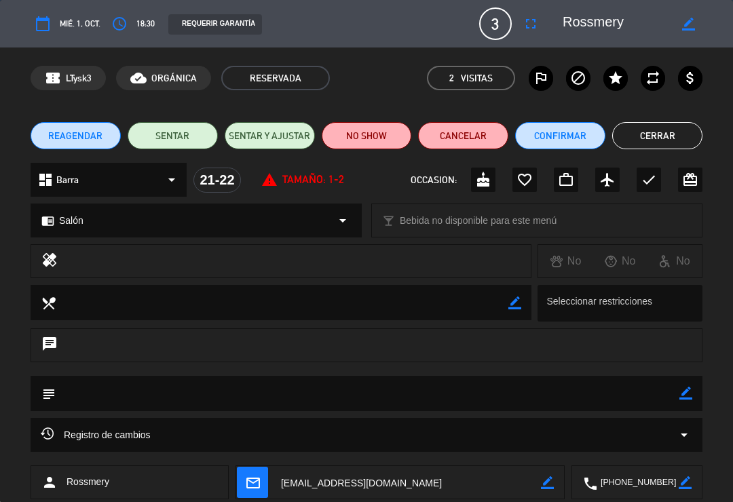
click at [358, 126] on button "NO SHOW" at bounding box center [367, 135] width 90 height 27
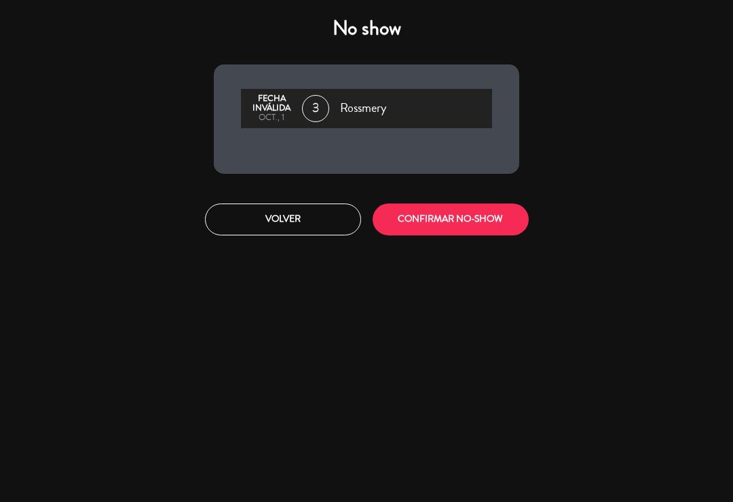
click at [424, 232] on button "CONFIRMAR NO-SHOW" at bounding box center [451, 220] width 156 height 32
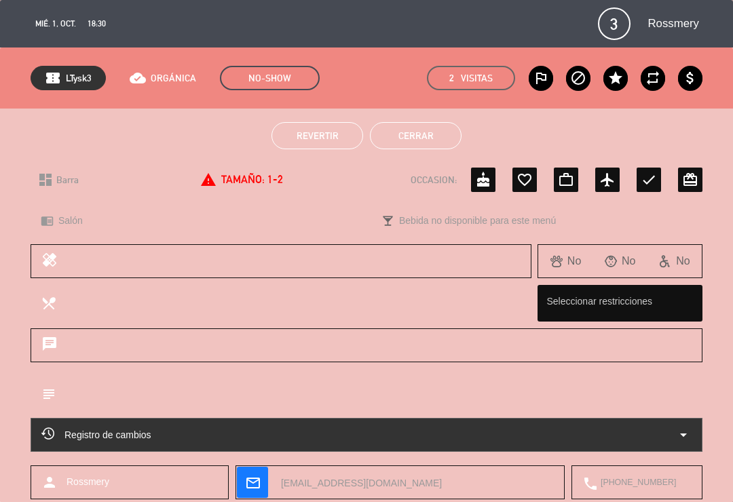
click at [416, 133] on button "Cerrar" at bounding box center [416, 135] width 92 height 27
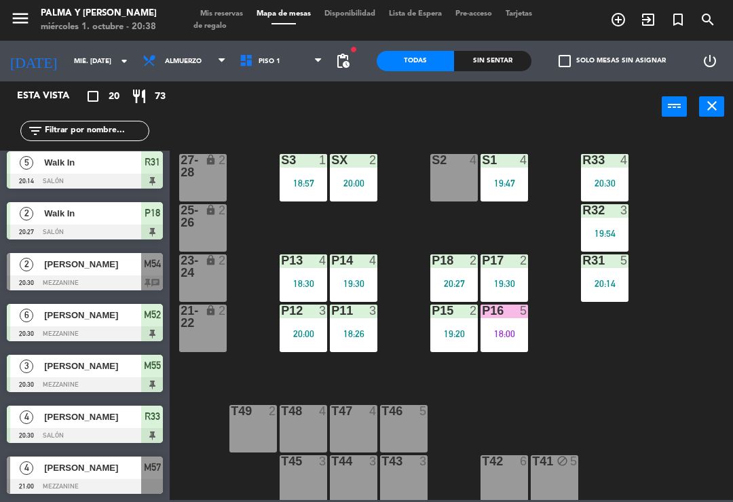
scroll to position [668, 0]
click at [261, 47] on span "Piso 1" at bounding box center [281, 61] width 97 height 30
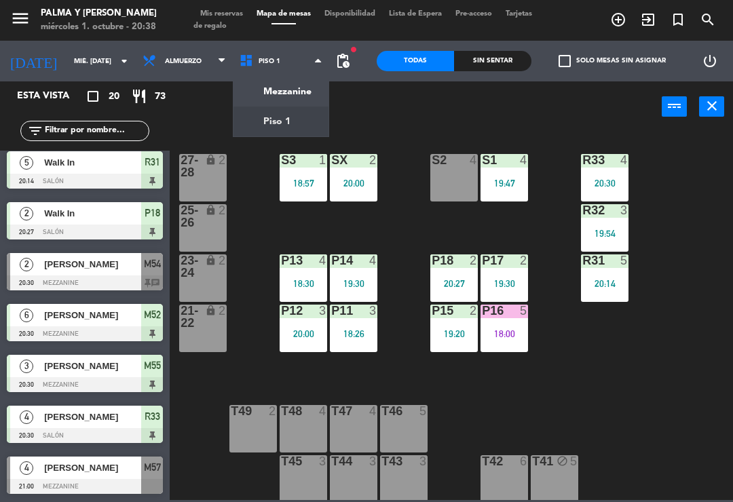
click at [276, 89] on ng-component "menu Palma y [PERSON_NAME] 1. octubre - 20:38 Mis reservas Mapa de mesas Dispon…" at bounding box center [366, 250] width 733 height 500
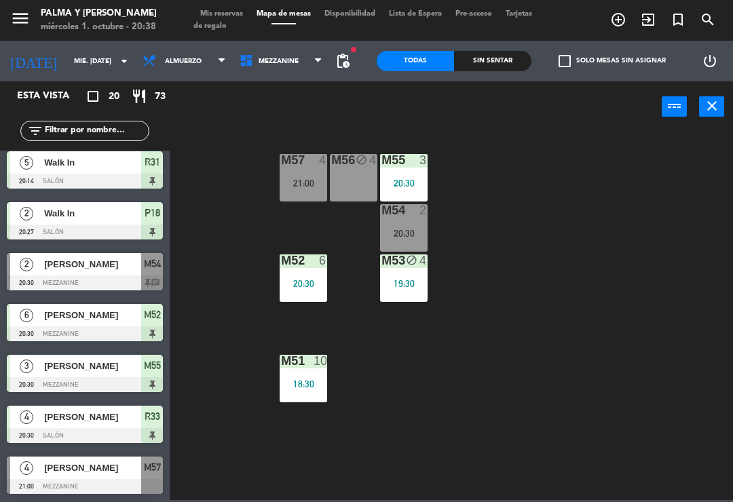
click at [297, 160] on div at bounding box center [304, 160] width 22 height 12
click at [493, 287] on div "M57 4 21:00 M56 block 4 M55 3 20:30 M54 2 20:30 M52 6 20:30 M53 block 4 19:30 M…" at bounding box center [455, 315] width 556 height 370
click at [403, 209] on div at bounding box center [404, 210] width 22 height 12
click at [498, 206] on div "M57 4 21:00 M56 block 4 M55 3 20:30 M54 2 20:30 M52 6 20:30 M53 block 4 19:30 M…" at bounding box center [455, 315] width 556 height 370
click at [263, 62] on span "Mezzanine" at bounding box center [279, 61] width 40 height 7
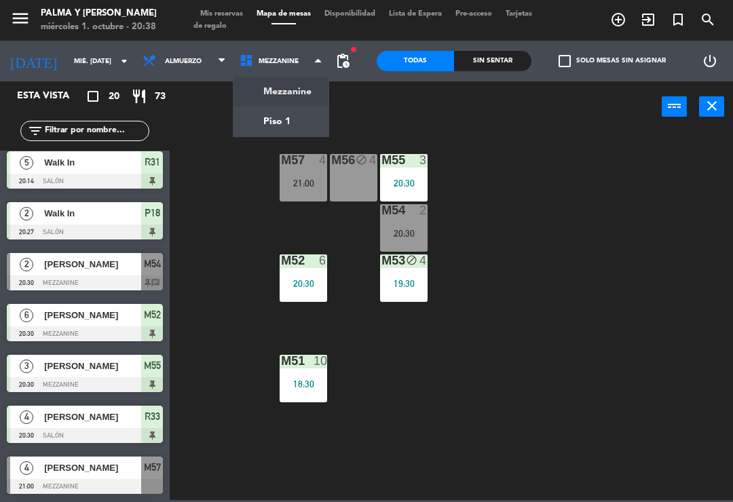
click at [266, 128] on ng-component "menu Palma y [PERSON_NAME] 1. octubre - 20:38 Mis reservas Mapa de mesas Dispon…" at bounding box center [366, 250] width 733 height 500
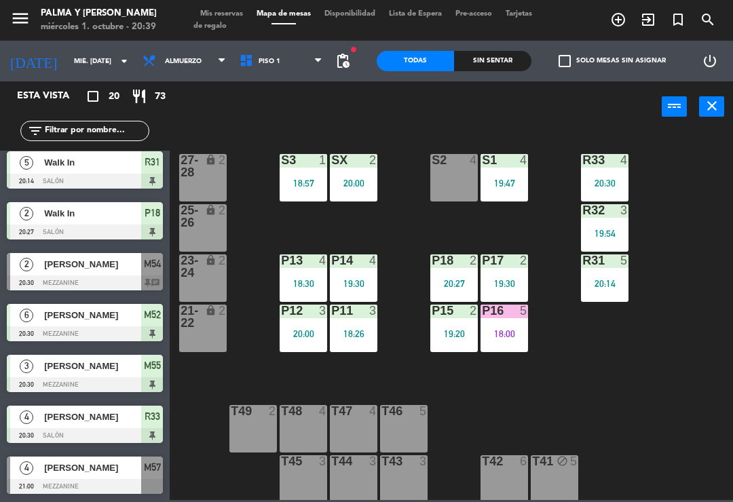
click at [460, 301] on div "P18 2 20:27" at bounding box center [454, 279] width 48 height 48
click at [637, 326] on div "R33 4 20:30 S1 4 19:47 S2 4 S3 1 18:57 SX 2 20:00 27-28 lock 2 R32 3 19:54 25-2…" at bounding box center [455, 315] width 556 height 370
click at [454, 335] on div "19:20" at bounding box center [454, 334] width 48 height 10
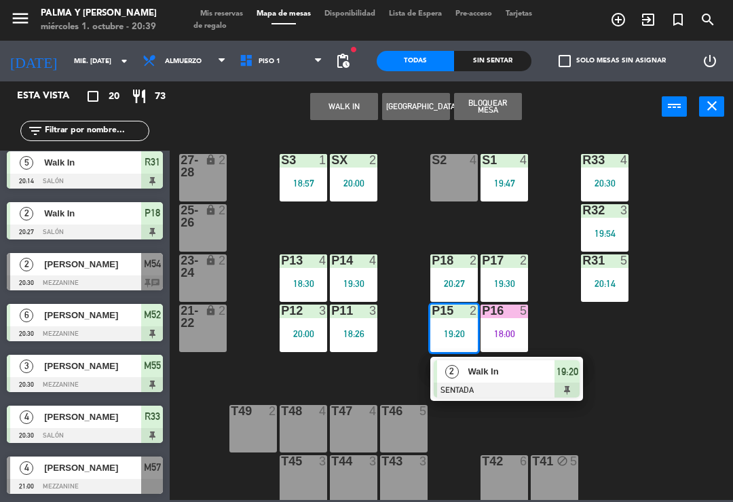
click at [527, 368] on span "Walk In" at bounding box center [511, 372] width 87 height 14
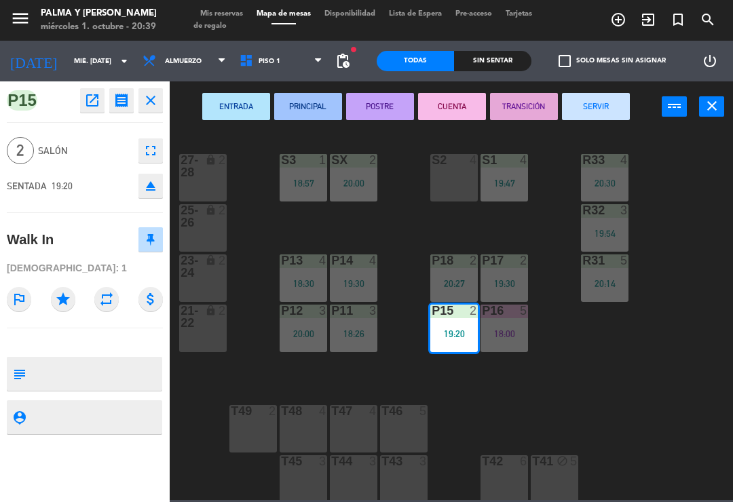
click at [312, 107] on button "PRINCIPAL" at bounding box center [308, 106] width 68 height 27
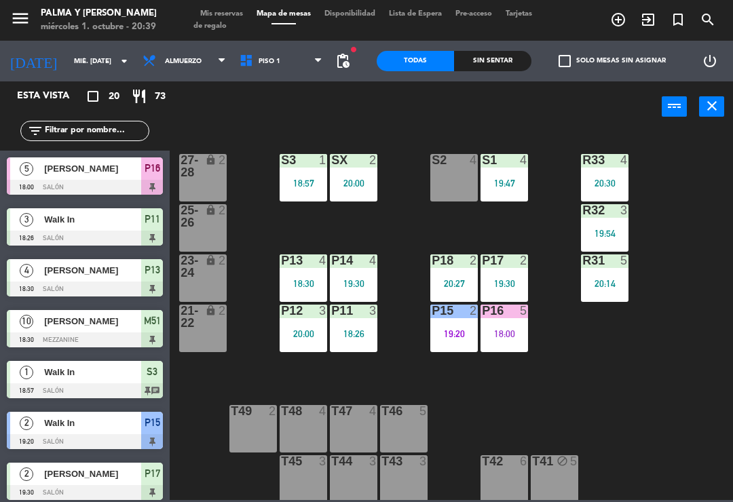
click at [617, 369] on div "R33 4 20:30 S1 4 19:47 S2 4 S3 1 18:57 SX 2 20:00 27-28 lock 2 R32 3 19:54 25-2…" at bounding box center [455, 315] width 556 height 370
click at [346, 306] on div at bounding box center [354, 311] width 22 height 12
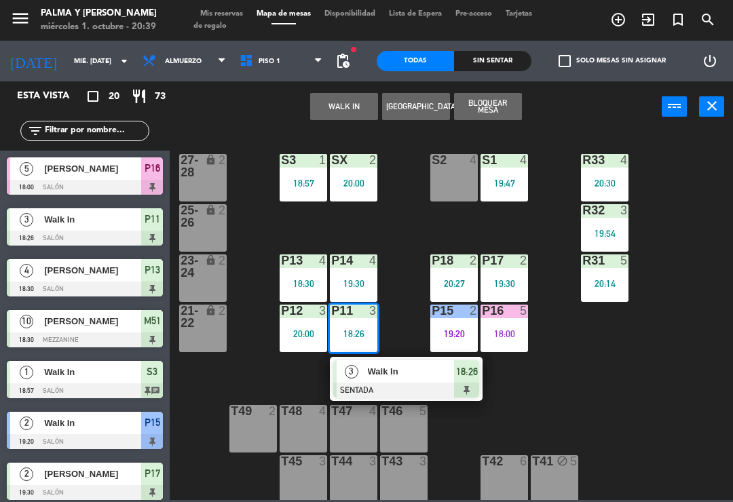
click at [380, 363] on div "Walk In" at bounding box center [411, 372] width 88 height 22
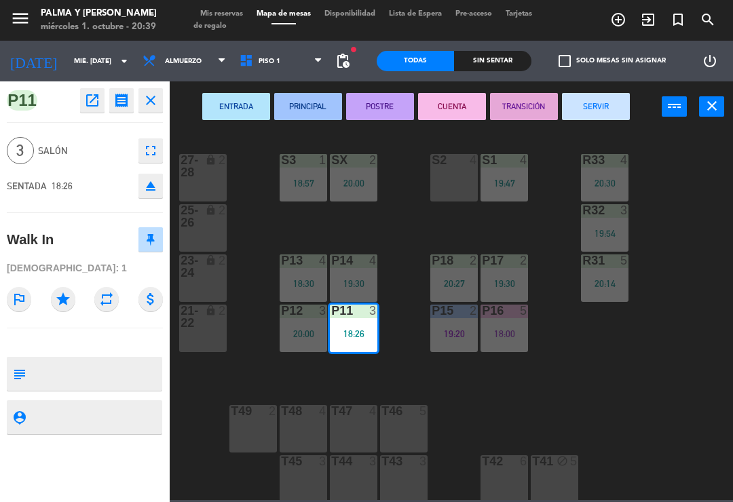
click at [318, 111] on button "PRINCIPAL" at bounding box center [308, 106] width 68 height 27
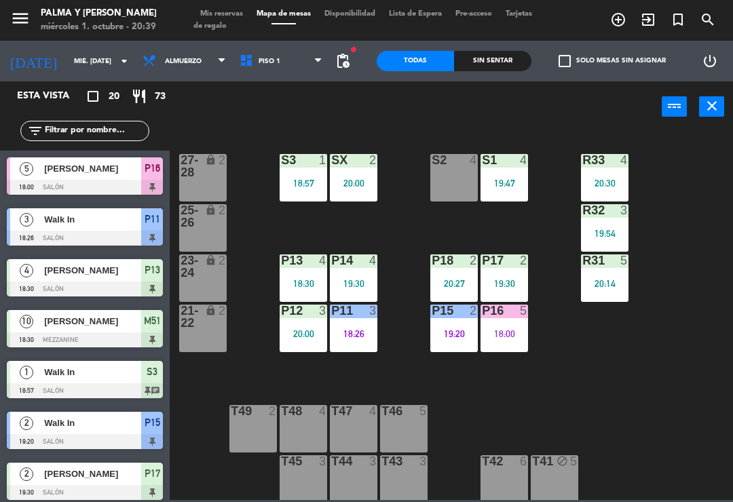
click at [566, 387] on div "R33 4 20:30 S1 4 19:47 S2 4 S3 1 18:57 SX 2 20:00 27-28 lock 2 R32 3 19:54 25-2…" at bounding box center [455, 315] width 556 height 370
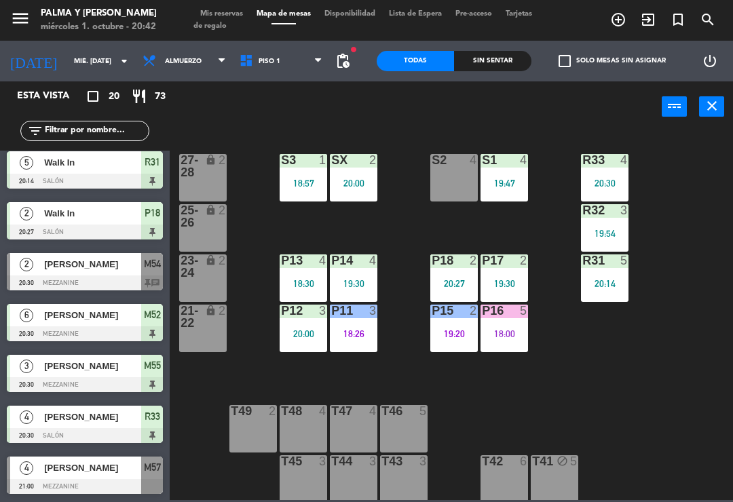
click at [697, 280] on div "R33 4 20:30 S1 4 19:47 S2 4 S3 1 18:57 SX 2 20:00 27-28 lock 2 R32 3 19:54 25-2…" at bounding box center [455, 315] width 556 height 370
click at [299, 162] on div at bounding box center [304, 160] width 22 height 12
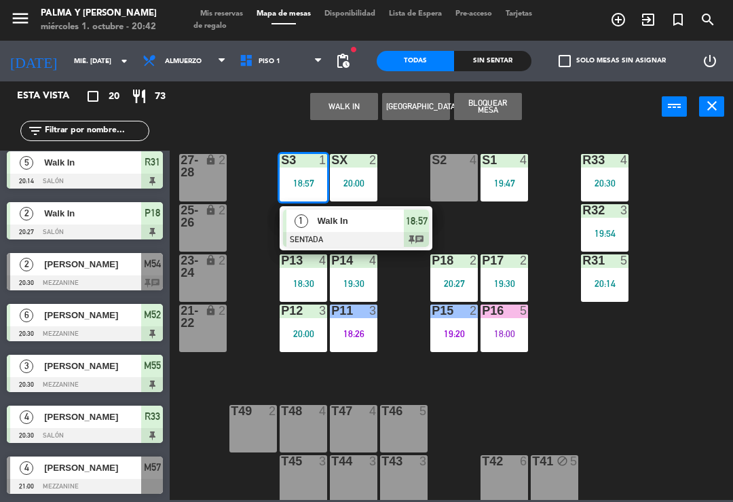
click at [315, 219] on div "1" at bounding box center [301, 221] width 29 height 22
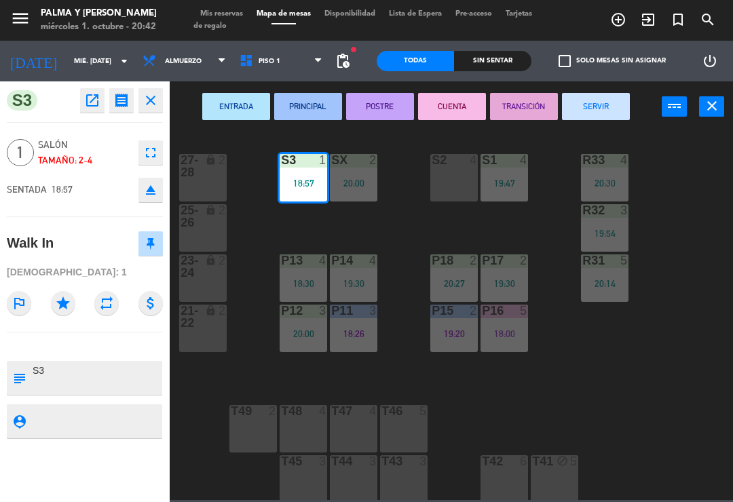
click at [612, 100] on button "SERVIR" at bounding box center [596, 106] width 68 height 27
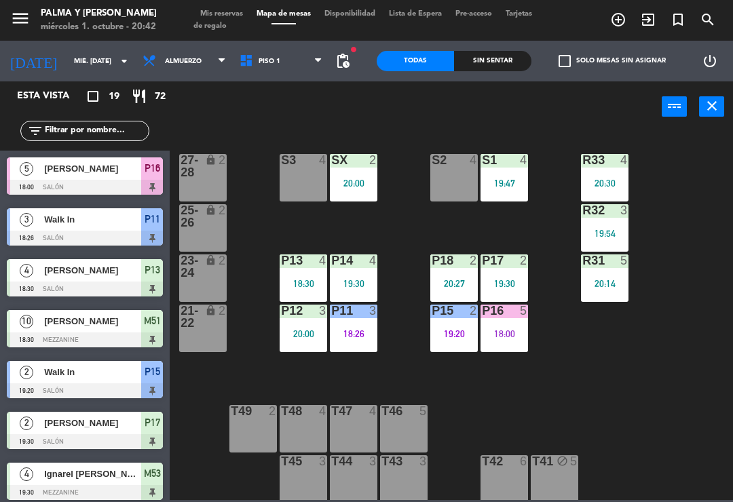
click at [491, 68] on div "Sin sentar" at bounding box center [492, 61] width 77 height 20
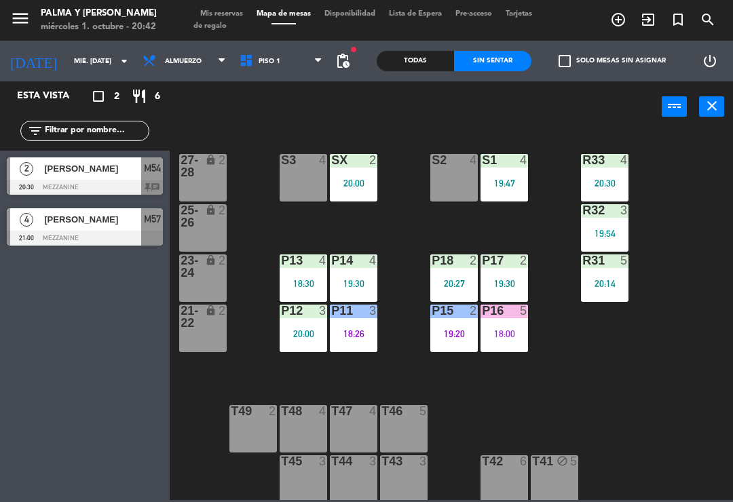
click at [420, 51] on div "Todas" at bounding box center [415, 61] width 77 height 20
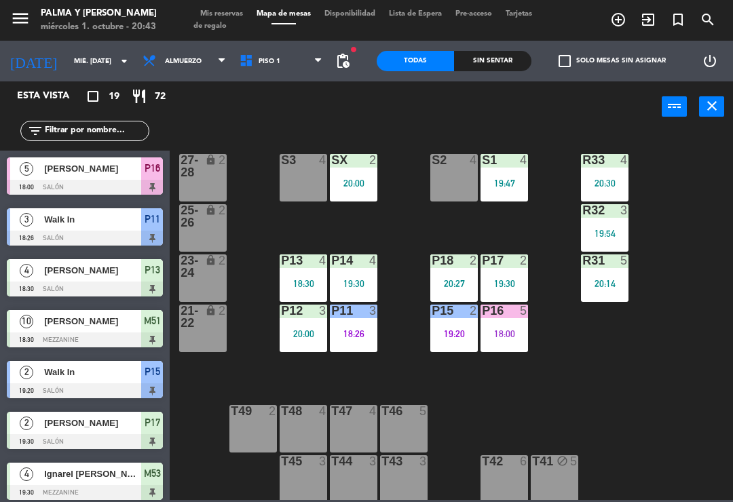
click at [433, 317] on div "P15" at bounding box center [432, 311] width 1 height 12
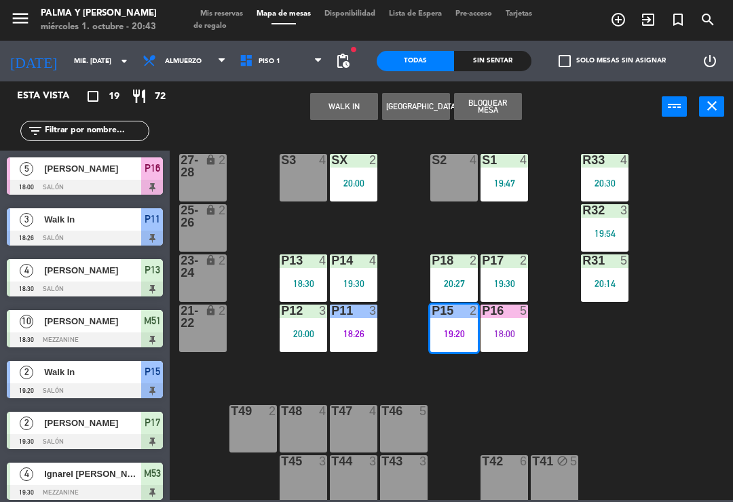
click at [461, 320] on div "P15 2 19:20" at bounding box center [454, 329] width 48 height 48
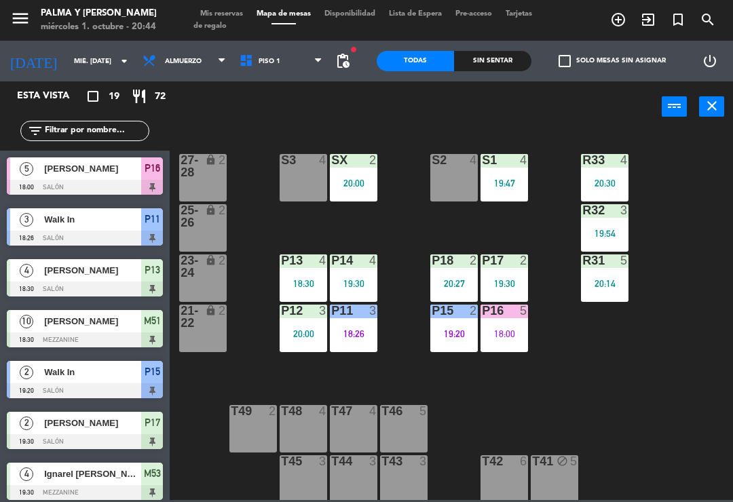
click at [454, 329] on div "19:20" at bounding box center [454, 334] width 48 height 10
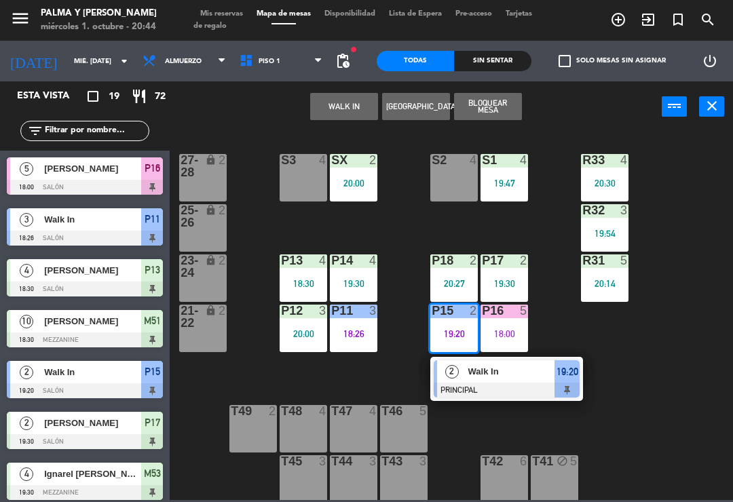
click at [498, 383] on div at bounding box center [507, 390] width 146 height 15
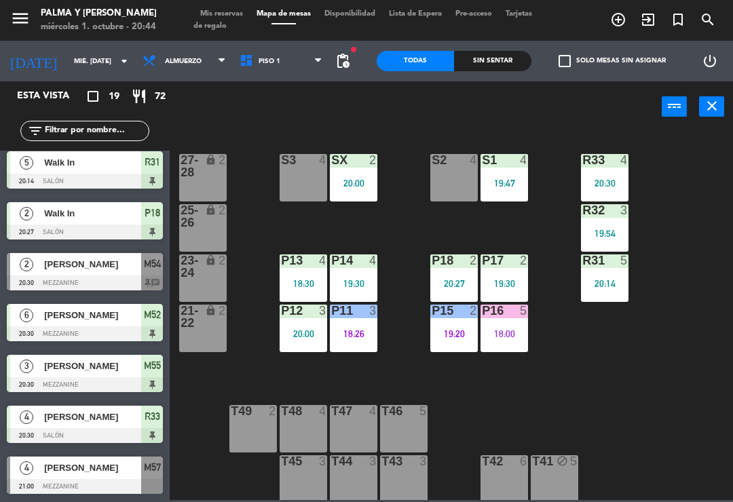
scroll to position [617, 0]
click at [649, 454] on div "R33 4 20:30 S1 4 19:47 S2 4 S3 4 SX 2 20:00 27-28 lock 2 R32 3 19:54 25-26 lock…" at bounding box center [455, 315] width 556 height 370
click at [254, 86] on div "power_input close" at bounding box center [416, 107] width 492 height 52
click at [285, 69] on span "Piso 1" at bounding box center [281, 61] width 97 height 30
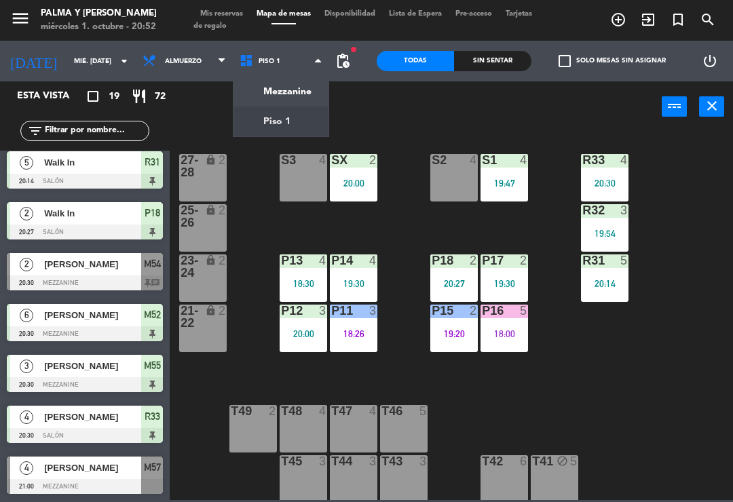
click at [283, 88] on ng-component "menu Palma y [PERSON_NAME] 1. octubre - 20:52 Mis reservas Mapa de mesas Dispon…" at bounding box center [366, 250] width 733 height 500
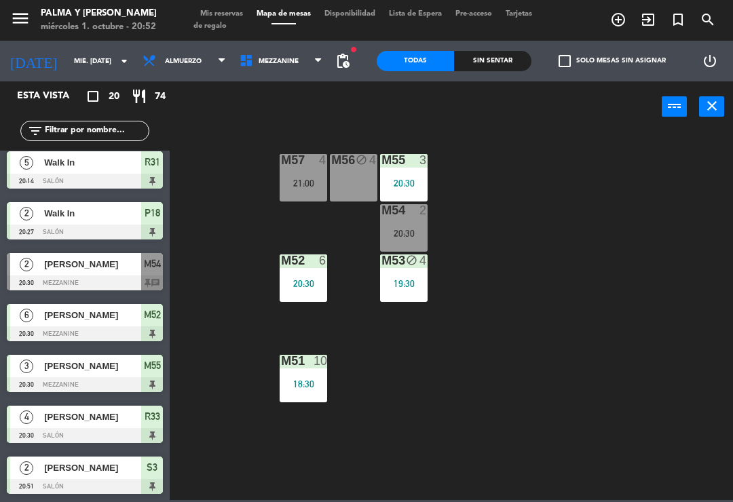
click at [653, 375] on div "M57 4 21:00 M56 block 4 M55 3 20:30 M54 2 20:30 M52 6 20:30 M53 block 4 19:30 M…" at bounding box center [455, 315] width 556 height 370
click at [409, 238] on div "20:30" at bounding box center [404, 234] width 48 height 10
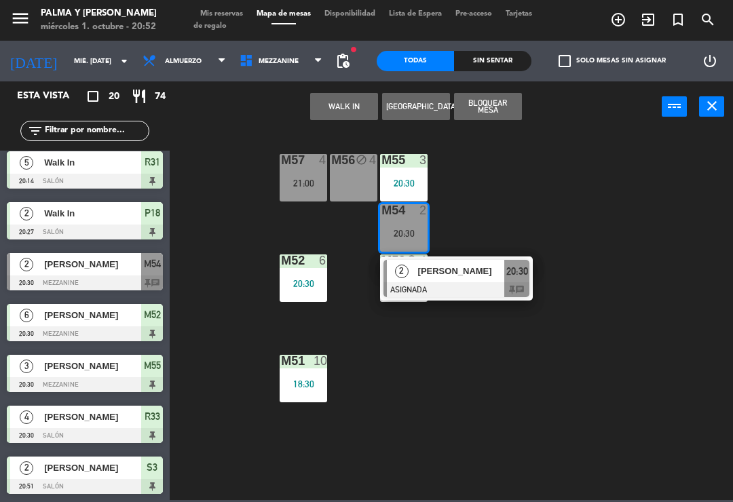
click at [480, 280] on div "[PERSON_NAME]" at bounding box center [461, 271] width 88 height 22
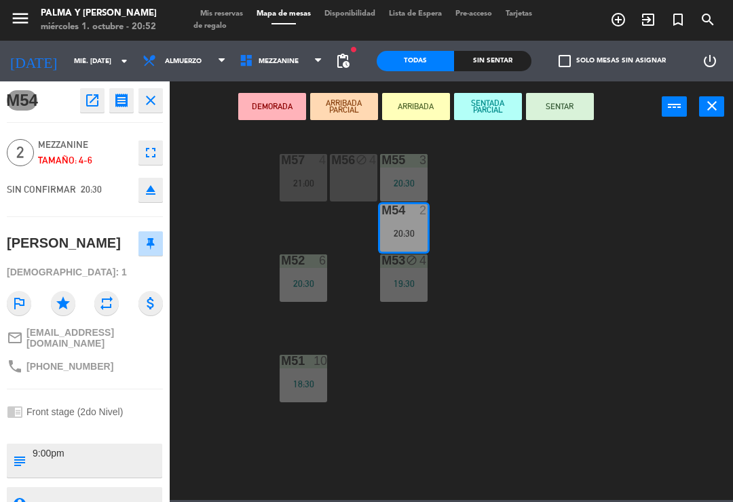
click at [560, 109] on button "SENTAR" at bounding box center [560, 106] width 68 height 27
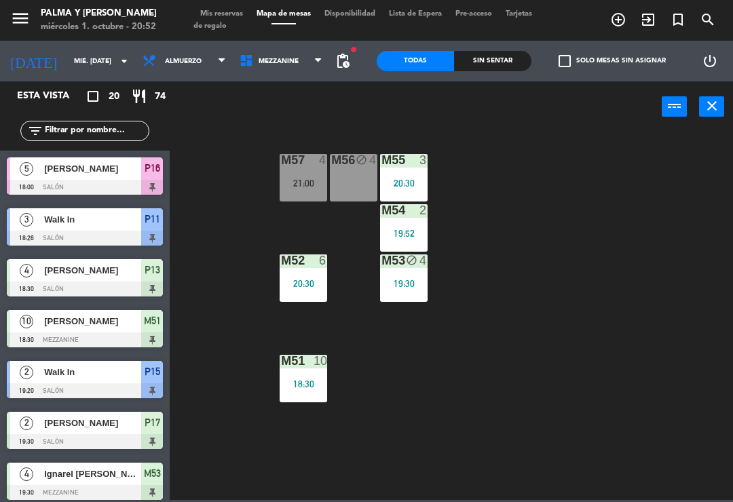
scroll to position [57, 0]
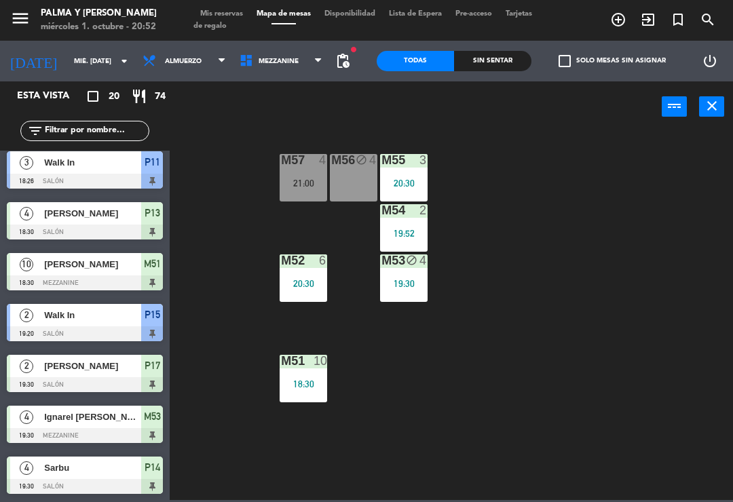
click at [583, 304] on div "M57 4 21:00 M56 block 4 M55 3 20:30 M54 2 19:52 M52 6 20:30 M53 block 4 19:30 M…" at bounding box center [455, 315] width 556 height 370
click at [321, 75] on span "Mezzanine" at bounding box center [281, 61] width 97 height 30
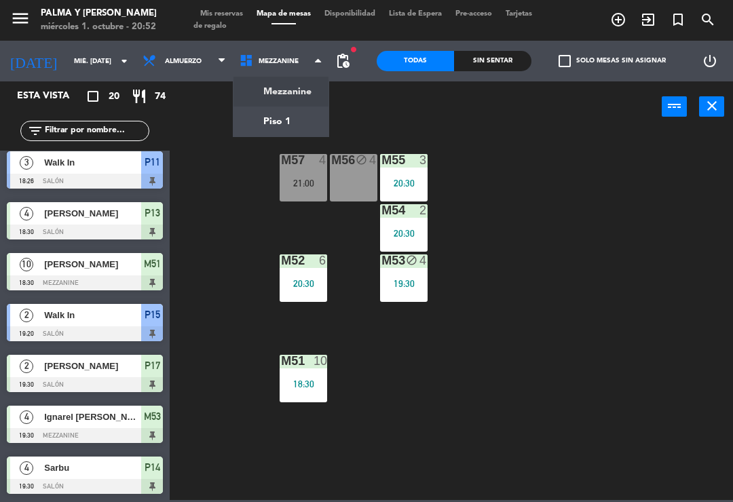
click at [304, 130] on ng-component "menu Palma y [PERSON_NAME] 1. octubre - 20:52 Mis reservas Mapa de mesas Dispon…" at bounding box center [366, 250] width 733 height 500
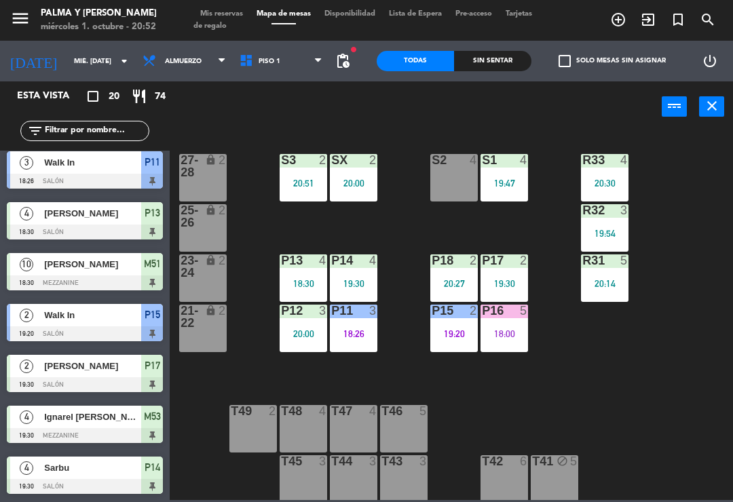
click at [616, 371] on div "R33 4 20:30 S1 4 19:47 S2 4 S3 2 20:51 SX 2 20:00 27-28 lock 2 R32 3 19:54 25-2…" at bounding box center [455, 315] width 556 height 370
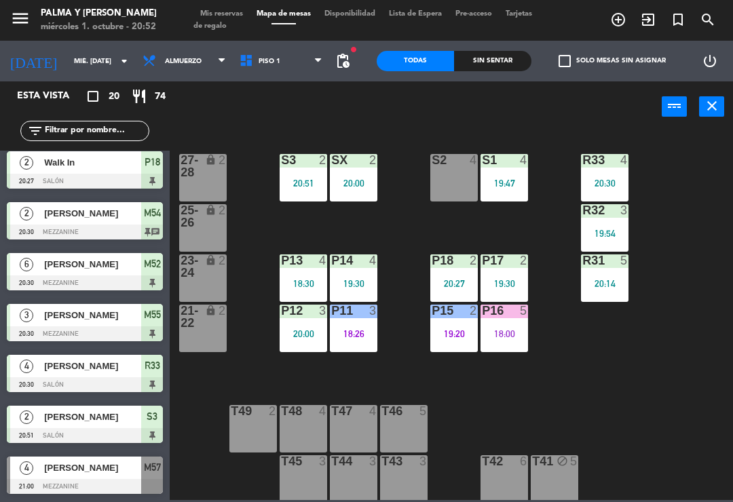
scroll to position [668, 0]
click at [70, 480] on div at bounding box center [85, 486] width 156 height 15
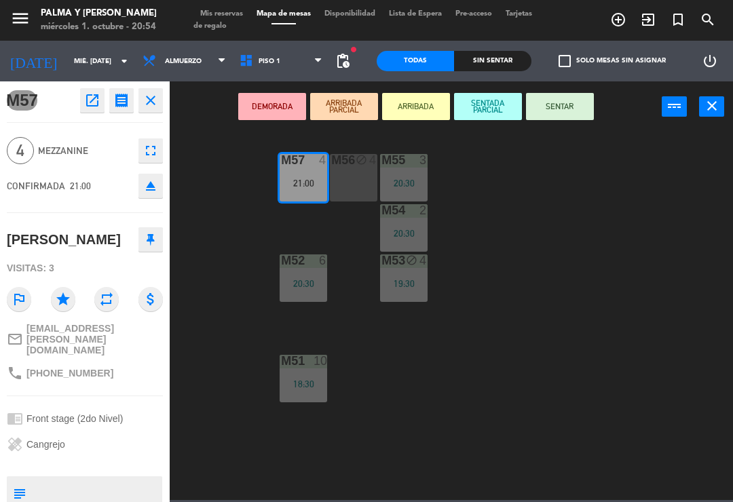
click at [587, 108] on button "SENTAR" at bounding box center [560, 106] width 68 height 27
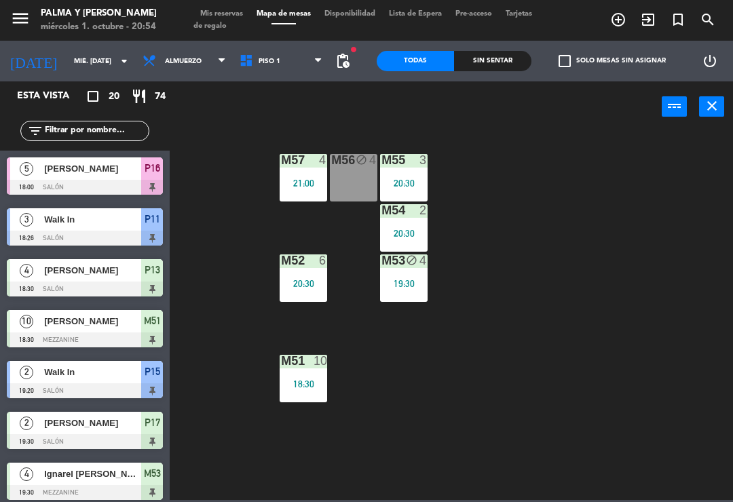
scroll to position [312, 0]
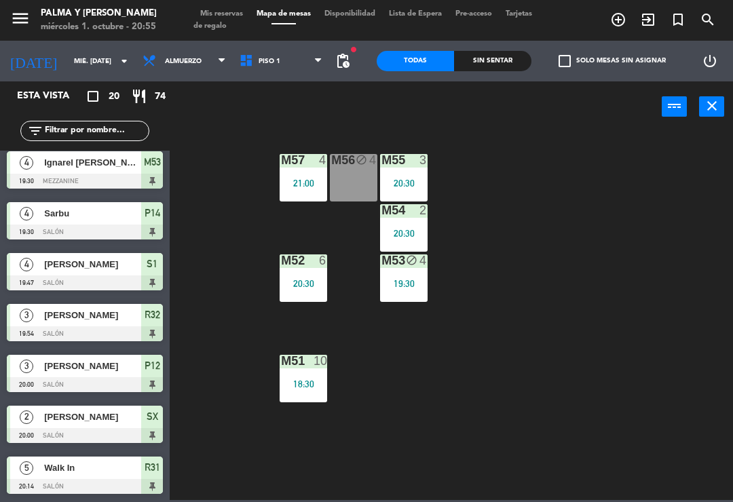
click at [302, 193] on div "M57 4 21:00" at bounding box center [304, 178] width 48 height 48
click at [540, 317] on div "M57 4 21:00 M56 block 4 M55 3 20:30 M54 2 20:30 M52 6 20:30 M53 block 4 19:30 M…" at bounding box center [455, 315] width 556 height 370
click at [397, 225] on div "M54 2 20:30" at bounding box center [404, 228] width 48 height 48
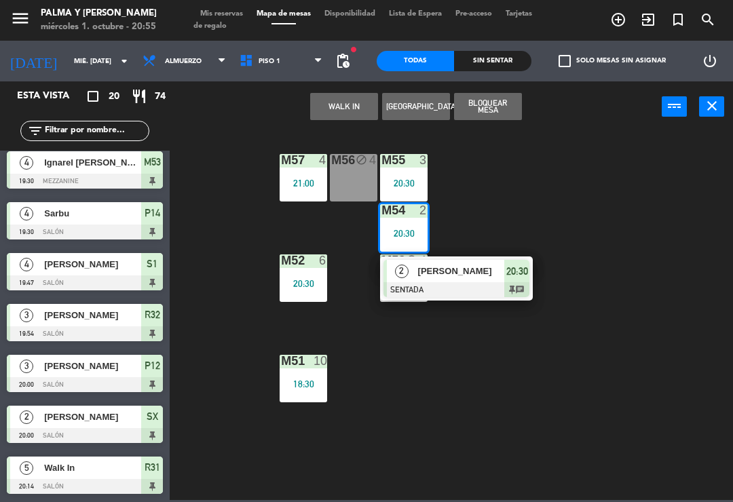
click at [437, 278] on span "[PERSON_NAME]" at bounding box center [461, 271] width 87 height 14
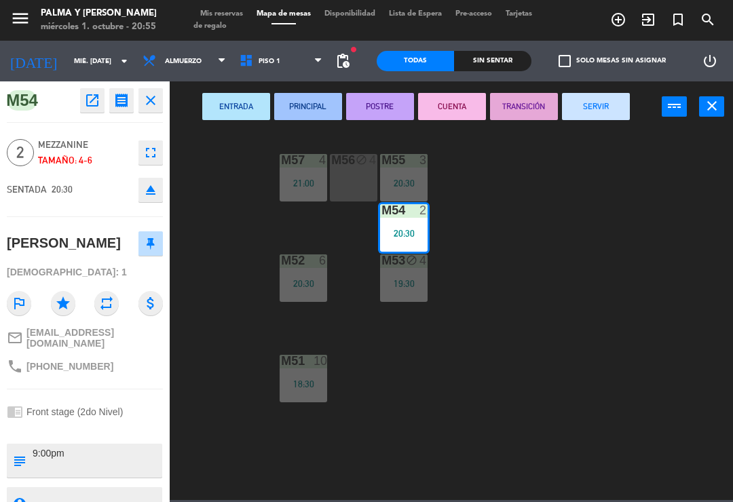
click at [366, 173] on div "M56 block 4" at bounding box center [354, 178] width 48 height 48
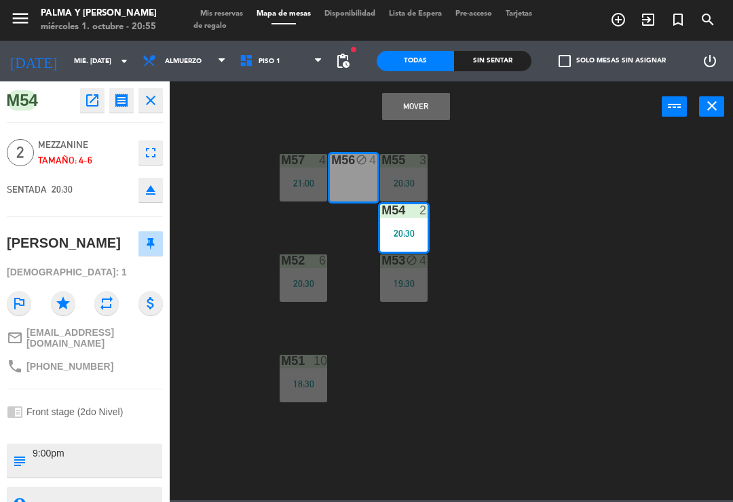
click at [430, 113] on button "Mover" at bounding box center [416, 106] width 68 height 27
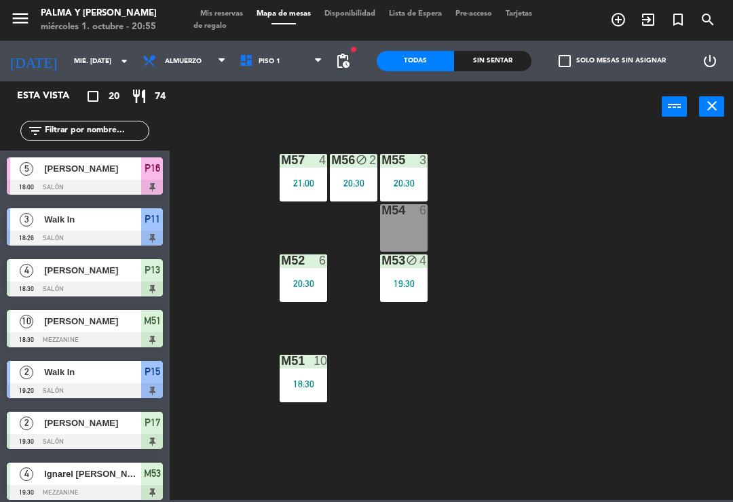
scroll to position [57, 0]
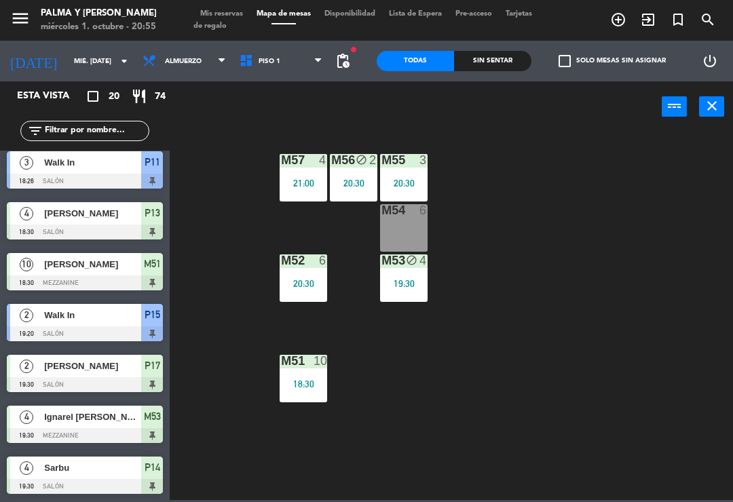
click at [545, 296] on div "M57 4 21:00 M56 block 2 20:30 M55 3 20:30 M54 6 M52 6 20:30 M53 block 4 19:30 M…" at bounding box center [455, 315] width 556 height 370
click at [291, 66] on span "Piso 1" at bounding box center [281, 61] width 97 height 30
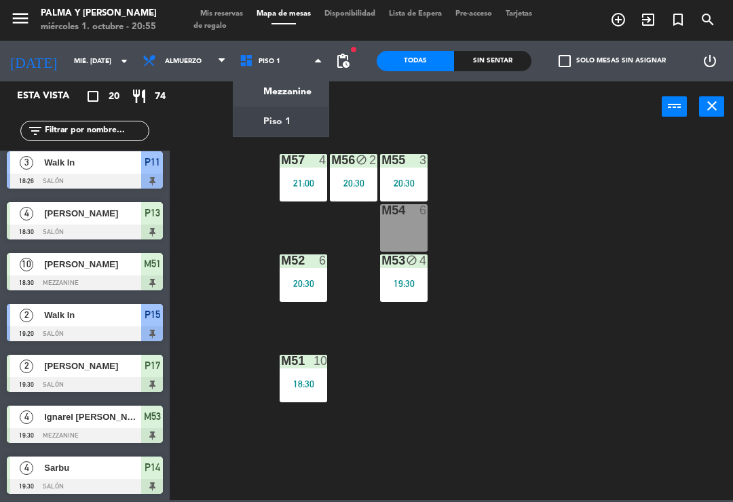
click at [297, 119] on ng-component "menu Palma y [PERSON_NAME] 1. octubre - 20:55 Mis reservas Mapa de mesas Dispon…" at bounding box center [366, 250] width 733 height 500
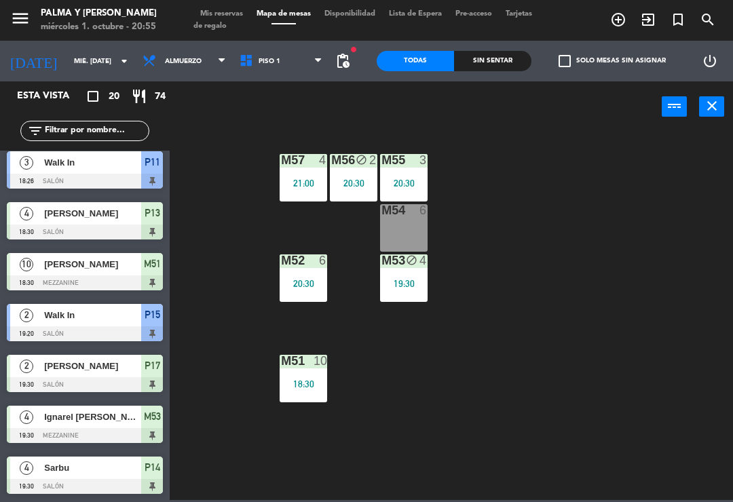
click at [289, 65] on span "Piso 1" at bounding box center [281, 61] width 97 height 30
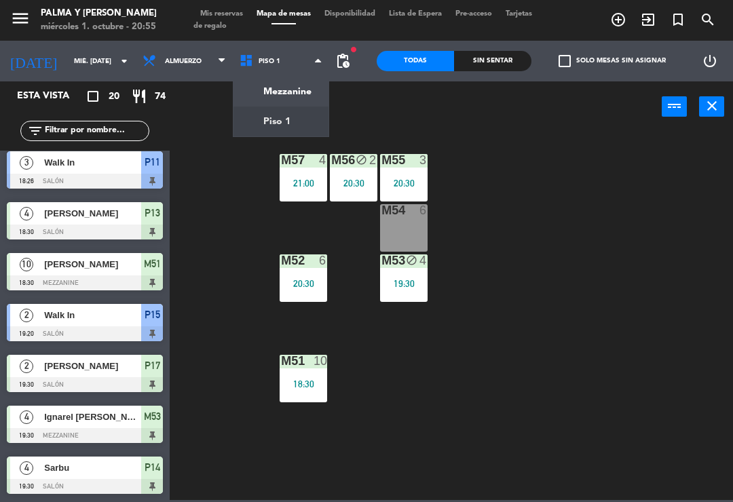
click at [298, 92] on ng-component "menu Palma y [PERSON_NAME] 1. octubre - 20:55 Mis reservas Mapa de mesas Dispon…" at bounding box center [366, 250] width 733 height 500
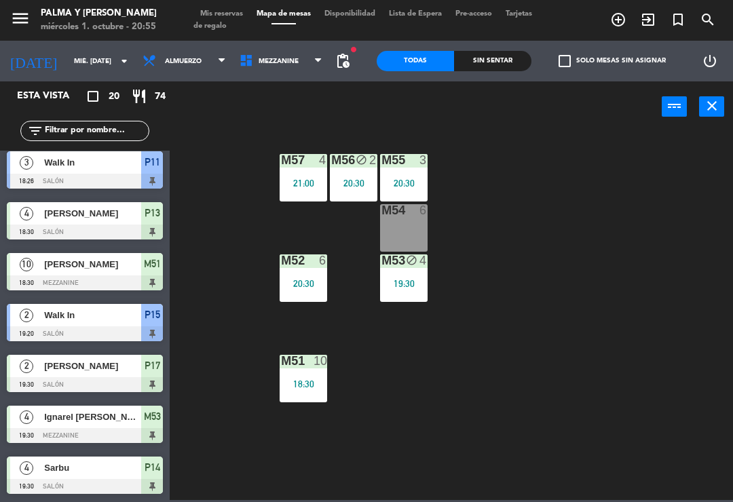
click at [272, 47] on span "Mezzanine" at bounding box center [281, 61] width 97 height 30
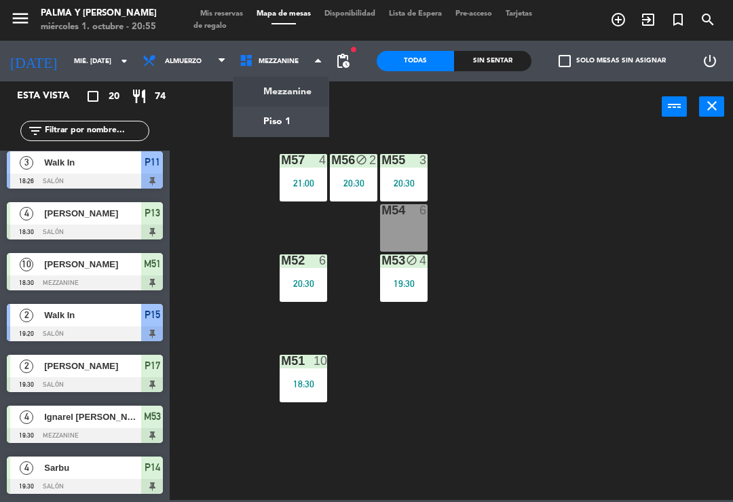
click at [292, 113] on ng-component "menu Palma y [PERSON_NAME] 1. octubre - 20:55 Mis reservas Mapa de mesas Dispon…" at bounding box center [366, 250] width 733 height 500
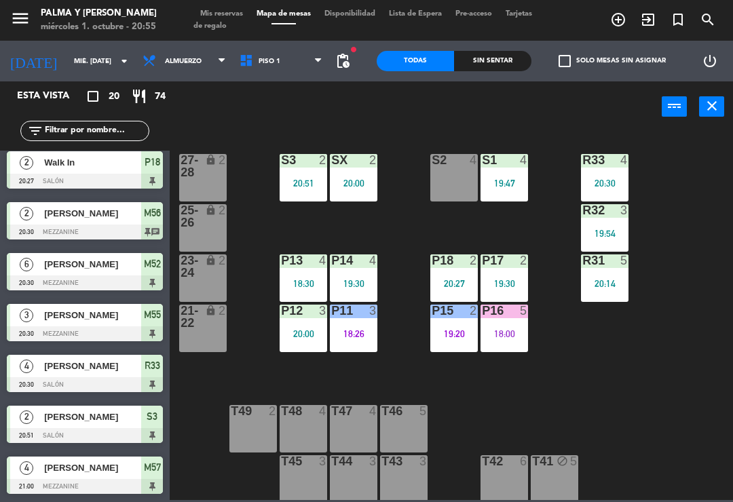
scroll to position [668, 0]
click at [352, 339] on div "18:26" at bounding box center [354, 334] width 48 height 10
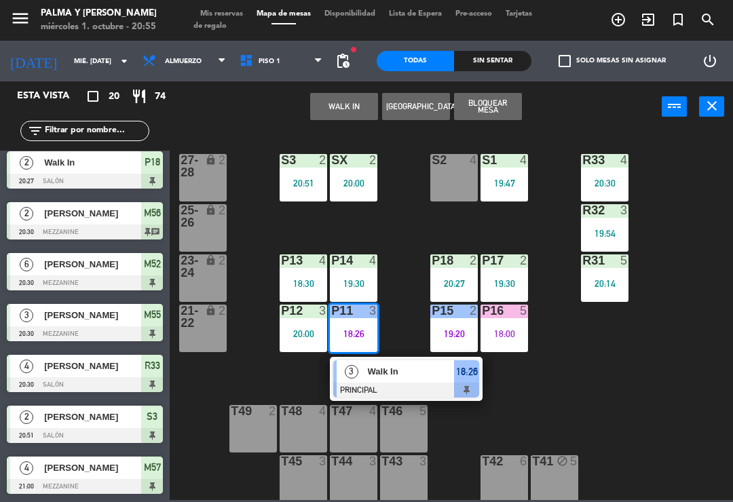
click at [409, 373] on span "Walk In" at bounding box center [411, 372] width 87 height 14
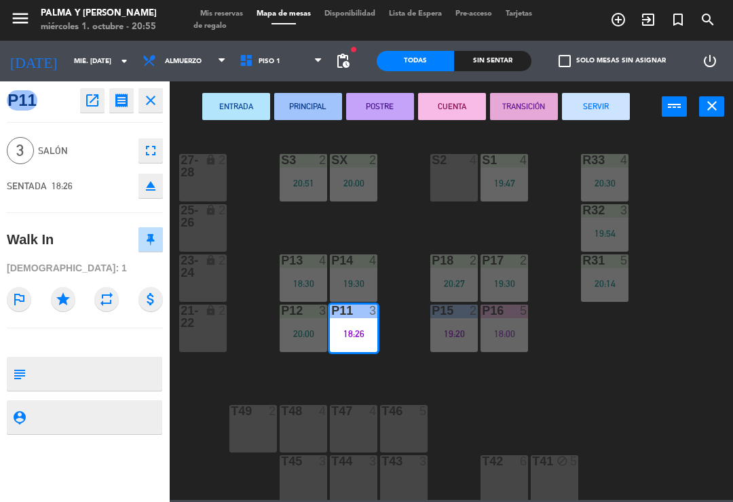
click at [600, 93] on button "SERVIR" at bounding box center [596, 106] width 68 height 27
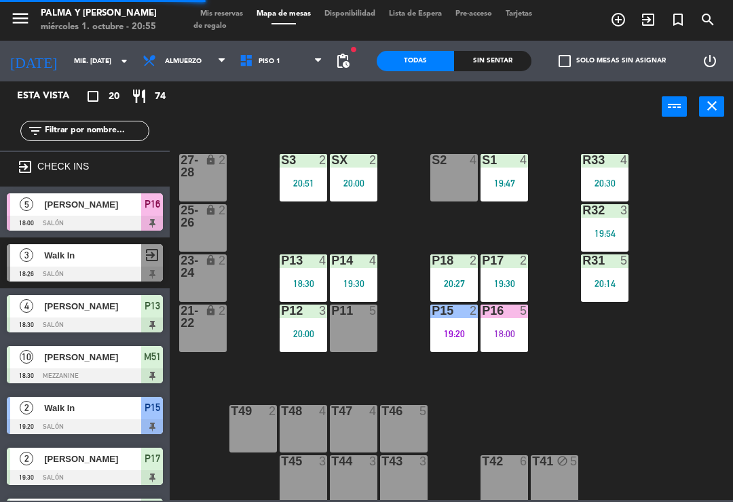
click at [503, 339] on div "18:00" at bounding box center [505, 334] width 48 height 10
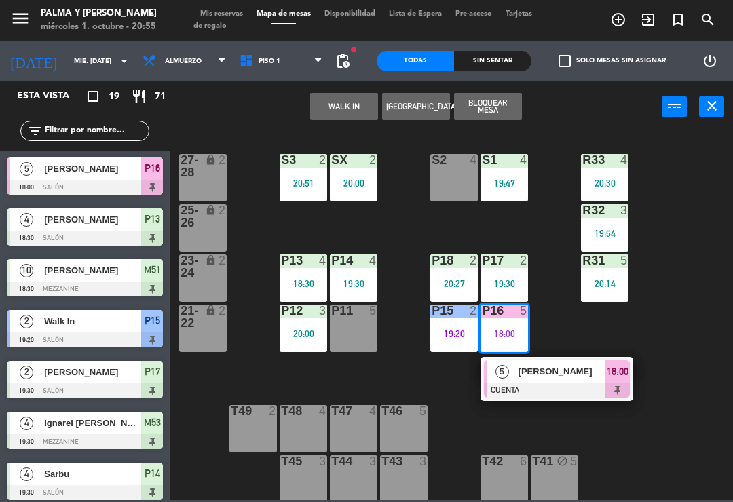
click at [516, 390] on div at bounding box center [557, 390] width 146 height 15
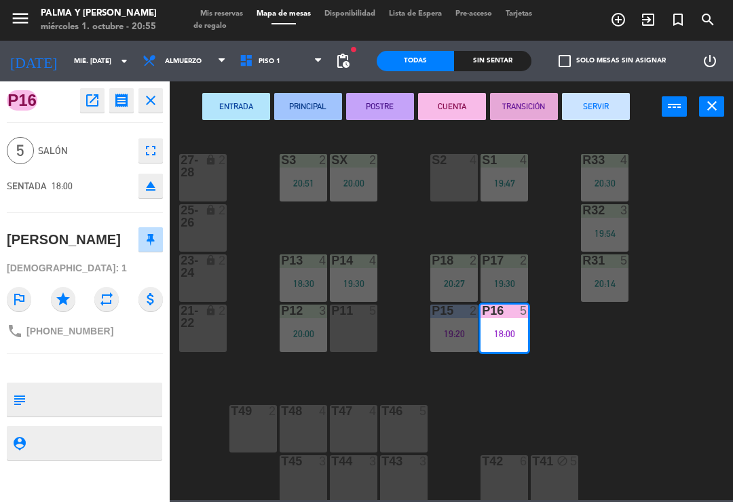
click at [612, 105] on button "SERVIR" at bounding box center [596, 106] width 68 height 27
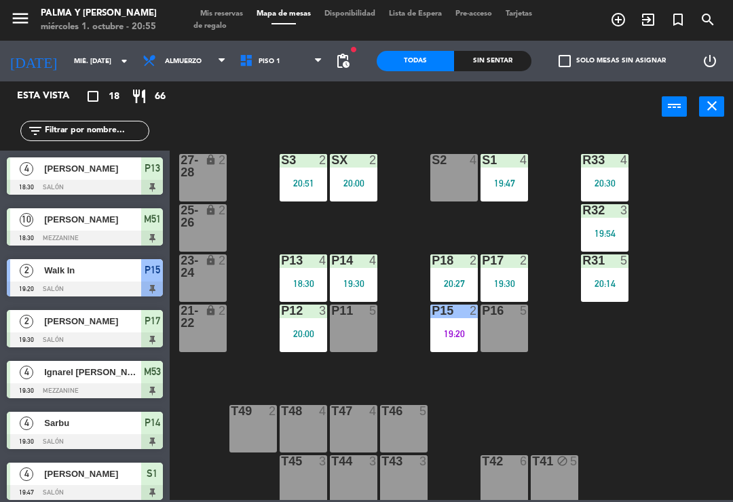
click at [602, 266] on div at bounding box center [605, 261] width 22 height 12
click at [622, 467] on div "R33 4 20:30 S1 4 19:47 S2 4 S3 2 20:51 SX 2 20:00 27-28 lock 2 R32 3 19:54 25-2…" at bounding box center [455, 315] width 556 height 370
click at [509, 162] on div at bounding box center [505, 160] width 22 height 12
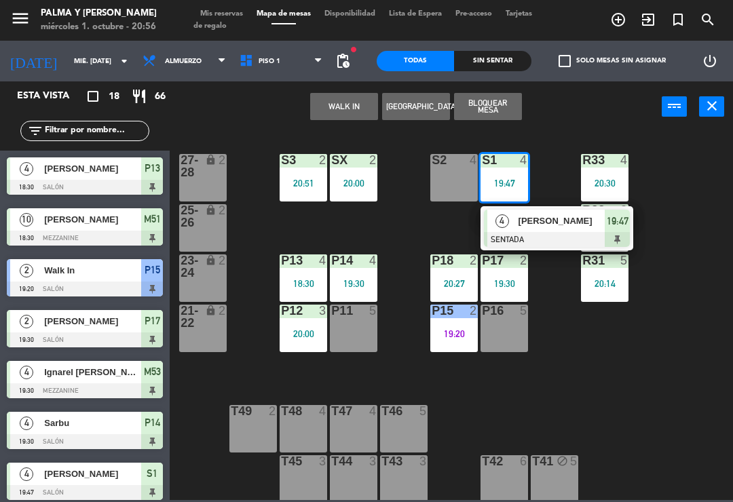
click at [556, 236] on div at bounding box center [557, 239] width 146 height 15
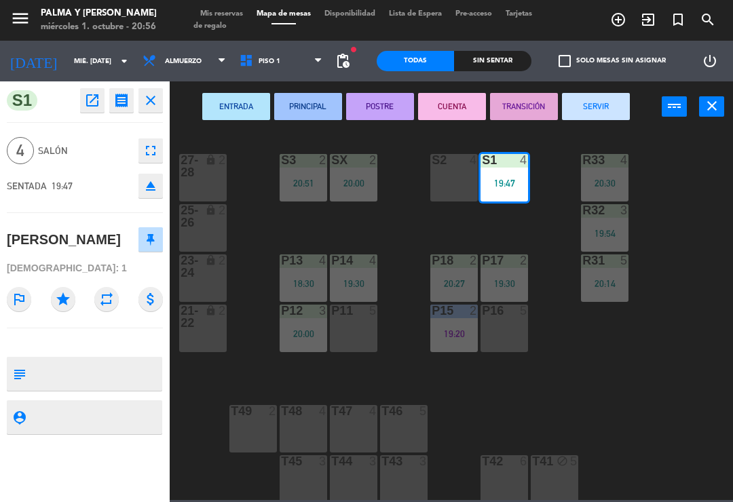
click at [597, 90] on div "ENTRADA PRINCIPAL POSTRE CUENTA TRANSICIÓN SERVIR power_input close" at bounding box center [416, 107] width 492 height 52
click at [610, 119] on button "SERVIR" at bounding box center [596, 106] width 68 height 27
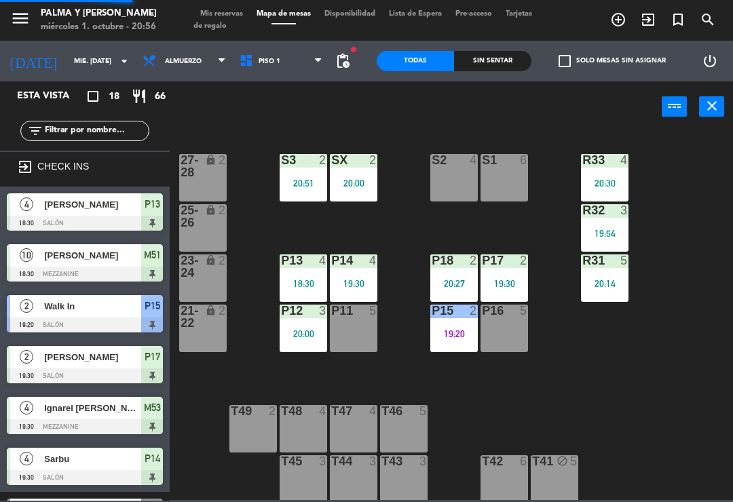
scroll to position [0, 0]
click at [703, 219] on div "R33 4 20:30 S1 6 S2 4 S3 2 20:51 SX 2 20:00 27-28 lock 2 R32 3 19:54 25-26 lock…" at bounding box center [455, 315] width 556 height 370
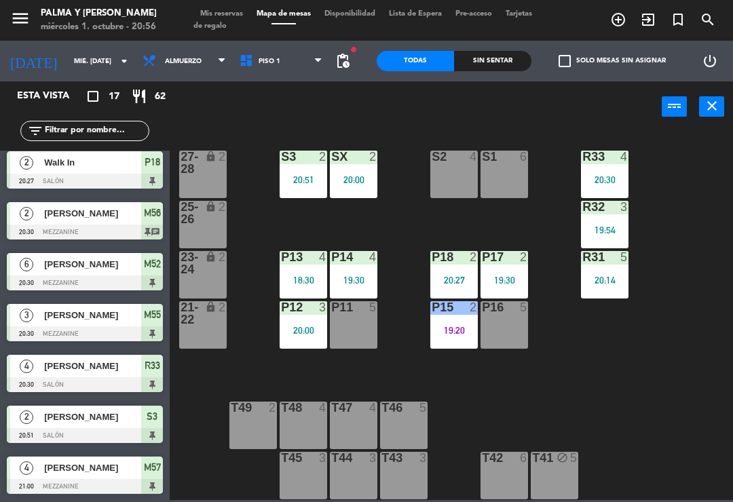
scroll to position [515, 0]
click at [627, 166] on div "R33 4 20:30" at bounding box center [605, 175] width 48 height 48
click at [680, 170] on div "R33 4 20:30 S1 6 S2 4 S3 2 20:51 SX 2 20:00 27-28 lock 2 R32 3 19:54 25-26 lock…" at bounding box center [455, 315] width 556 height 370
click at [317, 337] on div "P12 3 20:00" at bounding box center [304, 325] width 48 height 48
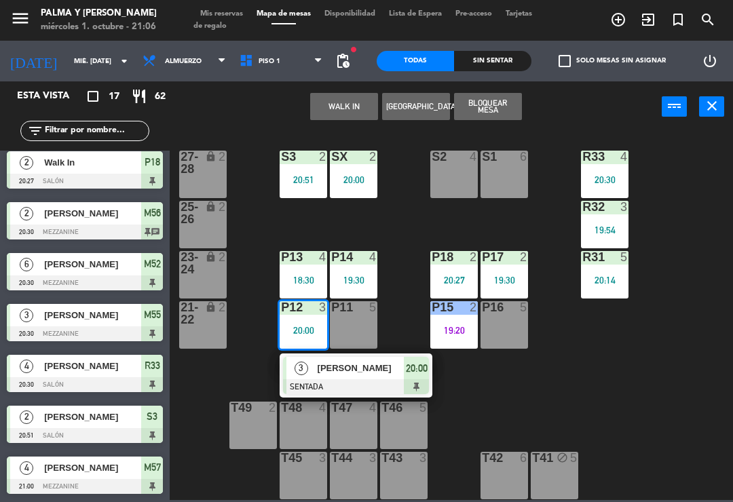
click at [340, 365] on span "[PERSON_NAME]" at bounding box center [361, 368] width 87 height 14
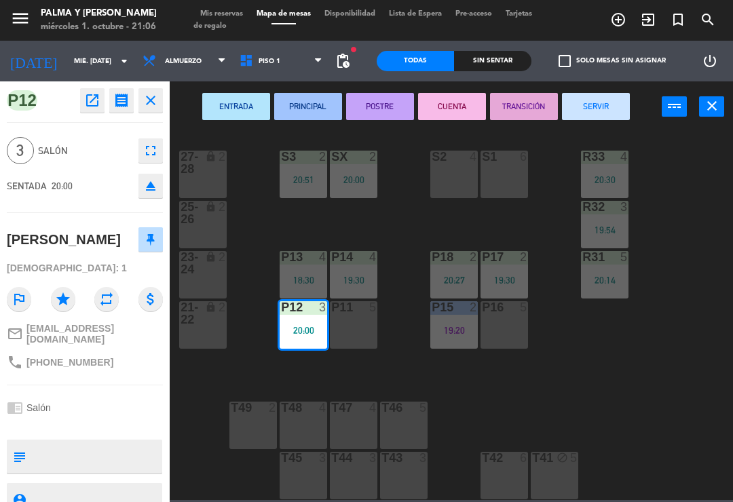
click at [587, 118] on button "SERVIR" at bounding box center [596, 106] width 68 height 27
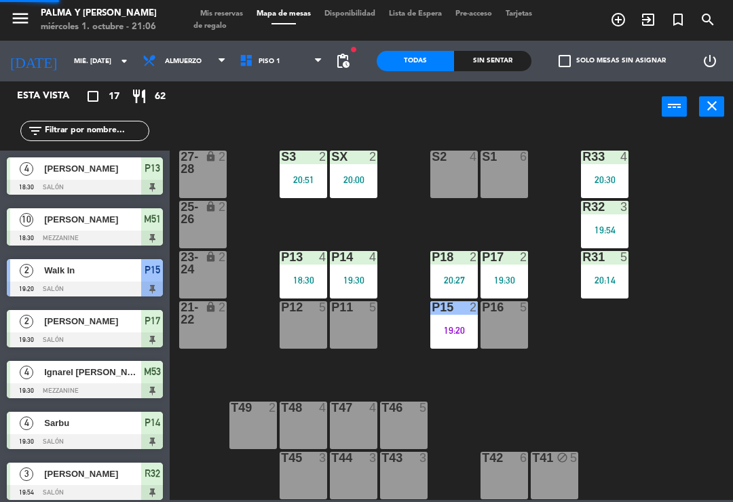
scroll to position [0, 0]
click at [611, 278] on div "20:14" at bounding box center [605, 281] width 48 height 10
click at [646, 290] on div "R33 4 20:30 S1 6 S2 4 S3 2 20:51 SX 2 20:00 27-28 lock 2 R32 3 19:54 25-26 lock…" at bounding box center [455, 315] width 556 height 370
click at [589, 268] on div "R31 5 20:14" at bounding box center [605, 275] width 48 height 48
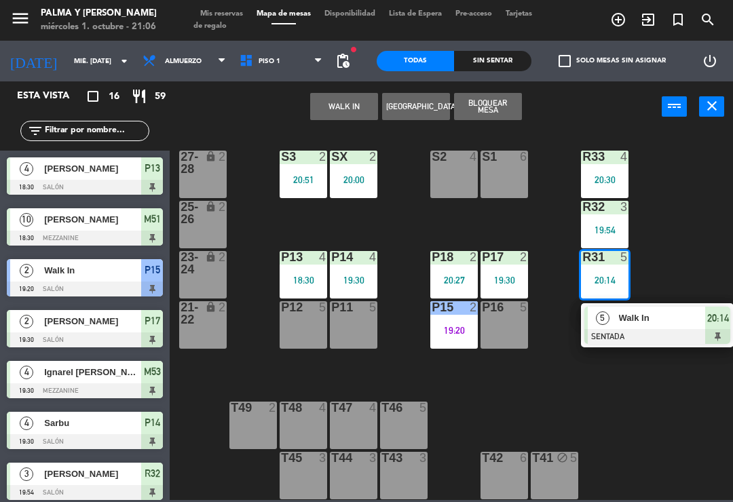
click at [636, 318] on span "Walk In" at bounding box center [662, 318] width 87 height 14
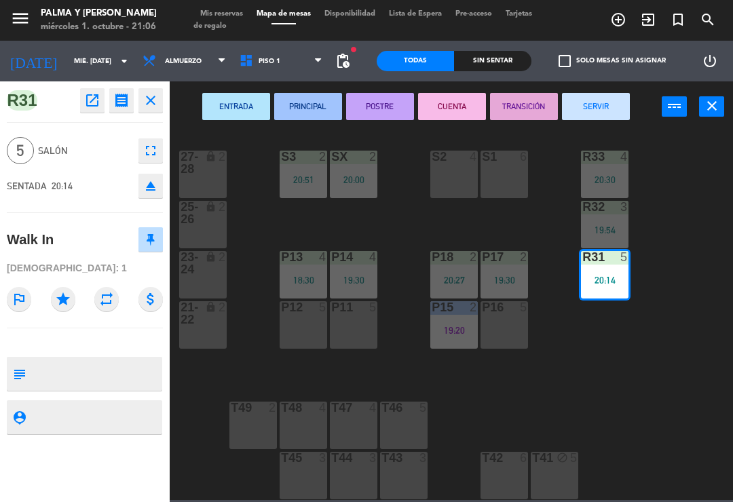
click at [504, 303] on div at bounding box center [505, 307] width 22 height 12
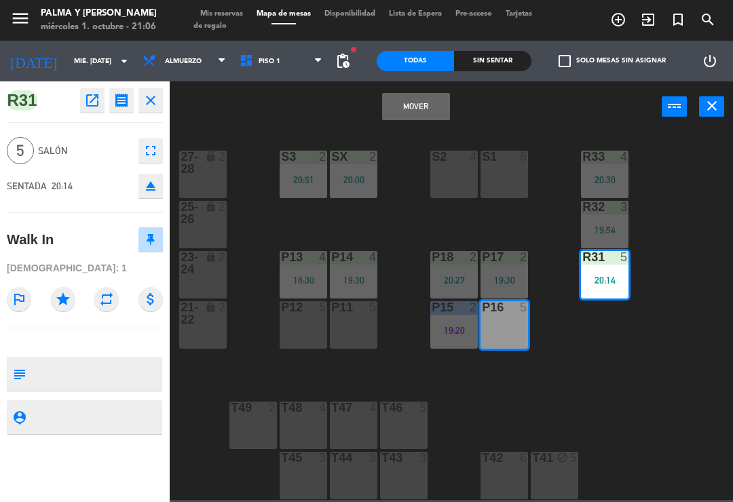
click at [437, 105] on button "Mover" at bounding box center [416, 106] width 68 height 27
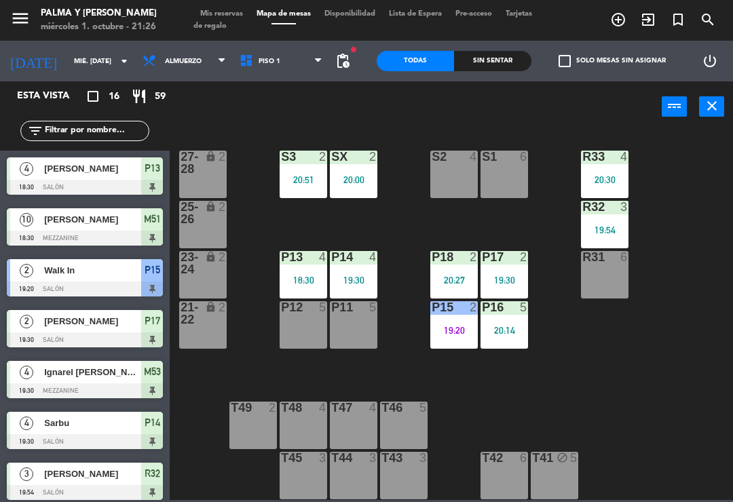
click at [649, 363] on div "R33 4 20:30 S1 6 S2 4 S3 2 20:51 SX 2 20:00 27-28 lock 2 R32 3 19:54 25-26 lock…" at bounding box center [455, 315] width 556 height 370
click at [67, 71] on input "mié. [DATE]" at bounding box center [113, 61] width 93 height 21
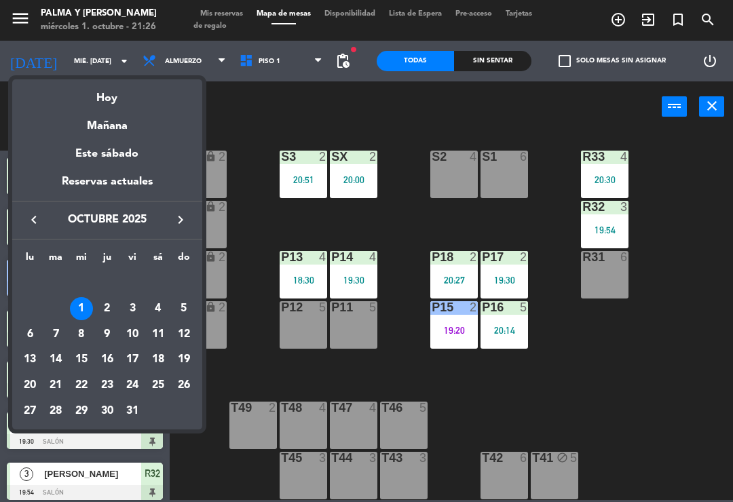
click at [128, 137] on div "Este sábado" at bounding box center [107, 154] width 190 height 38
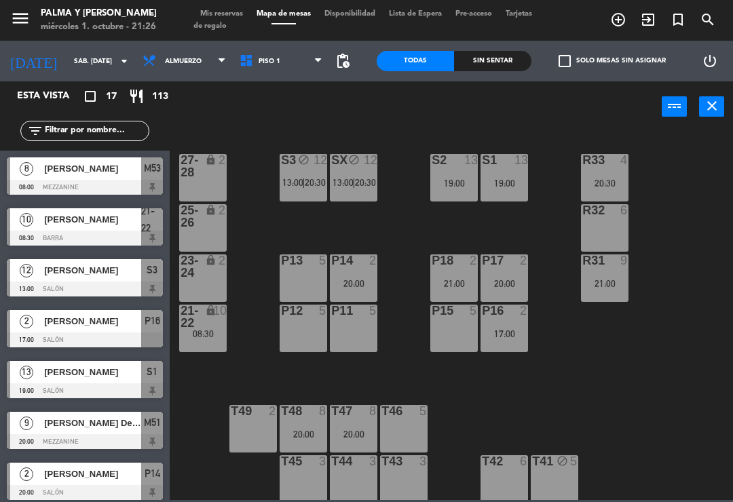
click at [67, 58] on input "sáb. [DATE]" at bounding box center [113, 61] width 93 height 21
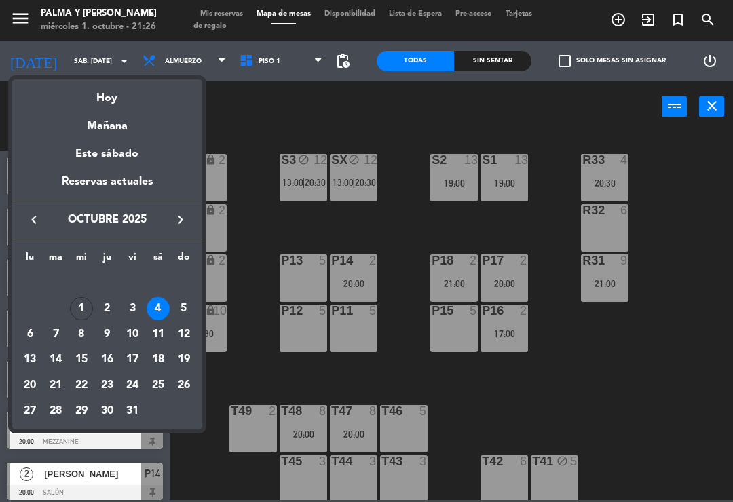
click at [99, 129] on div "Mañana" at bounding box center [107, 121] width 190 height 28
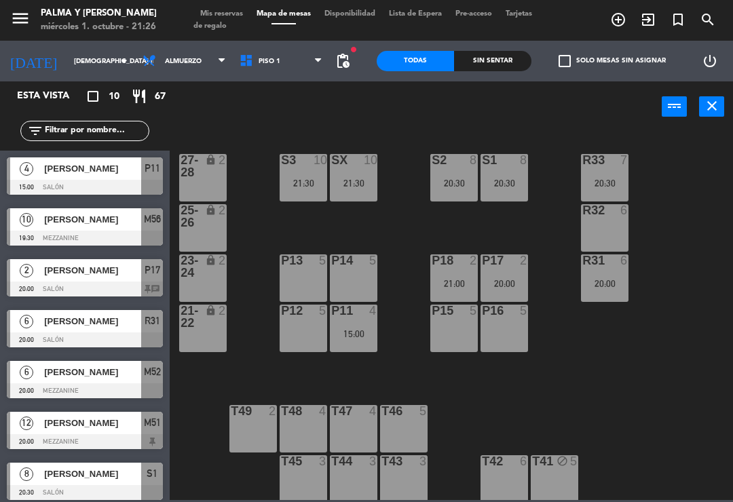
click at [18, 215] on div "10" at bounding box center [26, 219] width 33 height 22
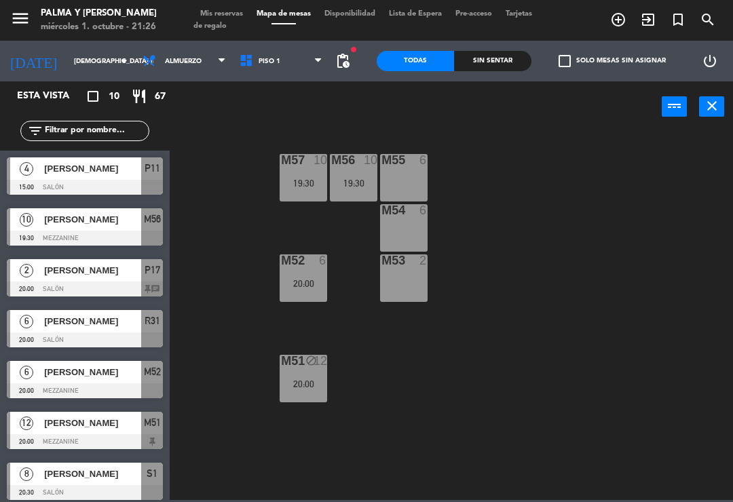
click at [314, 433] on div "M57 10 19:30 M56 10 19:30 M55 6 M54 6 M52 6 20:00 M53 2 M51 block 12 20:00" at bounding box center [455, 315] width 556 height 370
click at [303, 402] on div "M51 block 12 20:00" at bounding box center [304, 379] width 48 height 48
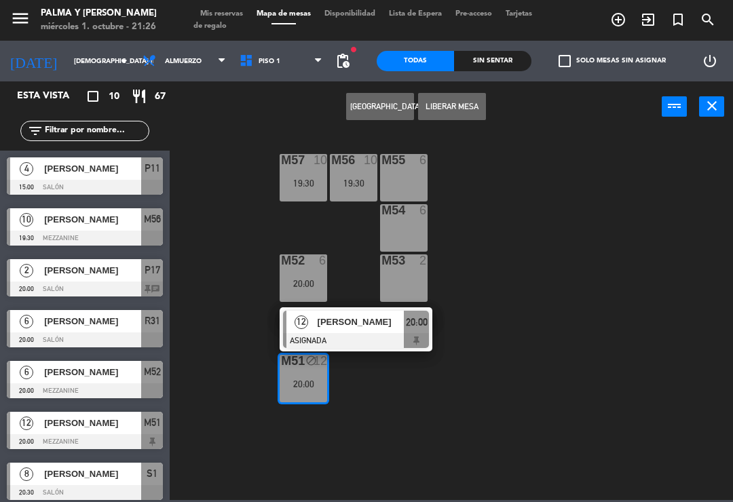
click at [339, 333] on div "[PERSON_NAME]" at bounding box center [360, 322] width 88 height 22
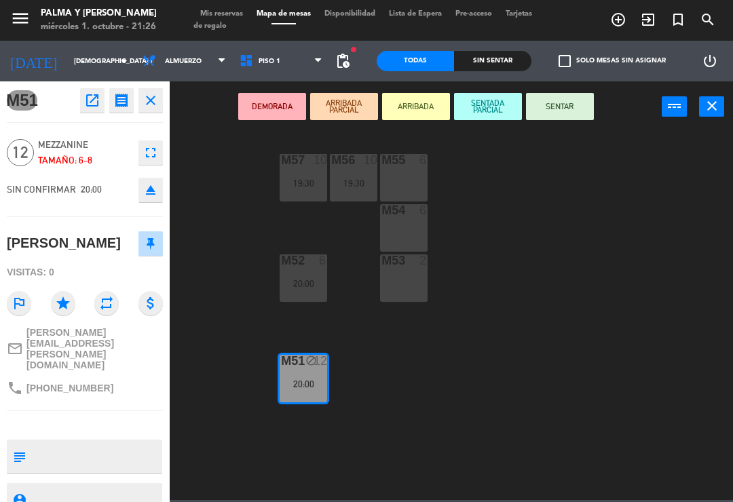
click at [314, 172] on div "M57 10 19:30" at bounding box center [304, 178] width 48 height 48
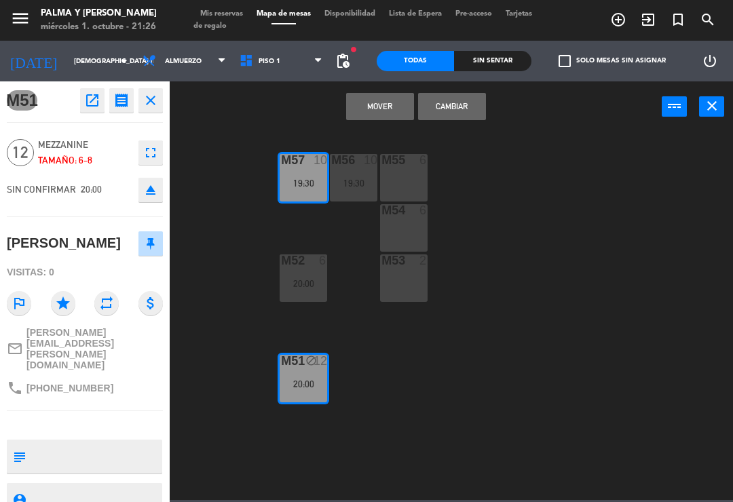
click at [441, 105] on button "Cambiar" at bounding box center [452, 106] width 68 height 27
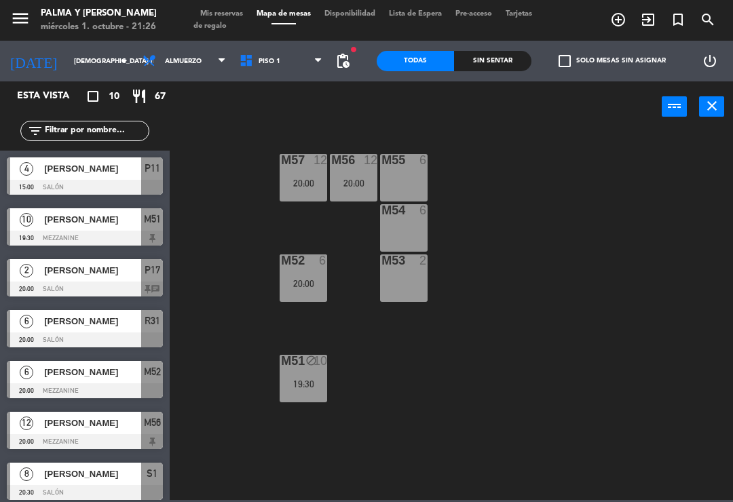
click at [270, 71] on span "Piso 1" at bounding box center [281, 61] width 97 height 30
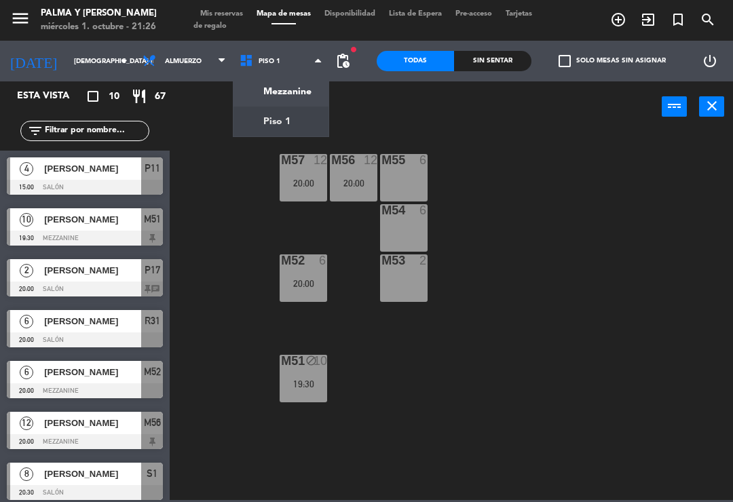
click at [277, 86] on ng-component "menu Palma y [PERSON_NAME] 1. octubre - 21:26 Mis reservas Mapa de mesas Dispon…" at bounding box center [366, 250] width 733 height 500
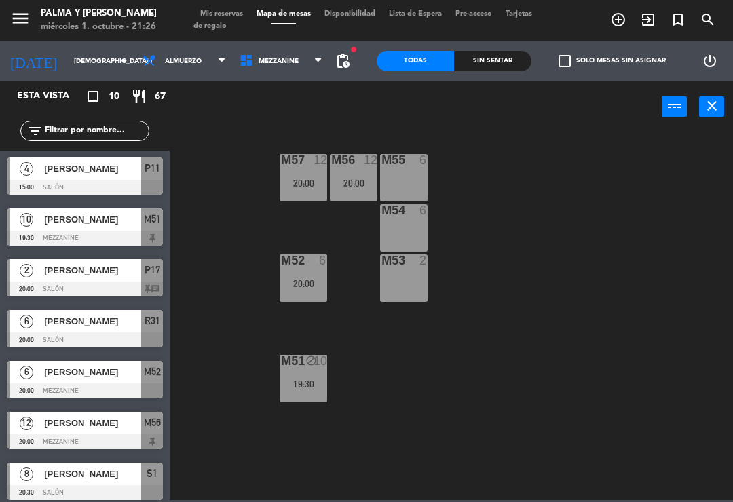
click at [270, 43] on div "Mezzanine Piso 1 Mezzanine Mezzanine Piso 1" at bounding box center [281, 61] width 97 height 41
click at [274, 63] on span "Mezzanine" at bounding box center [279, 61] width 40 height 7
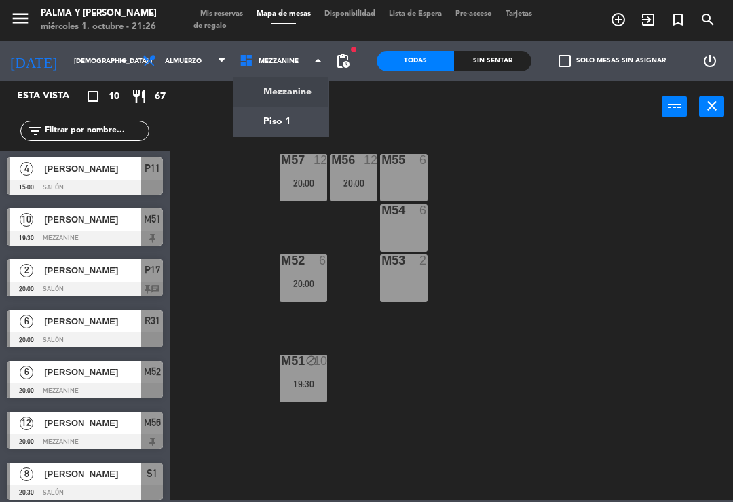
click at [276, 117] on ng-component "menu Palma y [PERSON_NAME] 1. octubre - 21:26 Mis reservas Mapa de mesas Dispon…" at bounding box center [366, 250] width 733 height 500
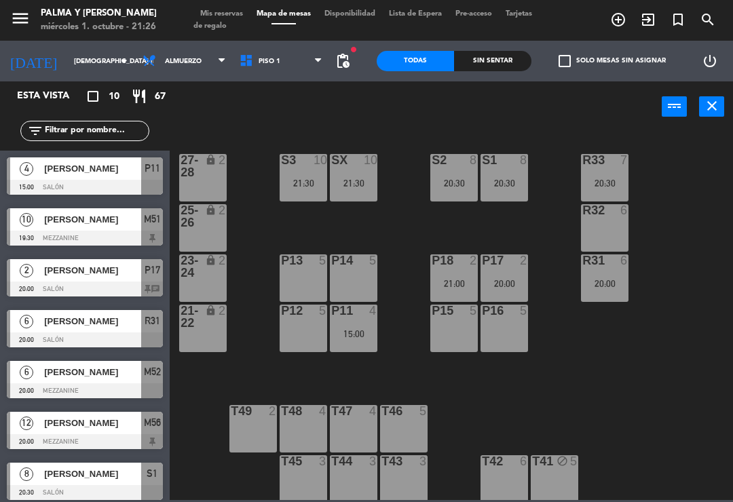
click at [89, 71] on input "[DEMOGRAPHIC_DATA] [DATE]" at bounding box center [113, 61] width 93 height 21
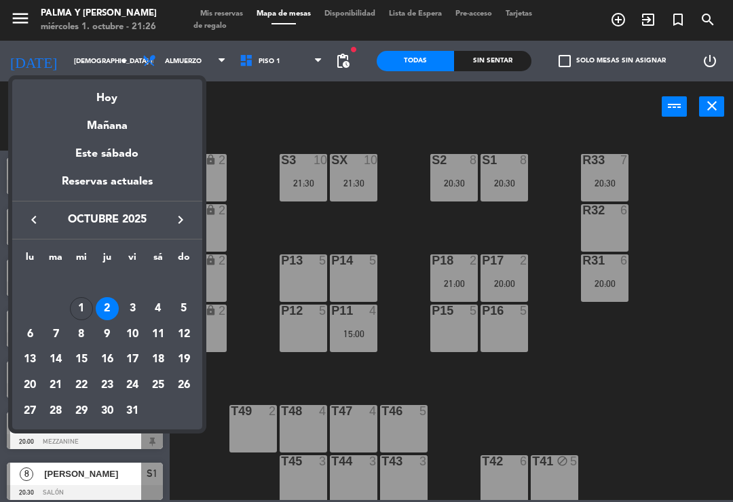
click at [137, 111] on div "Mañana" at bounding box center [107, 121] width 190 height 28
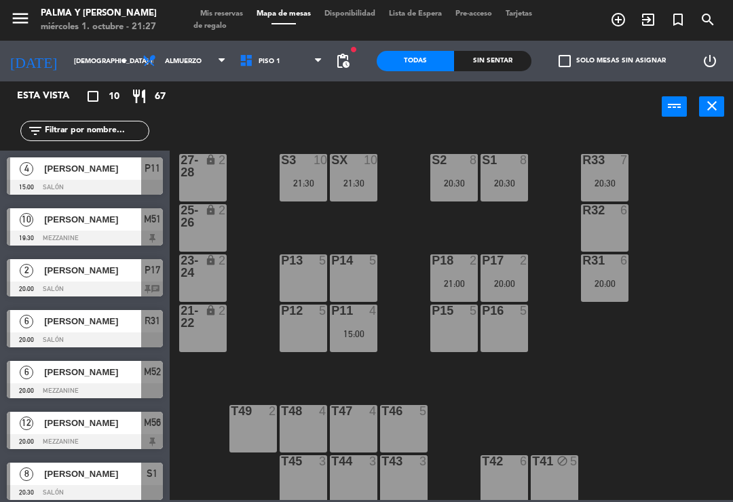
click at [65, 41] on div "[DATE] jue. [DATE] arrow_drop_down" at bounding box center [68, 61] width 136 height 41
click at [105, 71] on input "[DEMOGRAPHIC_DATA] [DATE]" at bounding box center [113, 61] width 93 height 21
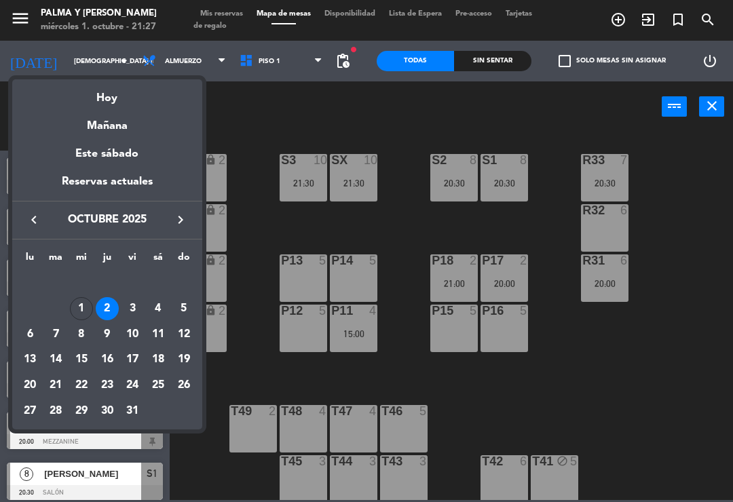
click at [117, 103] on div "Hoy" at bounding box center [107, 93] width 190 height 28
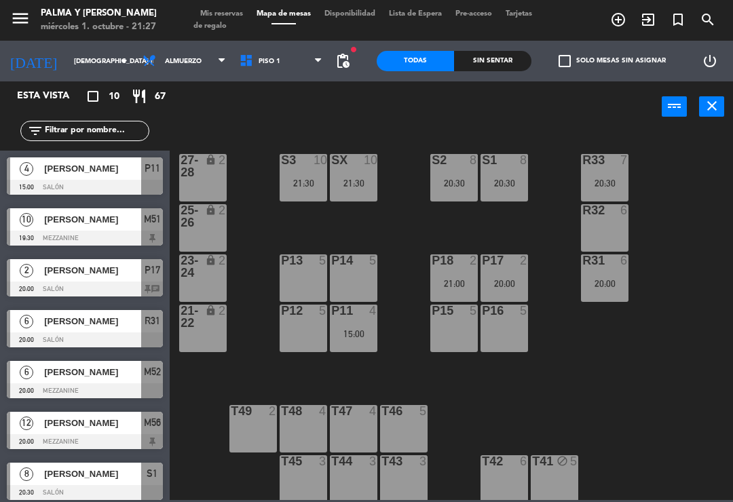
type input "mié. [DATE]"
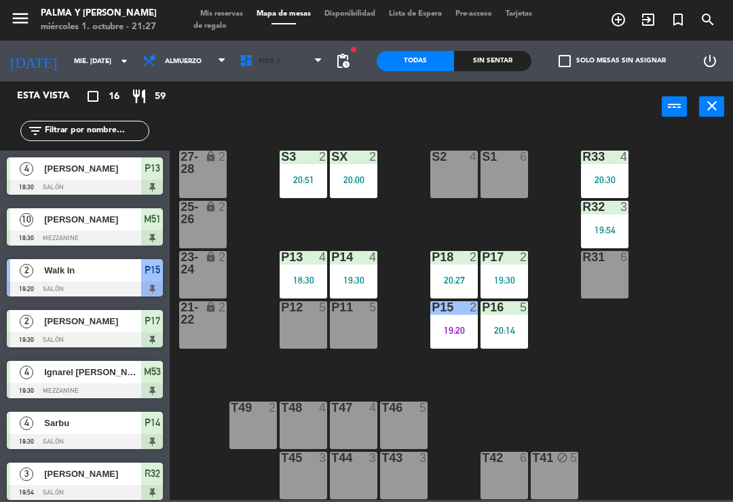
click at [325, 61] on span at bounding box center [322, 61] width 14 height 13
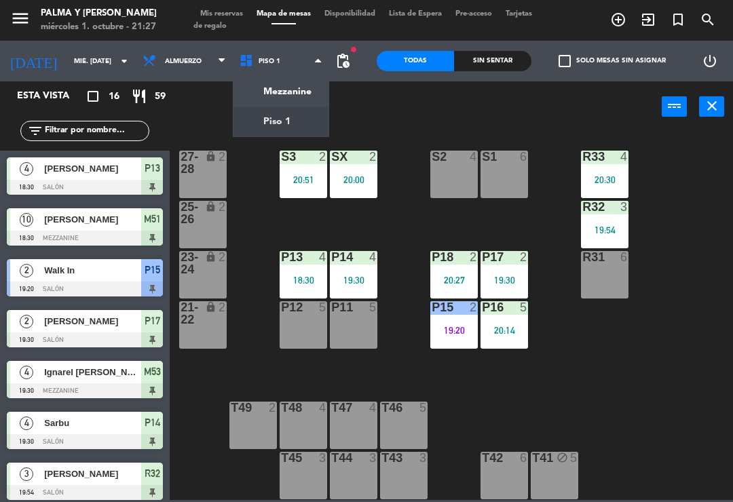
scroll to position [3, 0]
click at [316, 83] on ng-component "menu Palma y [PERSON_NAME] 1. octubre - 21:27 Mis reservas Mapa de mesas Dispon…" at bounding box center [366, 250] width 733 height 500
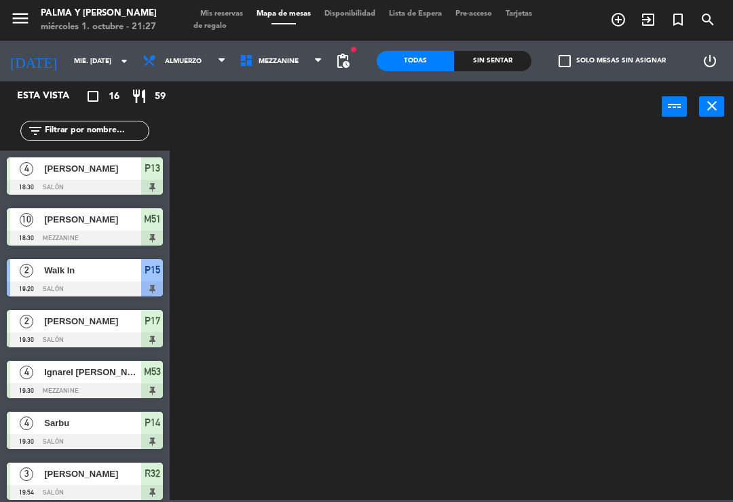
scroll to position [0, 0]
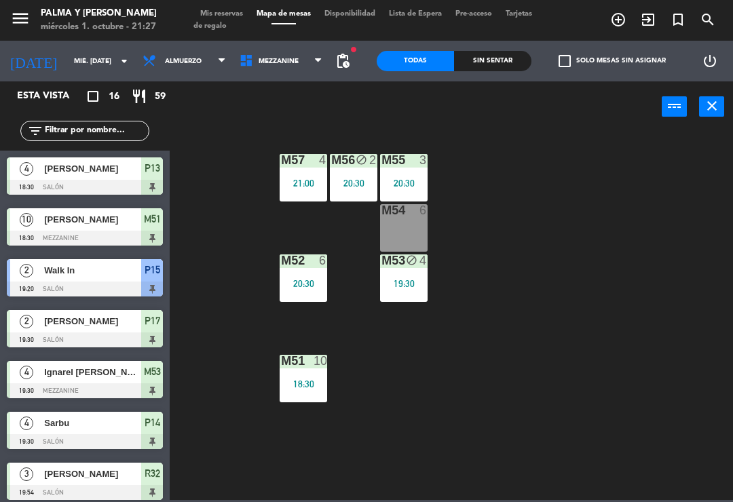
click at [291, 375] on div "M51 10 18:30" at bounding box center [304, 379] width 48 height 48
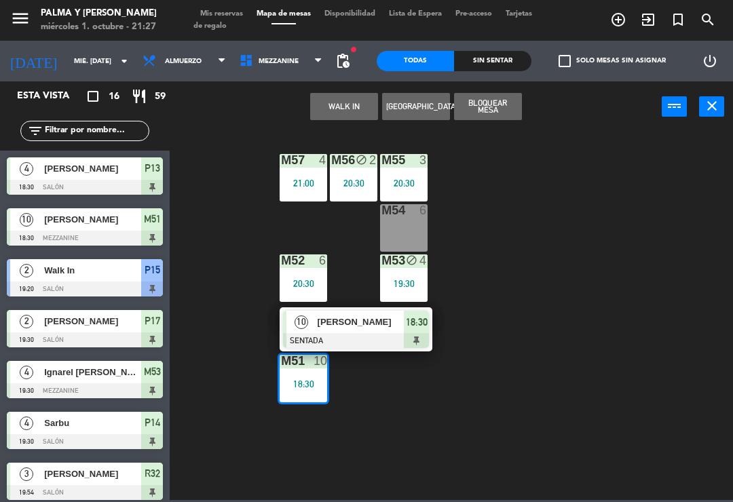
click at [354, 319] on span "[PERSON_NAME]" at bounding box center [361, 322] width 87 height 14
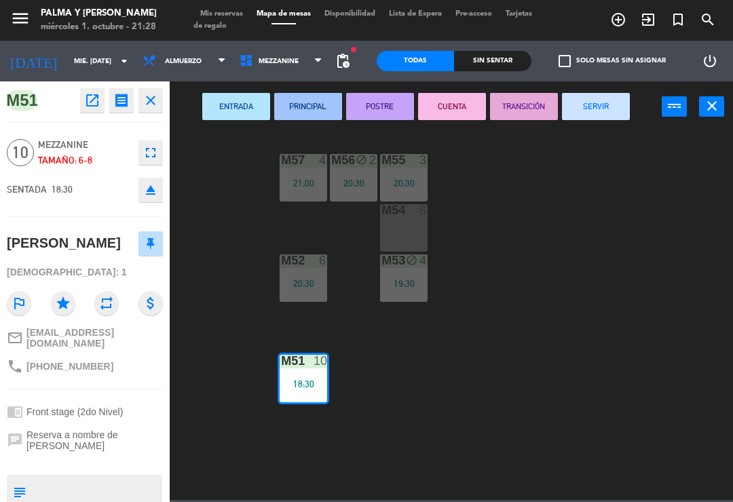
click at [604, 113] on button "SERVIR" at bounding box center [596, 106] width 68 height 27
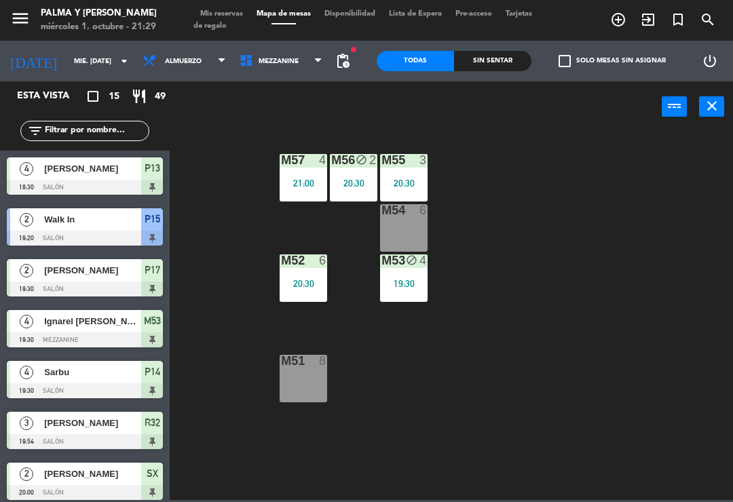
click at [278, 54] on span "Mezzanine" at bounding box center [281, 61] width 97 height 30
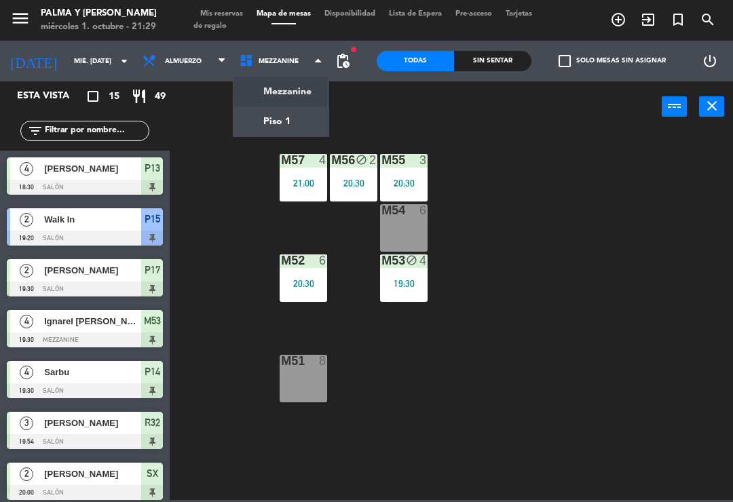
click at [280, 134] on ng-component "menu Palma y [PERSON_NAME] 1. octubre - 21:29 Mis reservas Mapa de mesas Dispon…" at bounding box center [366, 250] width 733 height 500
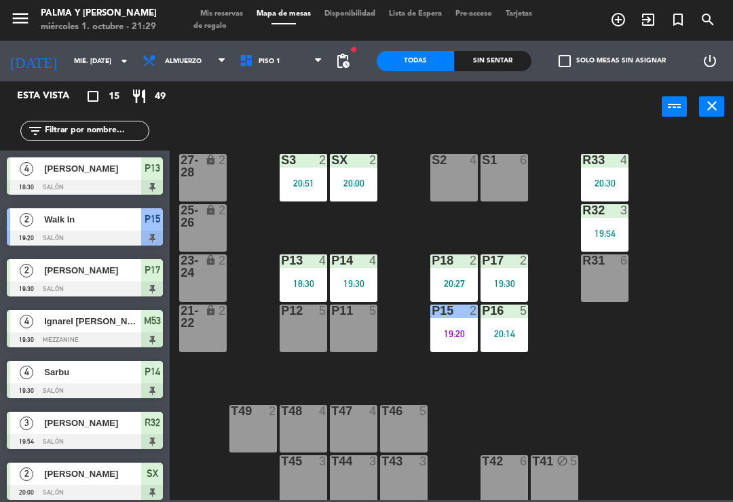
click at [286, 278] on div "18:30" at bounding box center [304, 283] width 48 height 10
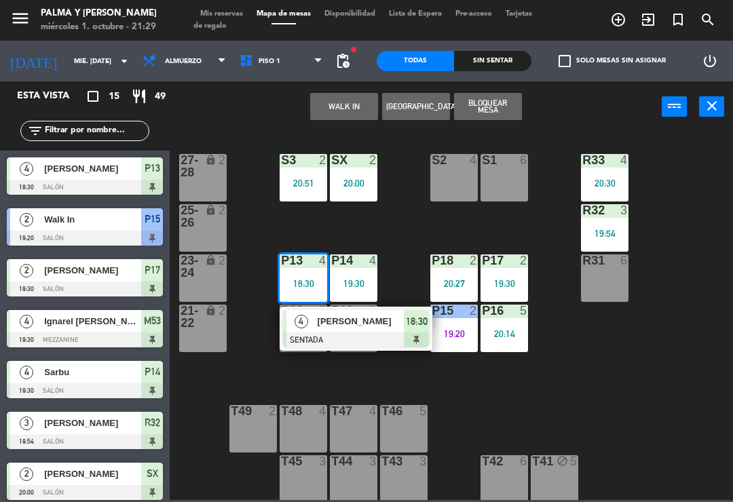
click at [339, 332] on div "[PERSON_NAME]" at bounding box center [360, 321] width 88 height 22
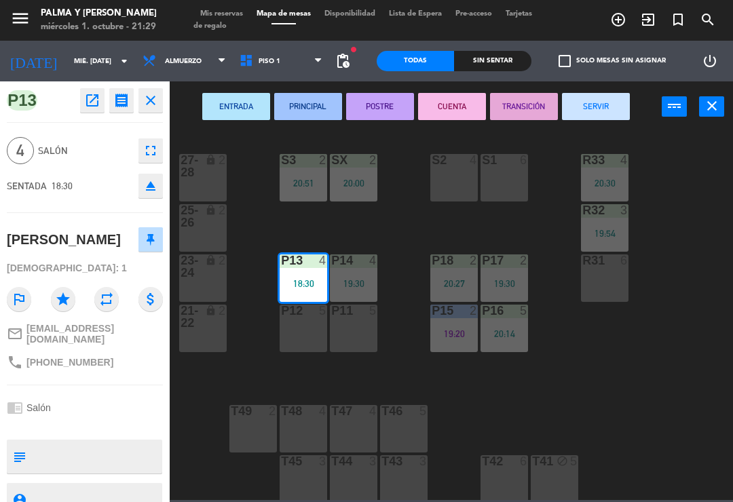
click at [608, 111] on button "SERVIR" at bounding box center [596, 106] width 68 height 27
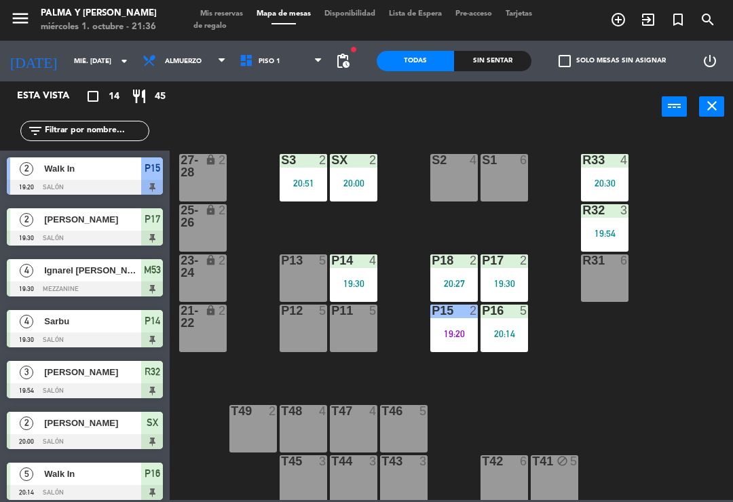
click at [306, 320] on div "P12 5" at bounding box center [304, 329] width 48 height 48
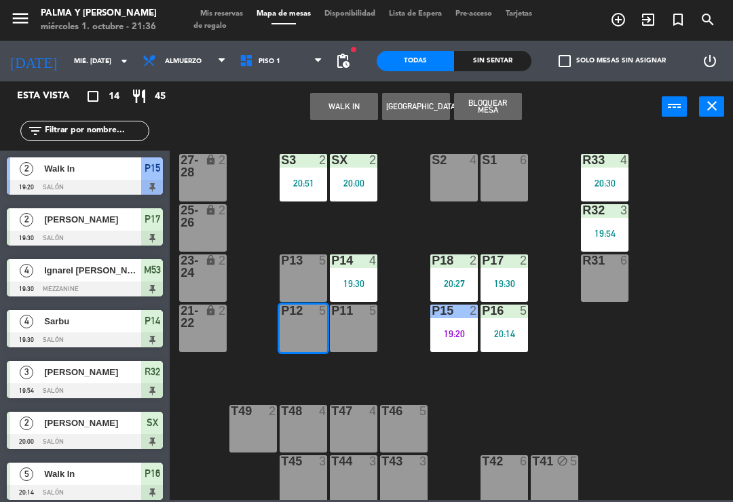
click at [318, 115] on button "WALK IN" at bounding box center [344, 106] width 68 height 27
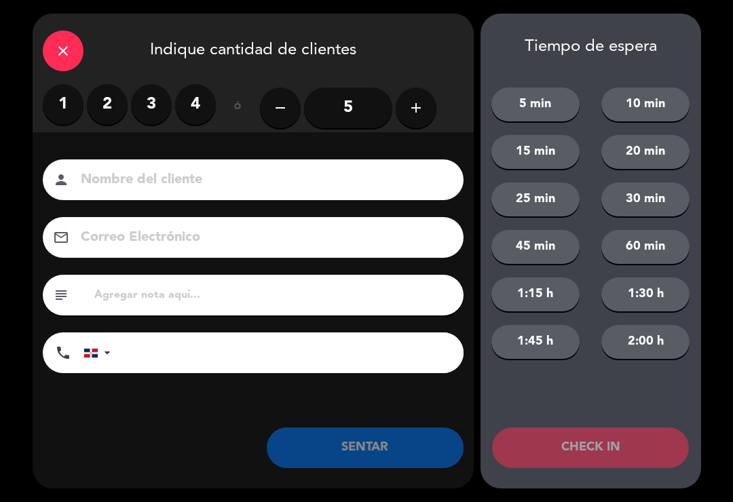
click at [357, 114] on input "5" at bounding box center [348, 108] width 88 height 41
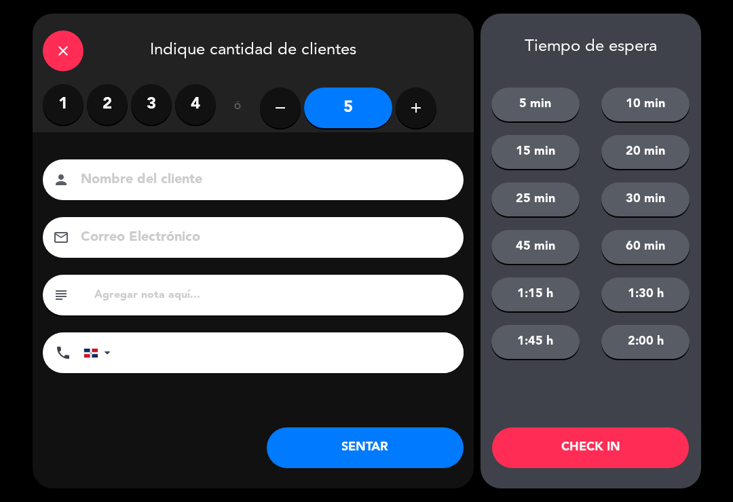
click at [329, 436] on button "SENTAR" at bounding box center [365, 448] width 197 height 41
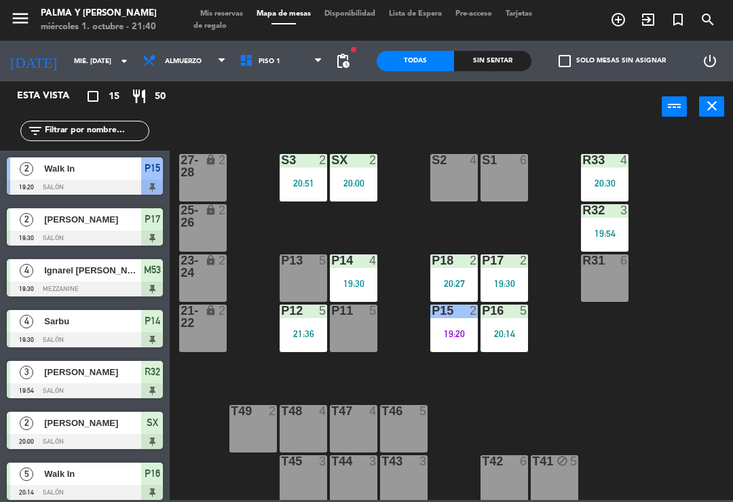
click at [507, 53] on div "Sin sentar" at bounding box center [492, 61] width 77 height 20
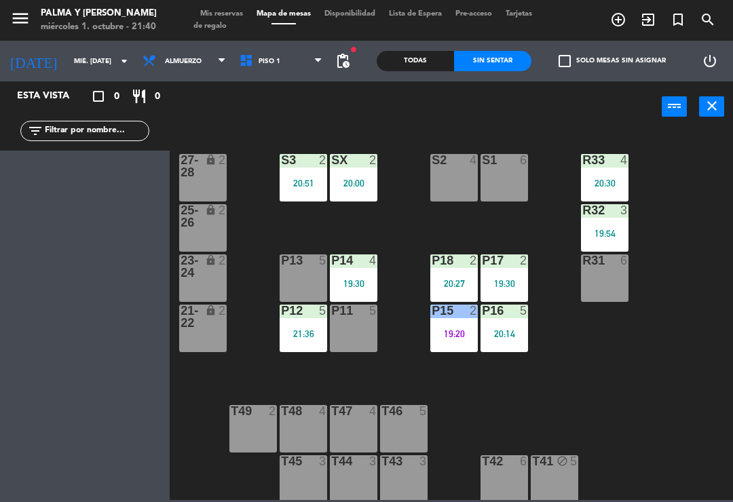
click at [425, 54] on div "Todas" at bounding box center [415, 61] width 77 height 20
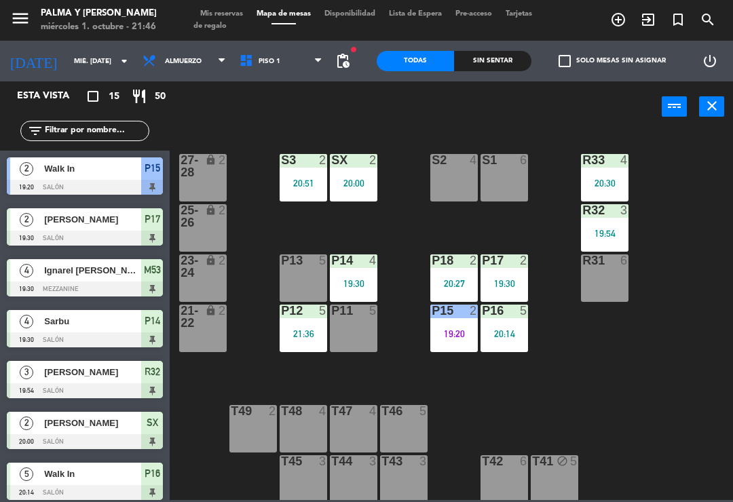
click at [684, 309] on div "R33 4 20:30 S1 6 S2 4 S3 2 20:51 SX 2 20:00 27-28 lock 2 R32 3 19:54 25-26 lock…" at bounding box center [455, 315] width 556 height 370
click at [295, 336] on div "21:36" at bounding box center [304, 334] width 48 height 10
click at [619, 352] on div "R33 4 20:30 S1 6 S2 4 S3 2 20:51 SX 2 20:00 27-28 lock 2 R32 3 19:54 25-26 lock…" at bounding box center [455, 315] width 556 height 370
click at [447, 326] on div "P15 2 19:20" at bounding box center [454, 329] width 48 height 48
click at [620, 333] on div "R33 4 20:30 S1 6 S2 4 S3 2 20:51 SX 2 20:00 27-28 lock 2 R32 3 19:54 25-26 lock…" at bounding box center [455, 315] width 556 height 370
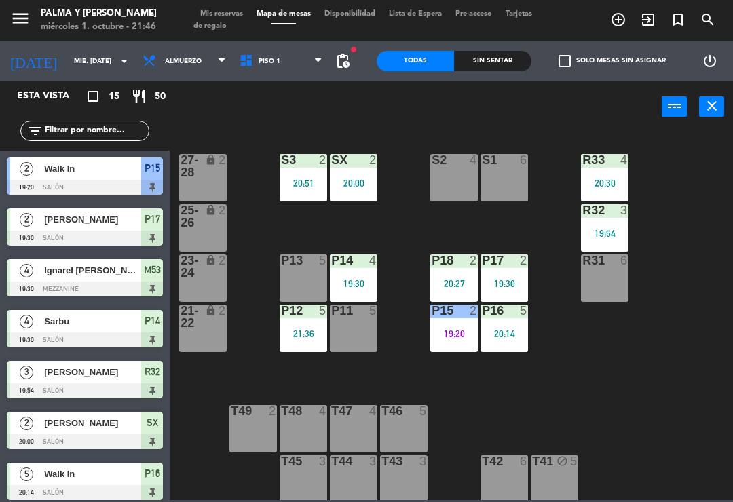
click at [511, 327] on div "P16 5 20:14" at bounding box center [505, 329] width 48 height 48
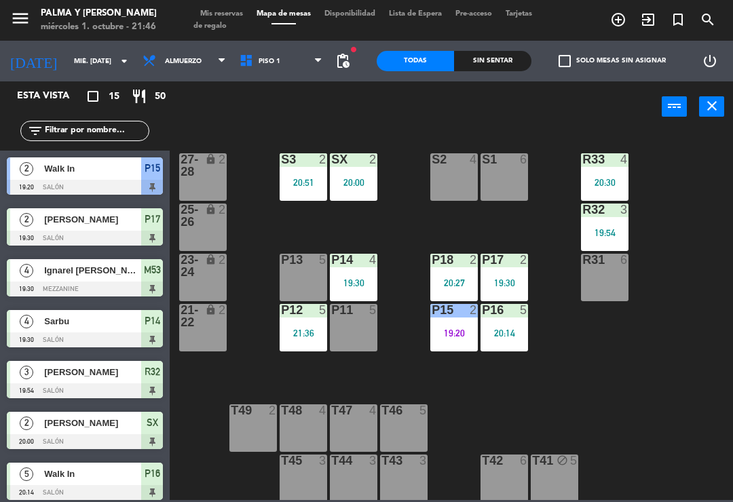
click at [657, 329] on div "R33 4 20:30 S1 6 S2 4 S3 2 20:51 SX 2 20:00 27-28 lock 2 R32 3 19:54 25-26 lock…" at bounding box center [455, 315] width 556 height 370
click at [543, 397] on div "R33 4 20:30 S1 6 S2 4 S3 2 20:51 SX 2 20:00 27-28 lock 2 R32 3 19:54 25-26 lock…" at bounding box center [455, 315] width 556 height 370
click at [286, 180] on div "20:51" at bounding box center [304, 183] width 48 height 10
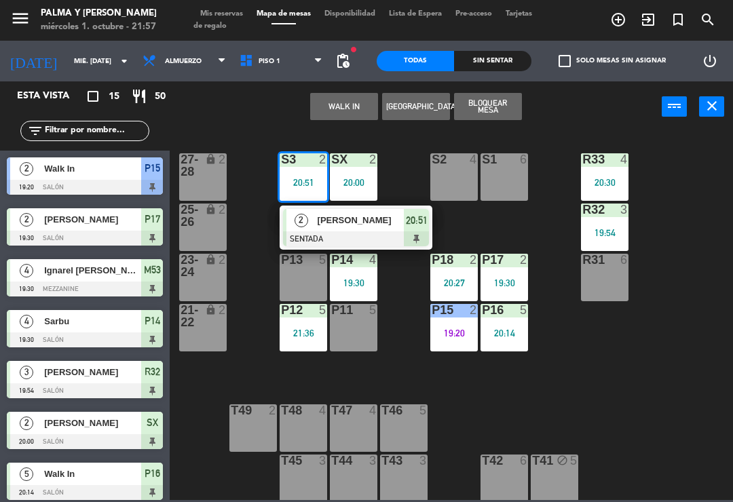
click at [540, 397] on div "R33 4 20:30 S1 6 S2 4 S3 2 20:51 2 [DATE] SENTADA 20:51 SX 2 20:00 27-28 lock 2…" at bounding box center [455, 315] width 556 height 370
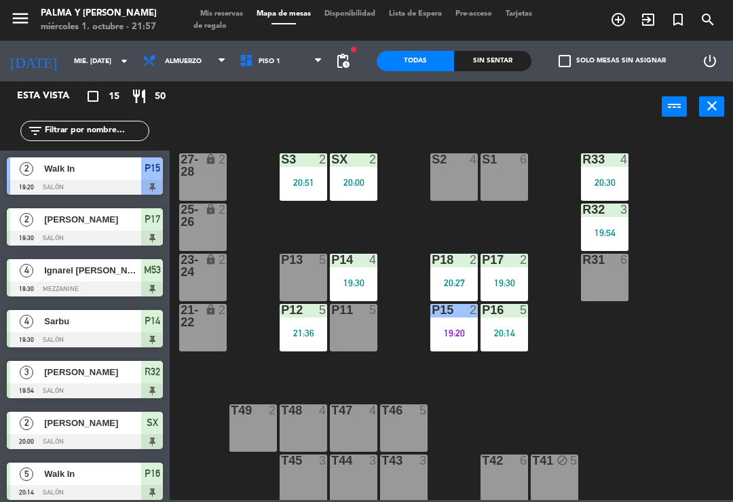
click at [354, 168] on div "SX 2 20:00" at bounding box center [354, 177] width 48 height 48
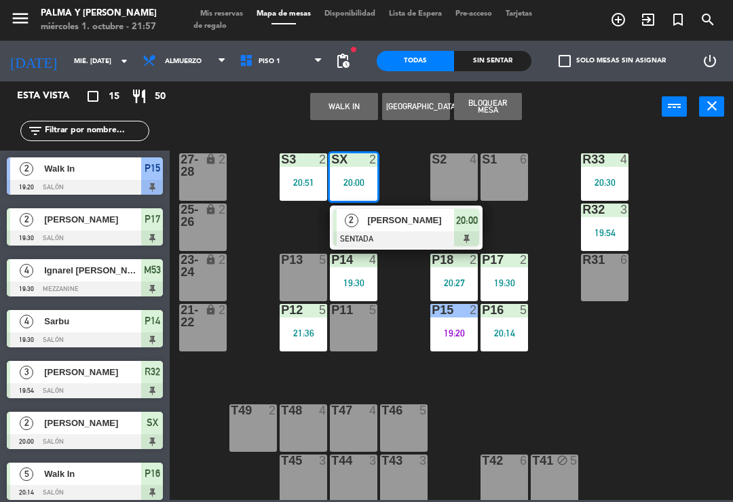
click at [382, 225] on span "[PERSON_NAME]" at bounding box center [411, 220] width 87 height 14
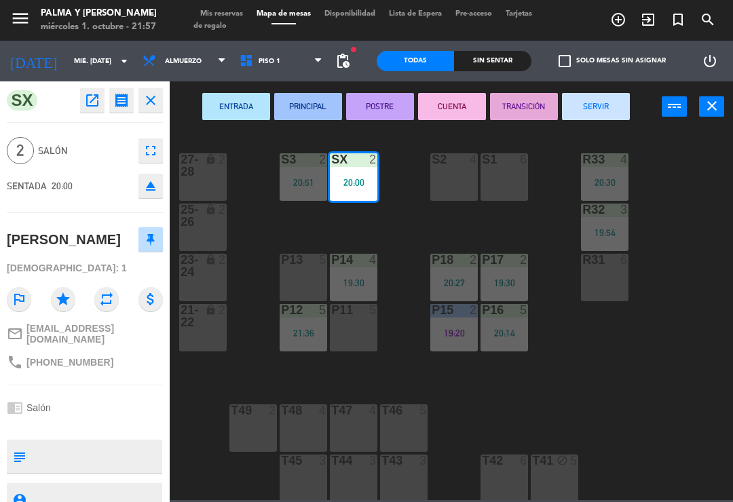
click at [609, 93] on button "SERVIR" at bounding box center [596, 106] width 68 height 27
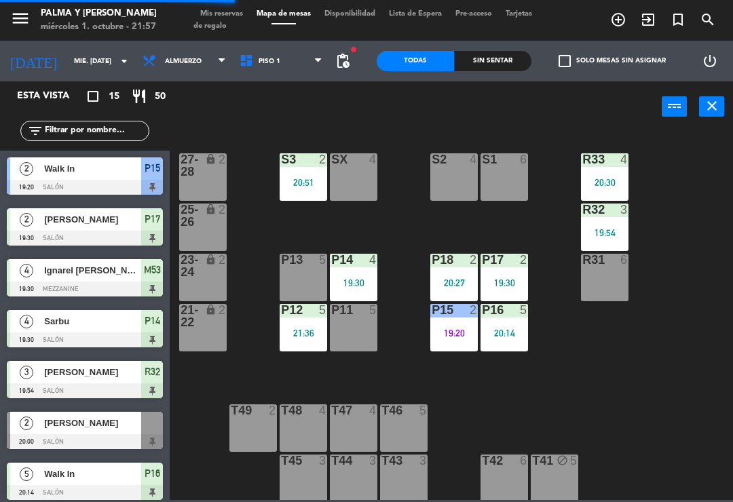
click at [656, 355] on div "R33 4 20:30 S1 6 S2 4 S3 2 20:51 SX 4 27-28 lock 2 R32 3 19:54 25-26 lock 2 P13…" at bounding box center [455, 315] width 556 height 370
click at [369, 254] on div "4" at bounding box center [373, 260] width 8 height 12
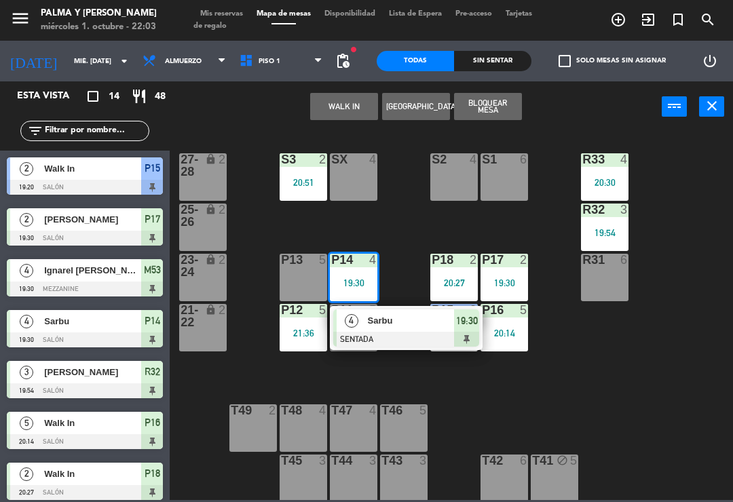
click at [378, 325] on span "Sarbu" at bounding box center [411, 321] width 87 height 14
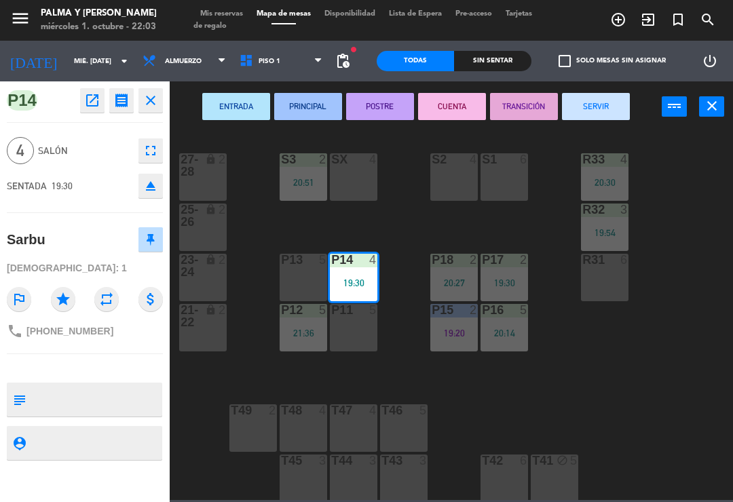
click at [615, 99] on button "SERVIR" at bounding box center [596, 106] width 68 height 27
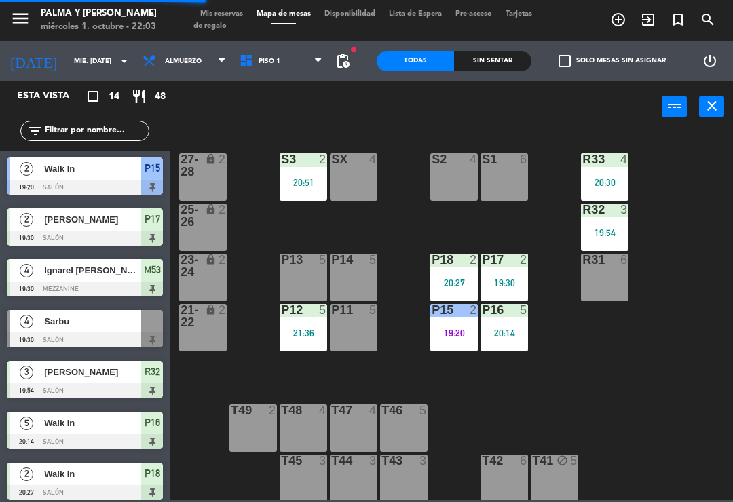
click at [458, 326] on div "P15 2 19:20" at bounding box center [454, 328] width 48 height 48
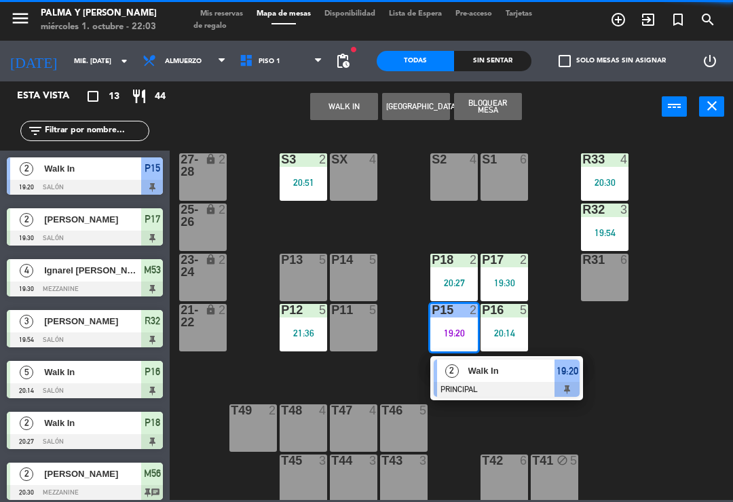
click at [504, 363] on div "Walk In" at bounding box center [511, 371] width 88 height 22
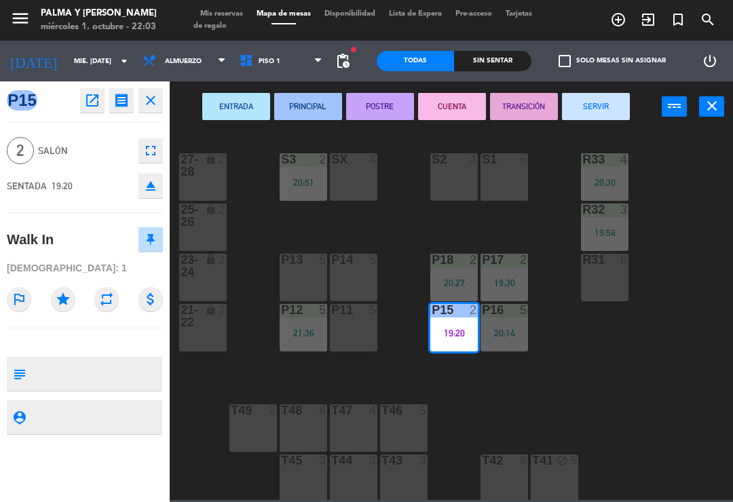
click at [631, 94] on div "ENTRADA PRINCIPAL POSTRE CUENTA TRANSICIÓN SERVIR power_input close" at bounding box center [416, 107] width 492 height 52
click at [609, 85] on div "ENTRADA PRINCIPAL POSTRE CUENTA TRANSICIÓN SERVIR power_input close" at bounding box center [416, 107] width 492 height 52
click at [571, 118] on button "SERVIR" at bounding box center [596, 106] width 68 height 27
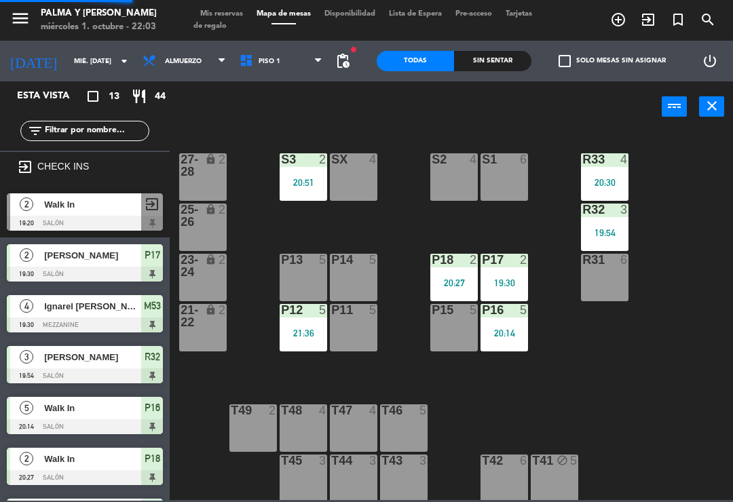
click at [615, 94] on div "power_input close" at bounding box center [416, 107] width 492 height 52
